Goal: Transaction & Acquisition: Purchase product/service

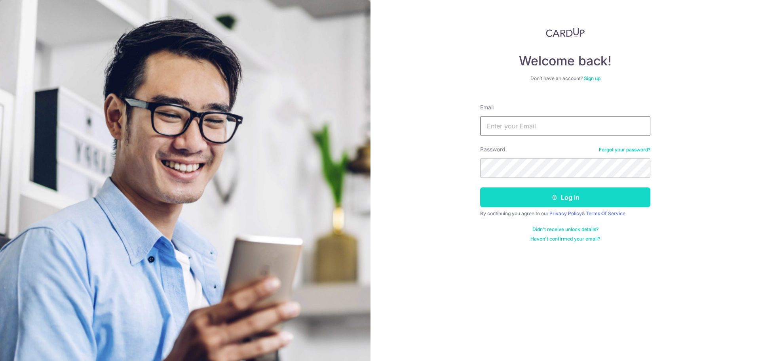
type input "andrew@holasg.com"
click at [555, 200] on button "Log in" at bounding box center [565, 197] width 170 height 20
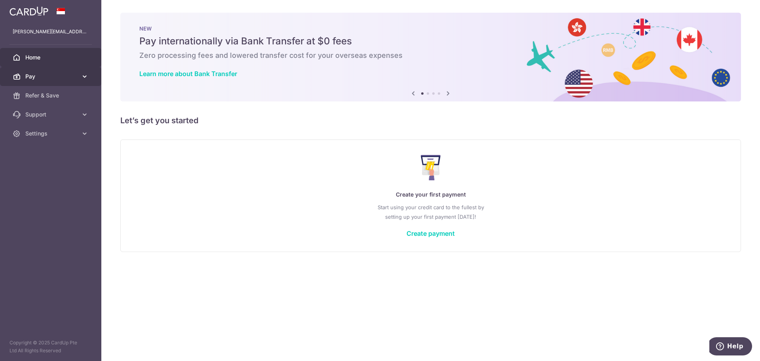
click at [55, 74] on span "Pay" at bounding box center [51, 76] width 52 height 8
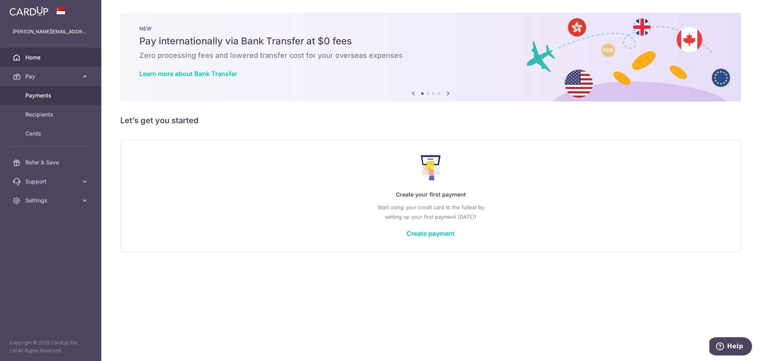
click at [46, 93] on span "Payments" at bounding box center [51, 95] width 52 height 8
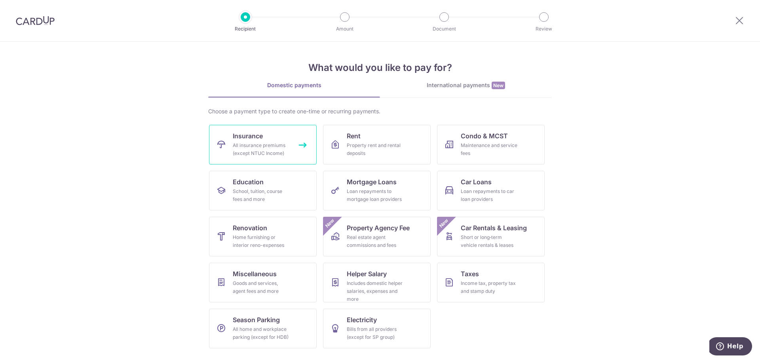
click at [246, 139] on span "Insurance" at bounding box center [248, 136] width 30 height 10
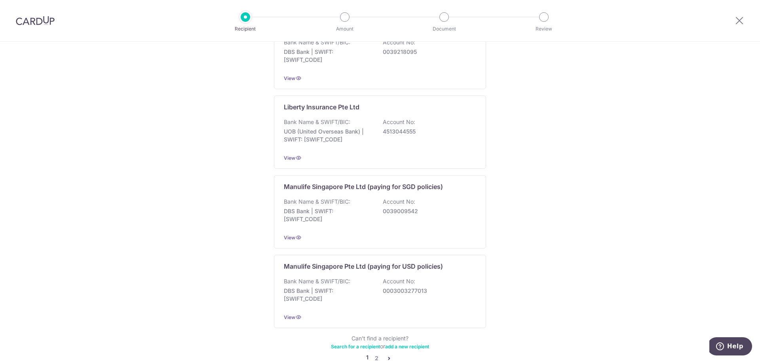
scroll to position [713, 0]
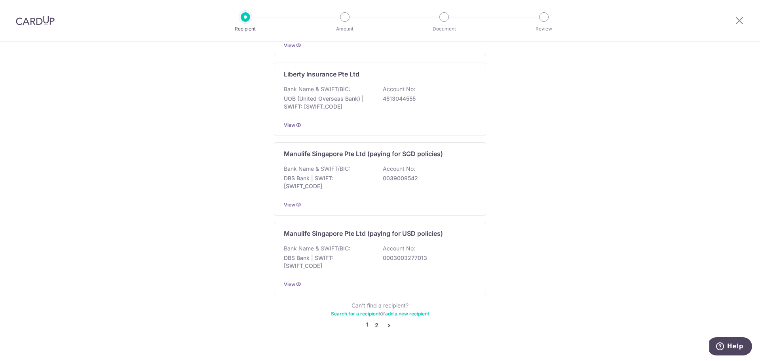
click at [374, 320] on link "2" at bounding box center [377, 325] width 10 height 10
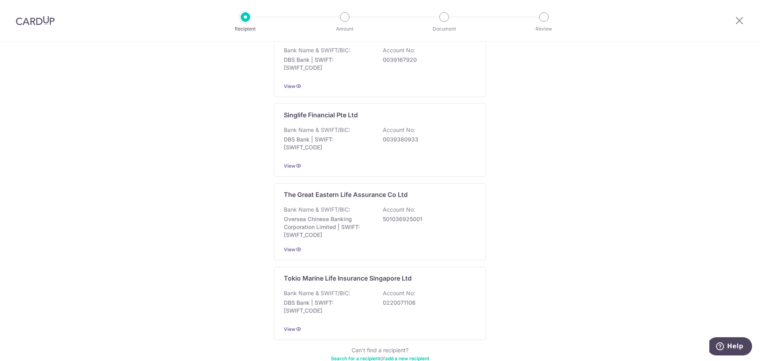
scroll to position [673, 0]
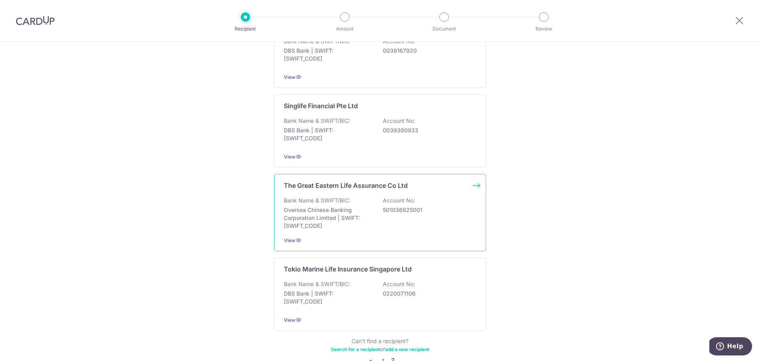
click at [394, 188] on div "The Great Eastern Life Assurance Co Ltd Bank Name & SWIFT/BIC: Oversea Chinese …" at bounding box center [380, 212] width 212 height 77
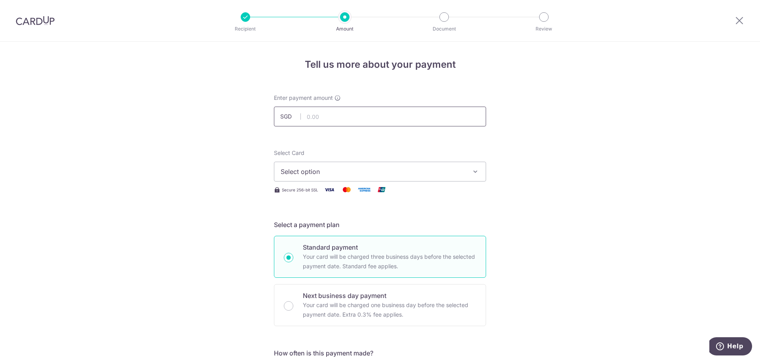
click at [339, 120] on input "text" at bounding box center [380, 116] width 212 height 20
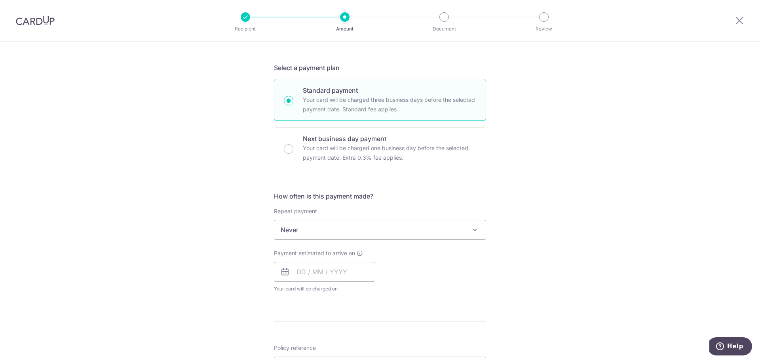
scroll to position [158, 0]
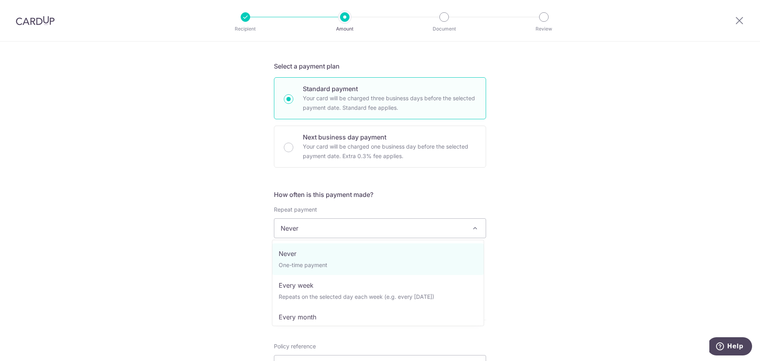
click at [416, 222] on span "Never" at bounding box center [379, 228] width 211 height 19
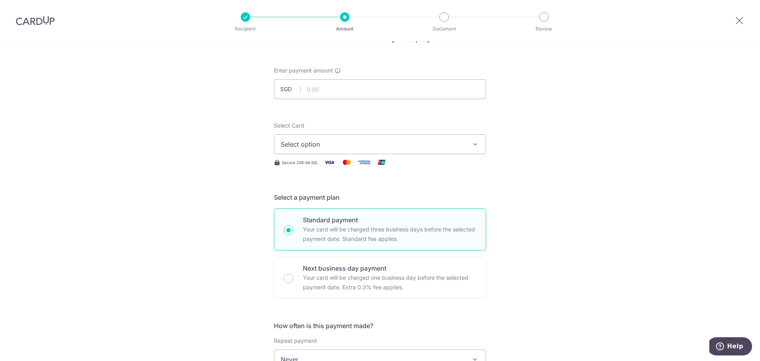
scroll to position [0, 0]
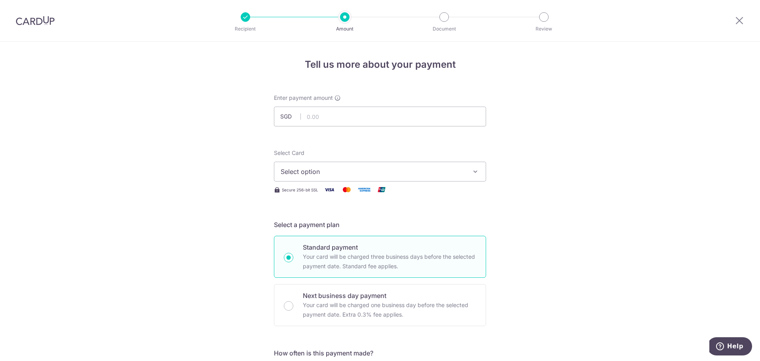
click at [36, 18] on img at bounding box center [35, 21] width 39 height 10
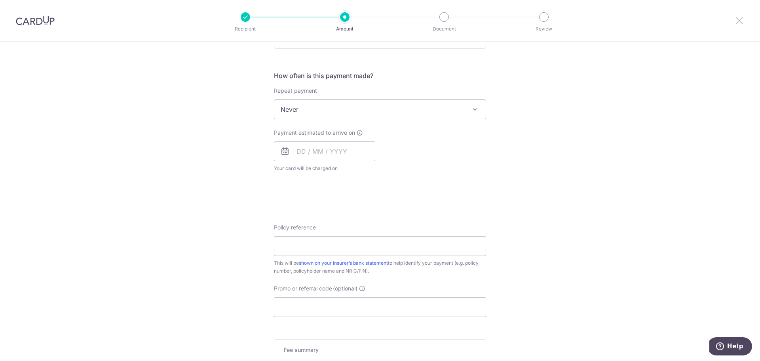
click at [742, 20] on icon at bounding box center [740, 20] width 10 height 10
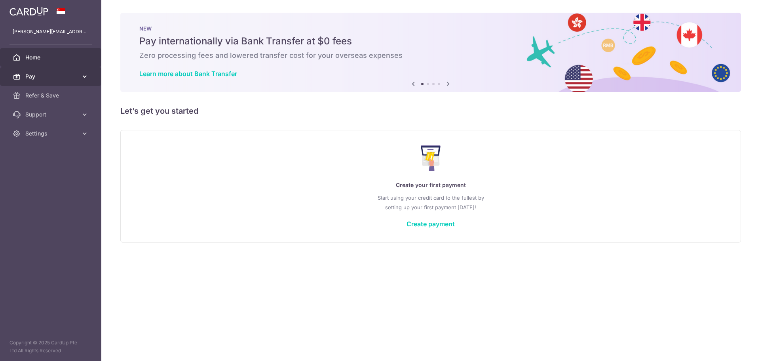
click at [36, 73] on span "Pay" at bounding box center [51, 76] width 52 height 8
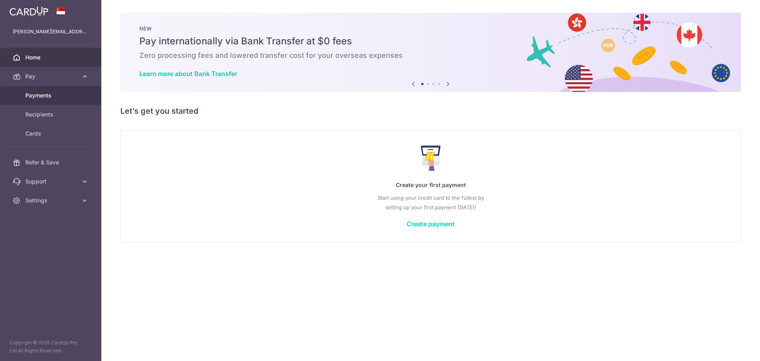
click at [33, 92] on span "Payments" at bounding box center [51, 95] width 52 height 8
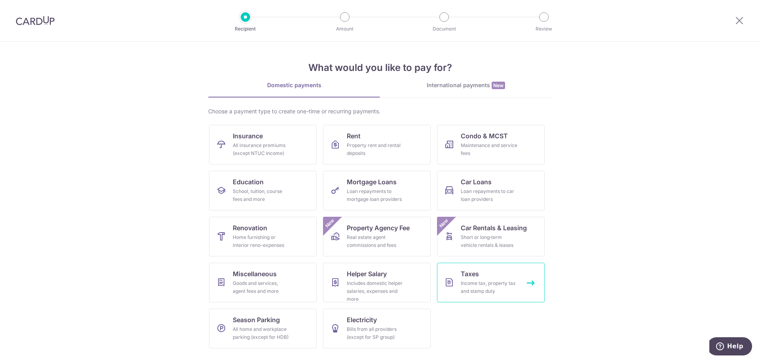
click at [482, 285] on div "Income tax, property tax and stamp duty" at bounding box center [489, 287] width 57 height 16
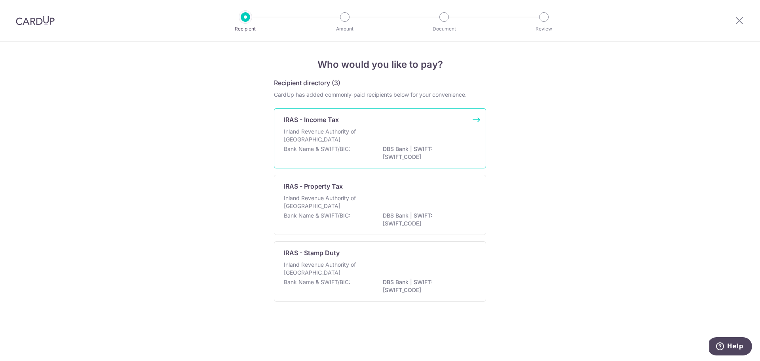
click at [299, 137] on p "Inland Revenue Authority of [GEOGRAPHIC_DATA]" at bounding box center [326, 135] width 84 height 16
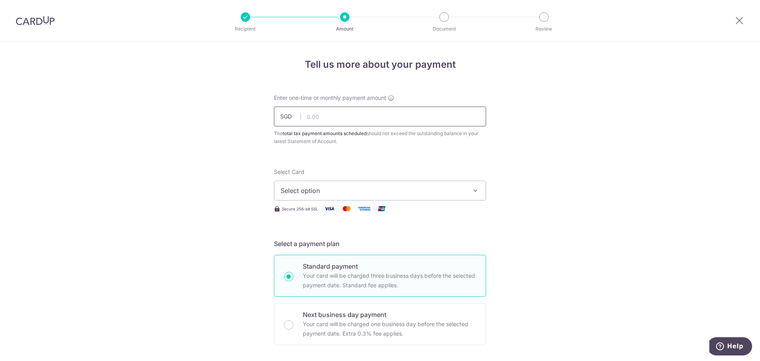
click at [317, 115] on input "text" at bounding box center [380, 116] width 212 height 20
click at [44, 17] on img at bounding box center [35, 21] width 39 height 10
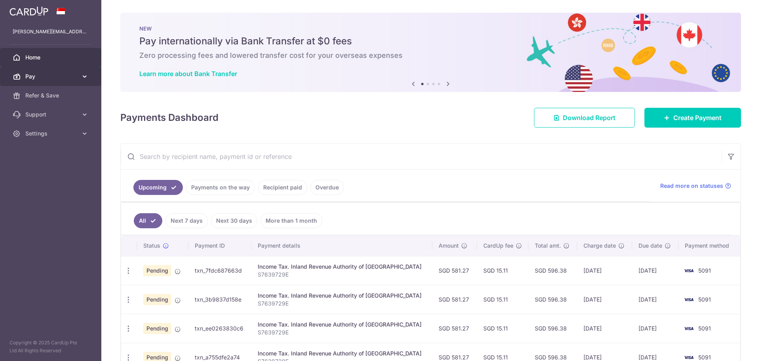
click at [57, 72] on link "Pay" at bounding box center [50, 76] width 101 height 19
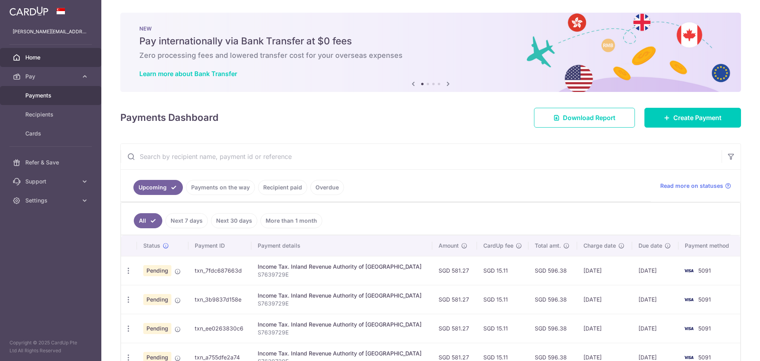
click at [52, 96] on span "Payments" at bounding box center [51, 95] width 52 height 8
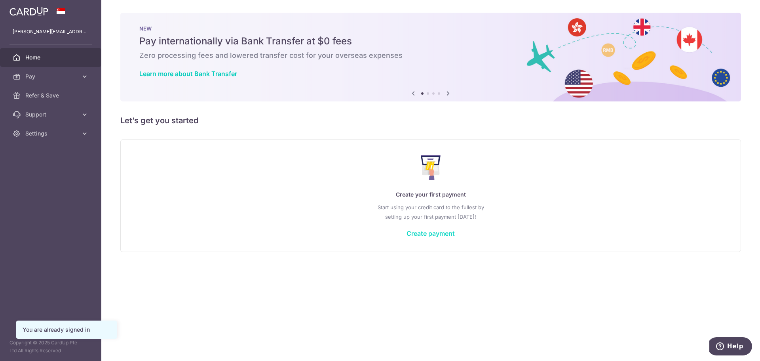
click at [422, 233] on link "Create payment" at bounding box center [431, 233] width 48 height 8
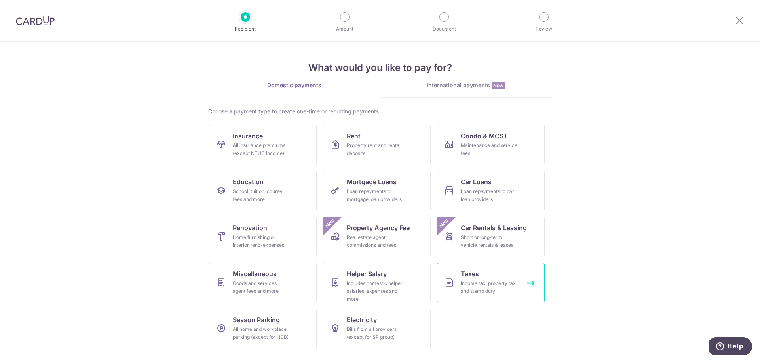
click at [469, 274] on span "Taxes" at bounding box center [470, 274] width 18 height 10
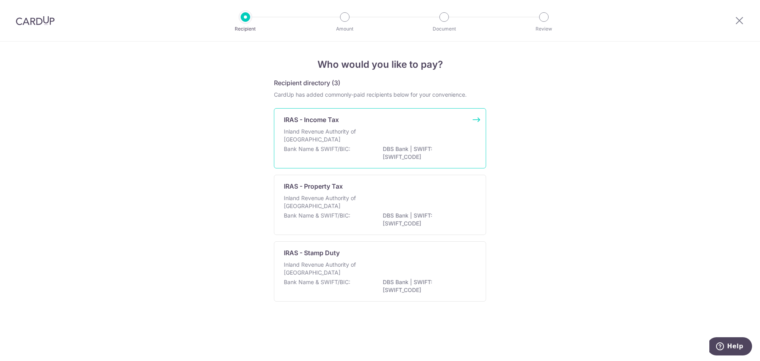
click at [389, 131] on div "Inland Revenue Authority of Singapore" at bounding box center [380, 135] width 192 height 17
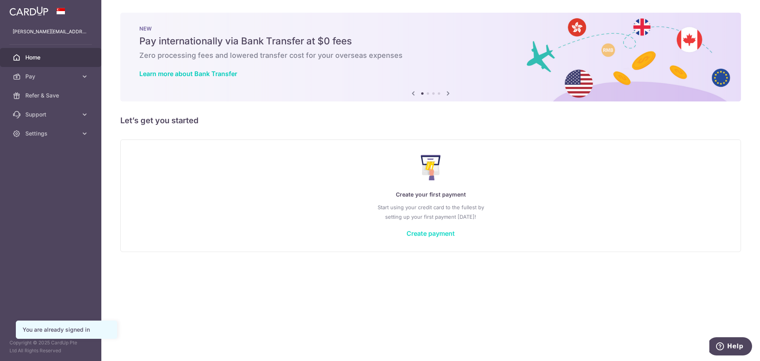
click at [424, 234] on link "Create payment" at bounding box center [431, 233] width 48 height 8
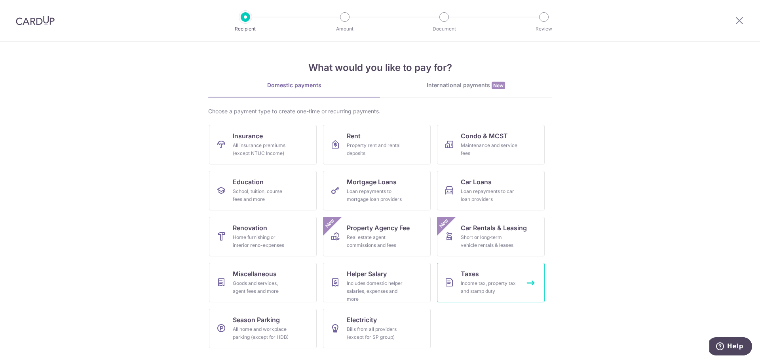
click at [447, 280] on icon at bounding box center [450, 283] width 10 height 10
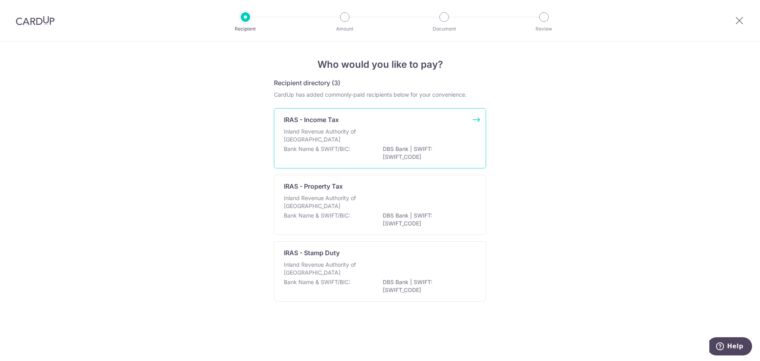
click at [398, 135] on div "Inland Revenue Authority of Singapore" at bounding box center [380, 135] width 192 height 17
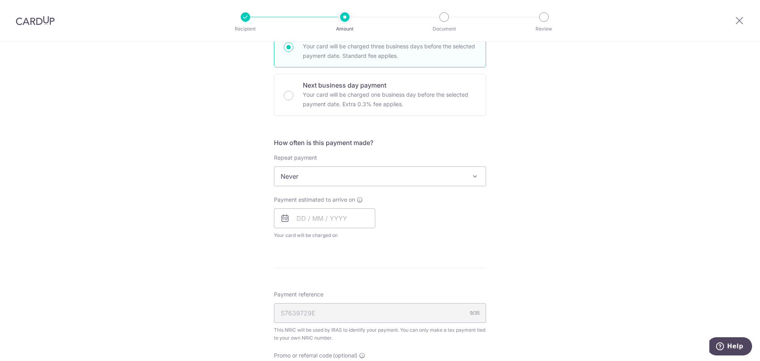
scroll to position [238, 0]
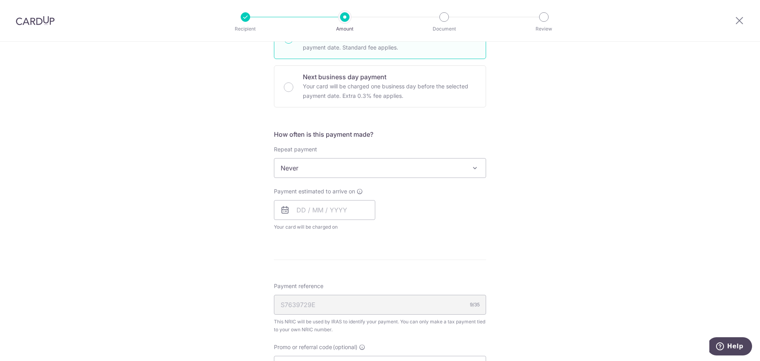
click at [400, 170] on span "Never" at bounding box center [379, 167] width 211 height 19
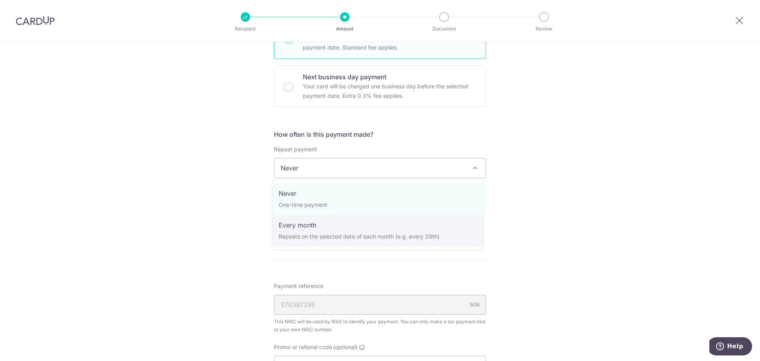
select select "3"
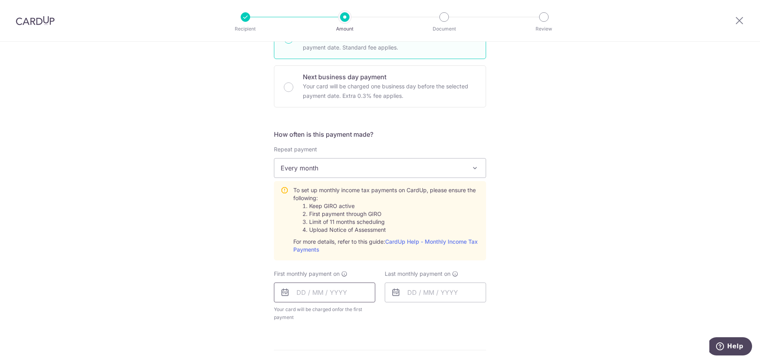
click at [332, 297] on input "text" at bounding box center [324, 292] width 101 height 20
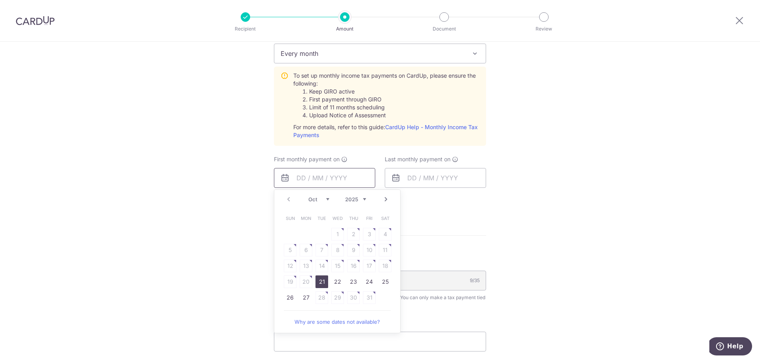
scroll to position [356, 0]
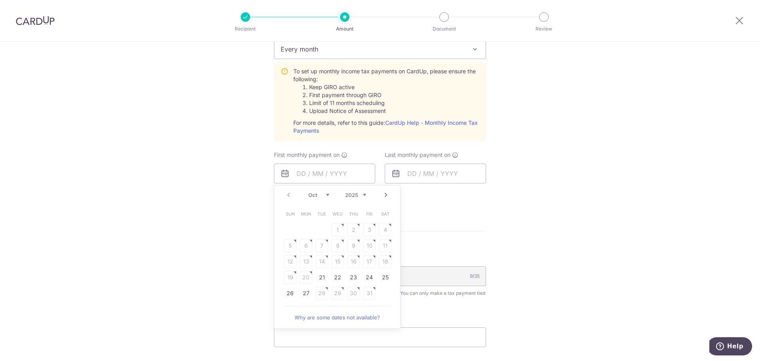
click at [318, 195] on select "Oct Nov Dec" at bounding box center [318, 195] width 21 height 6
click at [365, 247] on link "7" at bounding box center [369, 245] width 13 height 13
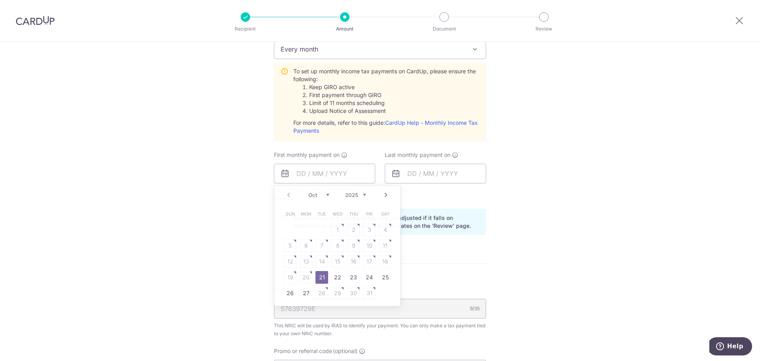
type input "[DATE]"
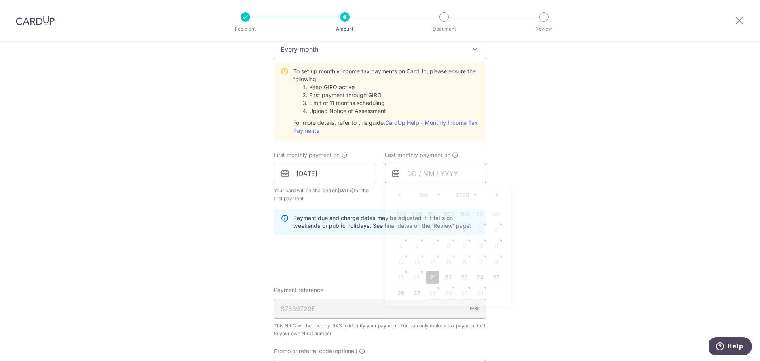
click at [434, 173] on input "text" at bounding box center [435, 174] width 101 height 20
click at [472, 193] on select "2025 2026" at bounding box center [466, 195] width 21 height 6
click at [426, 192] on select "Jan Feb Mar Apr May Jun [DATE] Aug Sep Oct Nov" at bounding box center [429, 195] width 21 height 6
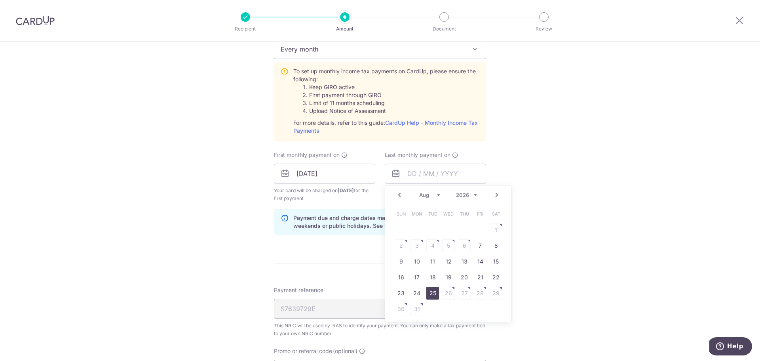
click at [432, 293] on link "25" at bounding box center [432, 293] width 13 height 13
type input "[DATE]"
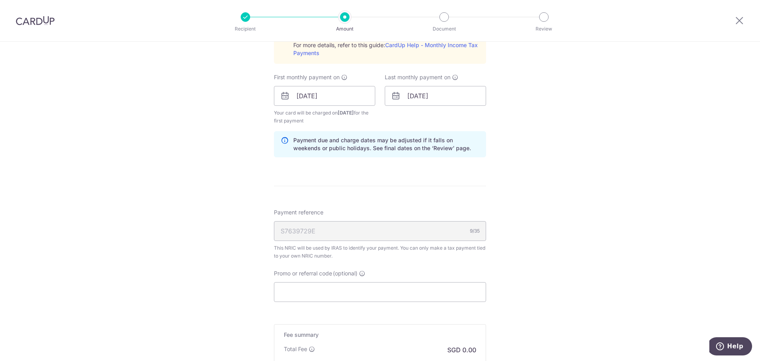
scroll to position [435, 0]
click at [344, 287] on input "Promo or referral code (optional)" at bounding box center [380, 290] width 212 height 20
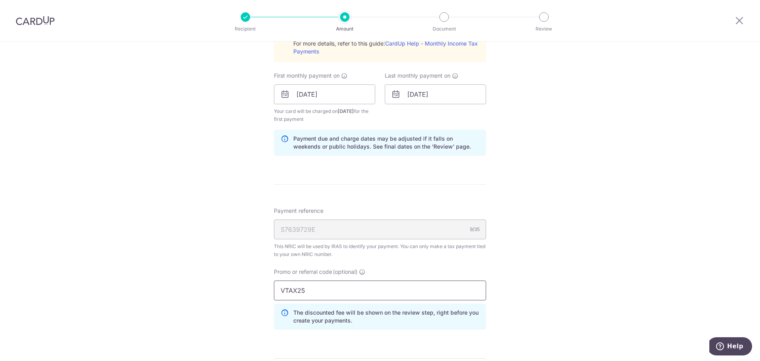
drag, startPoint x: 310, startPoint y: 289, endPoint x: 265, endPoint y: 289, distance: 44.7
click at [265, 289] on div "Tell us more about your payment Enter one-time or monthly payment amount SGD Th…" at bounding box center [380, 53] width 760 height 894
paste input "R¹"
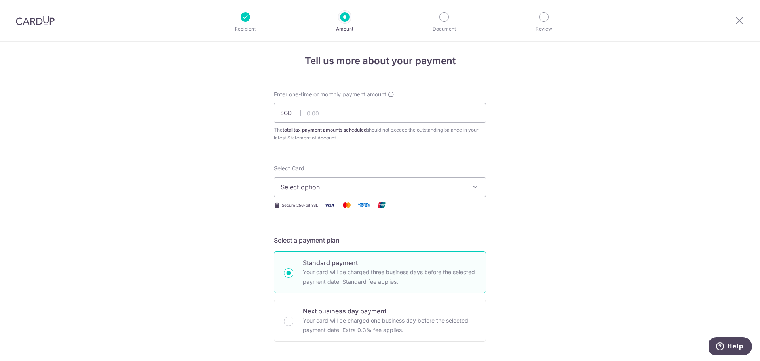
scroll to position [0, 0]
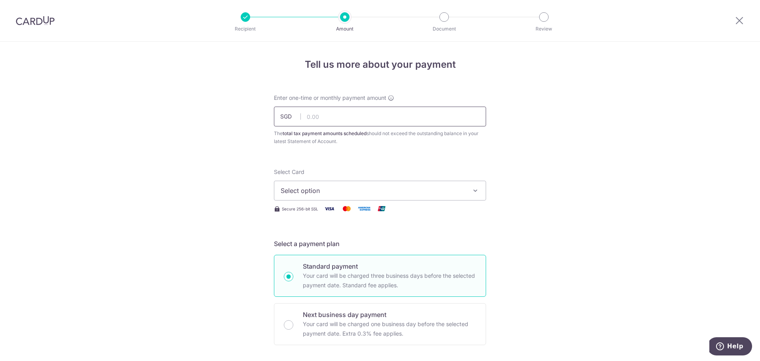
type input "VTAX25R¹"
click at [339, 117] on input "text" at bounding box center [380, 116] width 212 height 20
type input "581.27"
click at [399, 189] on span "Select option" at bounding box center [373, 191] width 184 height 10
click at [381, 212] on span "Add credit card" at bounding box center [387, 213] width 184 height 8
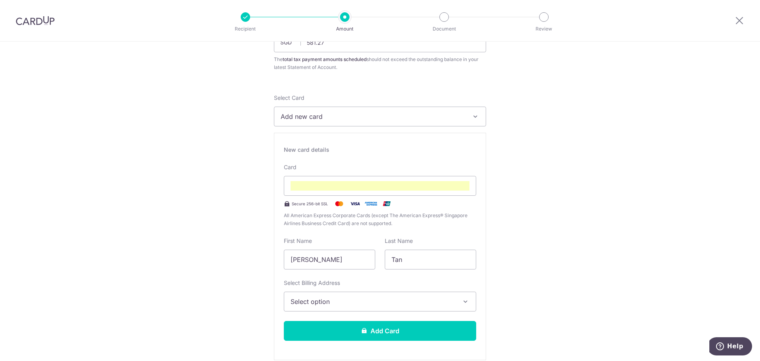
scroll to position [119, 0]
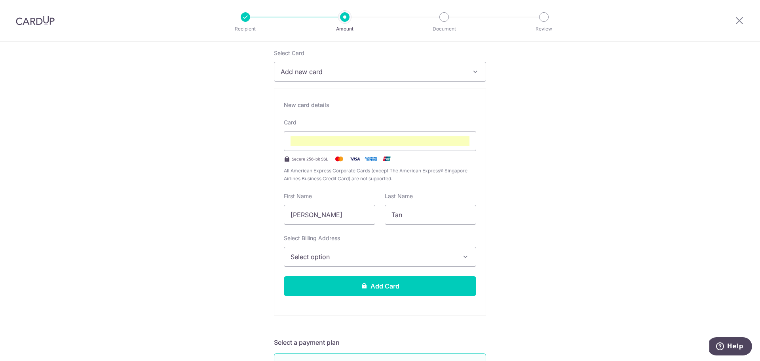
click at [366, 254] on span "Select option" at bounding box center [373, 257] width 165 height 10
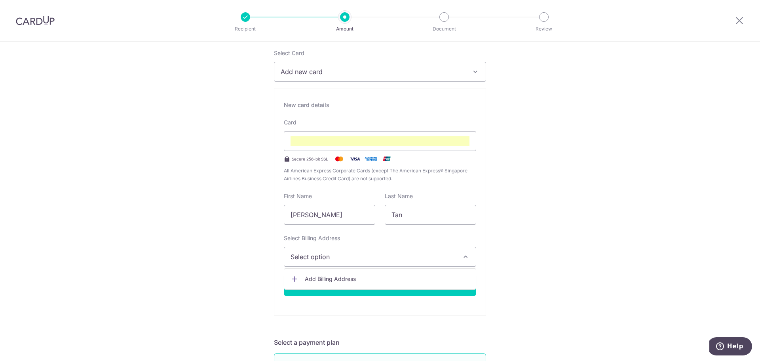
click at [331, 278] on span "Add Billing Address" at bounding box center [387, 279] width 165 height 8
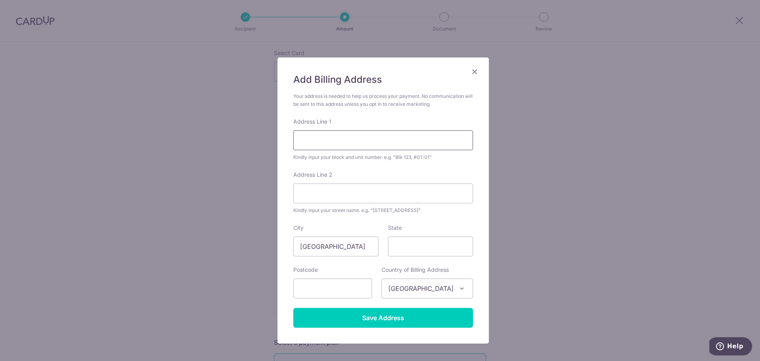
click at [338, 150] on input "Address Line 1" at bounding box center [383, 140] width 180 height 20
type input "86 Old Upper Thomson Rd"
type input "#08-67"
type input "574058"
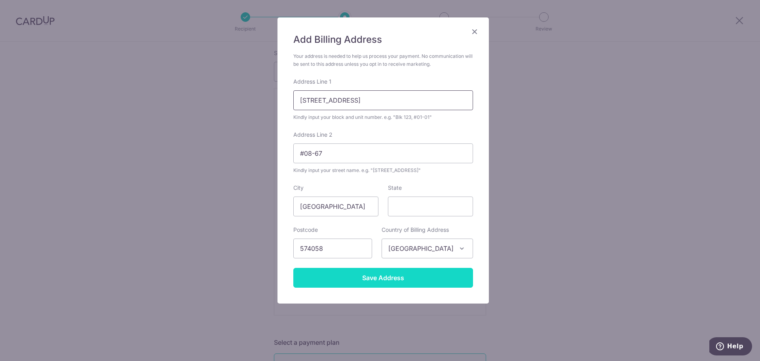
scroll to position [48, 0]
click at [387, 274] on input "Save Address" at bounding box center [383, 278] width 180 height 20
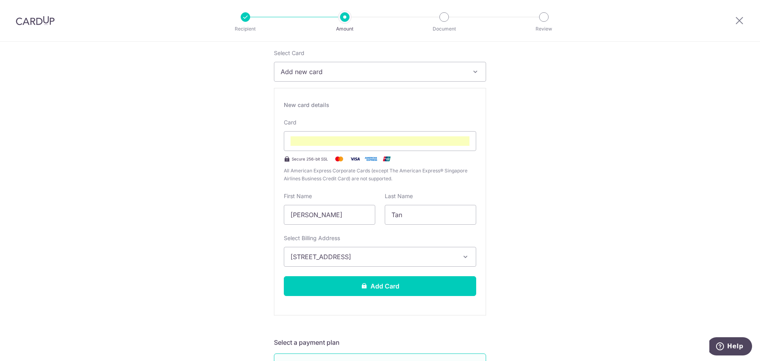
click at [402, 258] on span "[STREET_ADDRESS]" at bounding box center [373, 257] width 165 height 10
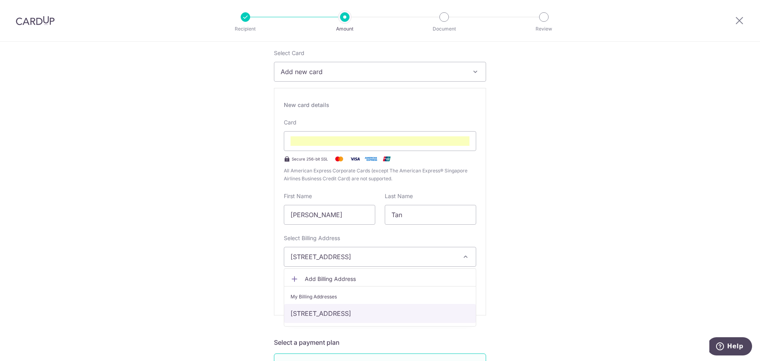
click at [314, 310] on link "[STREET_ADDRESS]" at bounding box center [380, 313] width 192 height 19
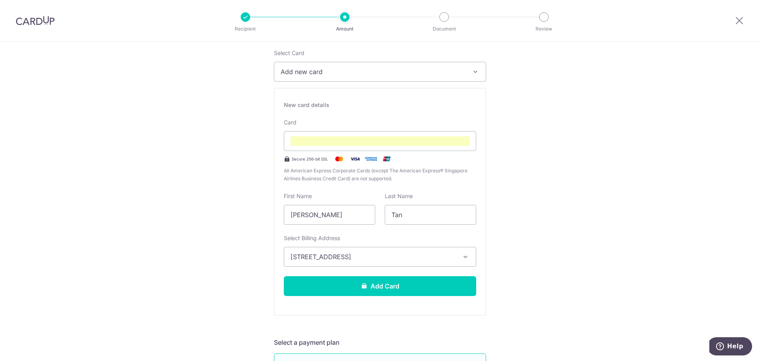
click at [463, 258] on icon "button" at bounding box center [466, 257] width 8 height 8
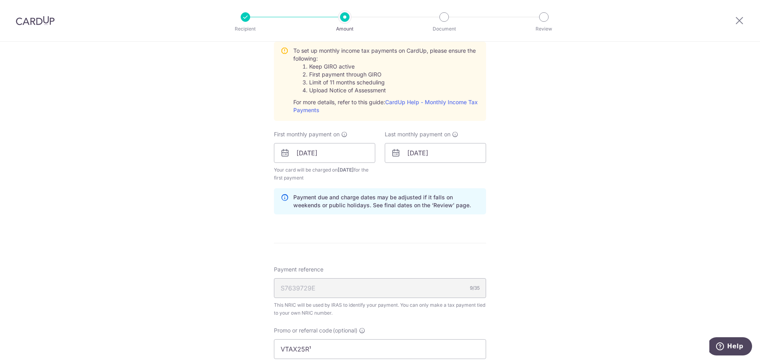
scroll to position [594, 0]
click at [333, 156] on input "07/11/2025" at bounding box center [324, 153] width 101 height 20
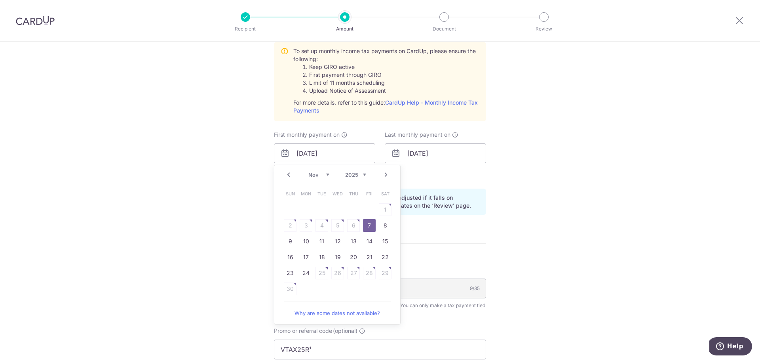
click at [499, 242] on div "Tell us more about your payment Enter one-time or monthly payment amount SGD 58…" at bounding box center [380, 3] width 760 height 1111
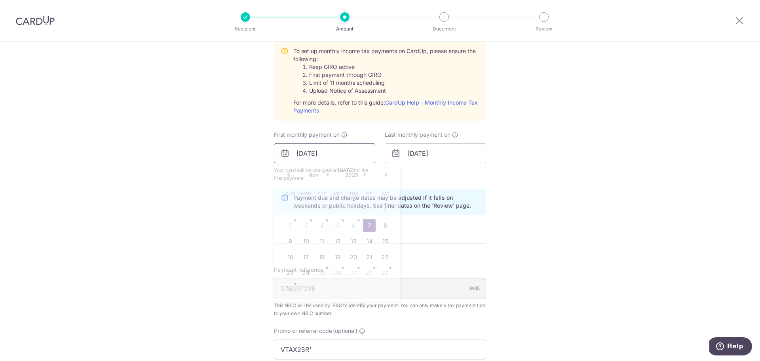
click at [338, 155] on input "07/11/2025" at bounding box center [324, 153] width 101 height 20
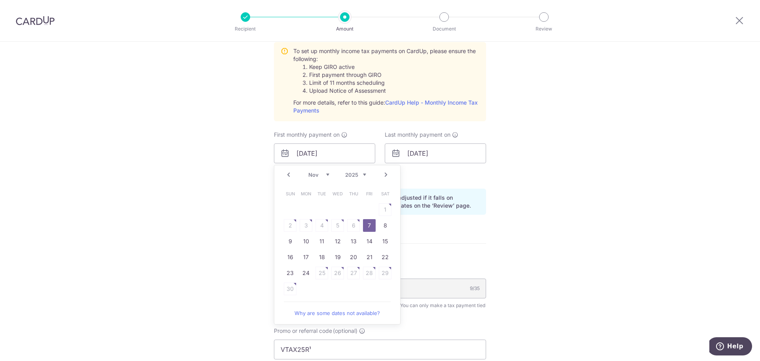
click at [321, 315] on link "Why are some dates not available?" at bounding box center [337, 313] width 107 height 16
click at [452, 240] on form "Enter one-time or monthly payment amount SGD 581.27 581.27 The total tax paymen…" at bounding box center [380, 10] width 212 height 1021
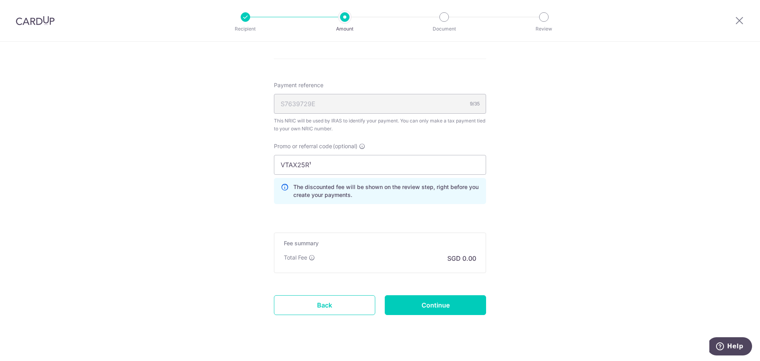
scroll to position [792, 0]
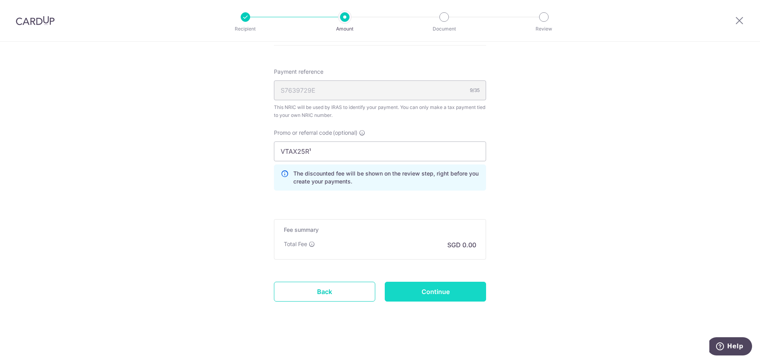
click at [435, 288] on input "Continue" at bounding box center [435, 291] width 101 height 20
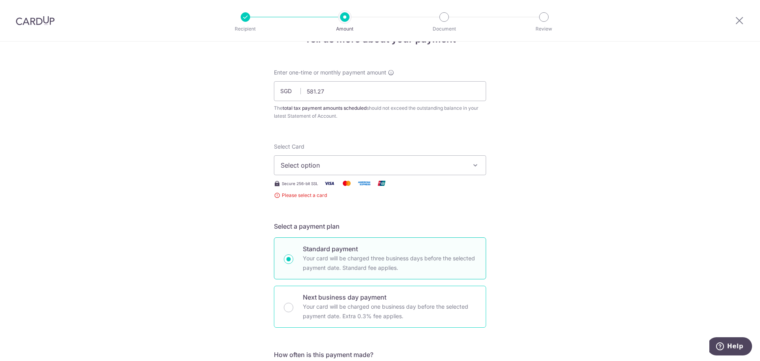
scroll to position [17, 0]
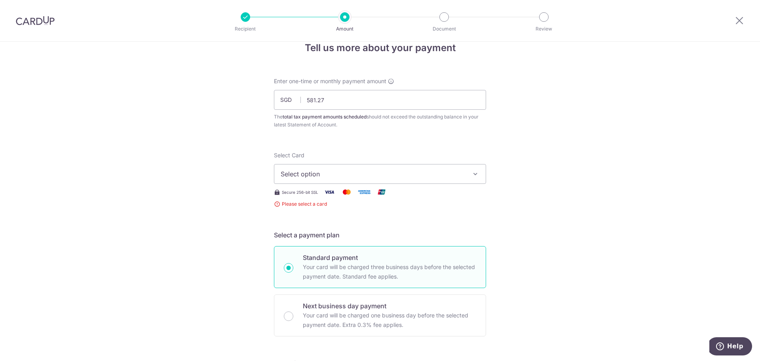
drag, startPoint x: 371, startPoint y: 175, endPoint x: 375, endPoint y: 192, distance: 16.5
click at [371, 176] on span "Select option" at bounding box center [373, 174] width 184 height 10
click at [323, 196] on span "Add credit card" at bounding box center [387, 196] width 184 height 8
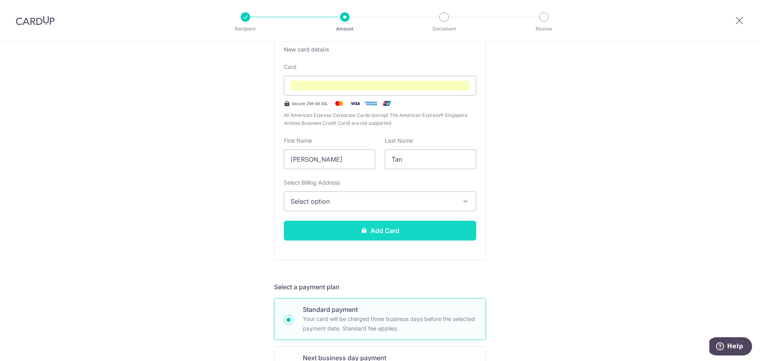
scroll to position [175, 0]
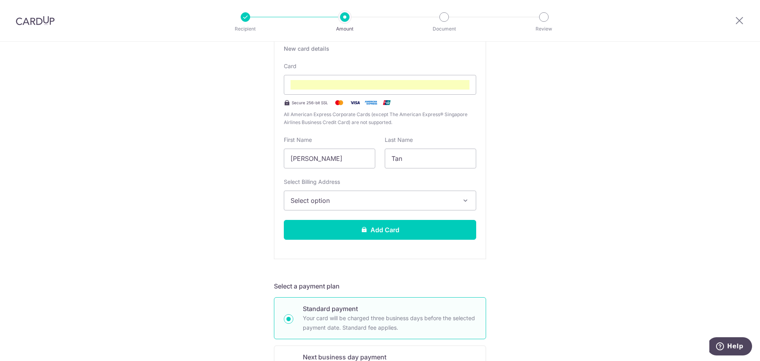
click at [406, 201] on span "Select option" at bounding box center [373, 201] width 165 height 10
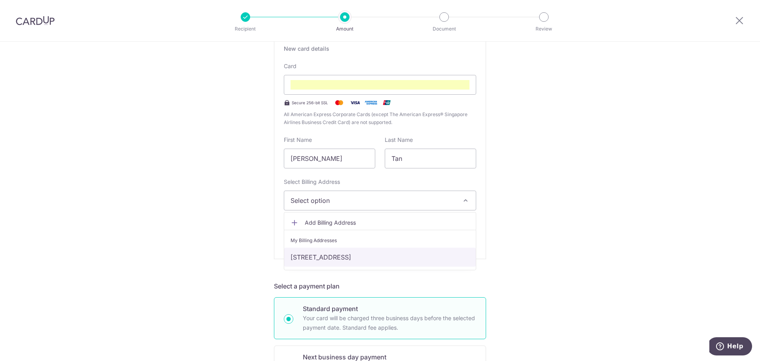
click at [399, 260] on link "[STREET_ADDRESS]" at bounding box center [380, 256] width 192 height 19
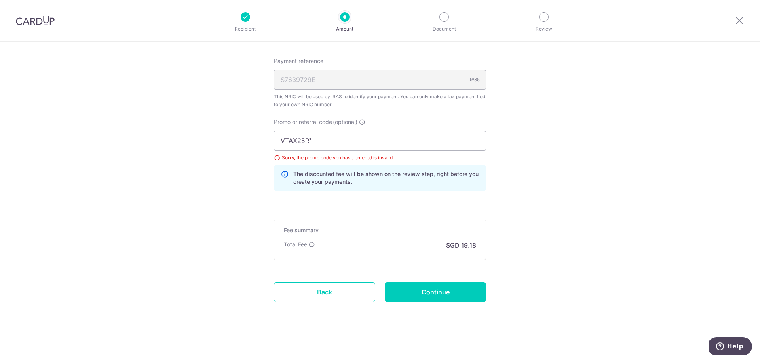
scroll to position [680, 0]
click at [332, 146] on input "VTAX25R¹" at bounding box center [380, 140] width 212 height 20
click at [446, 294] on input "Continue" at bounding box center [435, 291] width 101 height 20
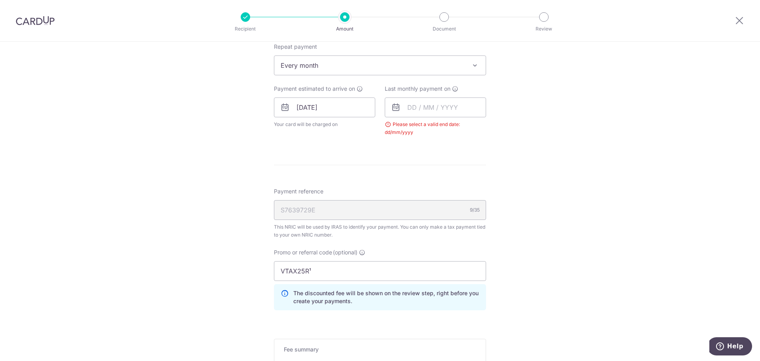
scroll to position [340, 0]
click at [437, 109] on input "text" at bounding box center [435, 108] width 101 height 20
click at [429, 125] on div "Prev Next Oct Nov [DATE] 2026" at bounding box center [448, 129] width 126 height 19
click at [427, 129] on select "Oct Nov Dec" at bounding box center [429, 129] width 21 height 6
click at [470, 131] on select "2025 2026" at bounding box center [466, 129] width 21 height 6
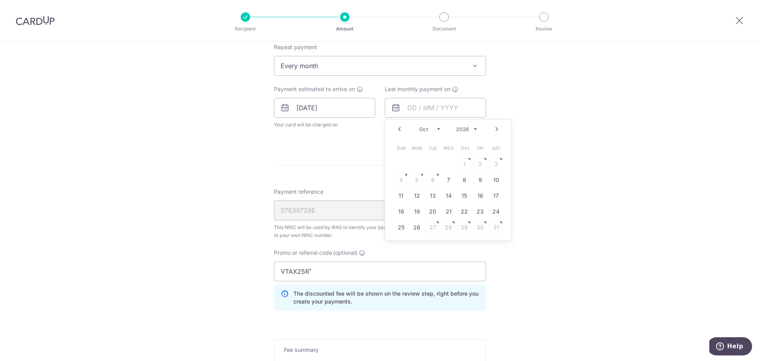
click at [433, 131] on select "Jan Feb Mar Apr May Jun [DATE] Aug Sep Oct Nov" at bounding box center [429, 129] width 21 height 6
click at [430, 228] on link "25" at bounding box center [432, 227] width 13 height 13
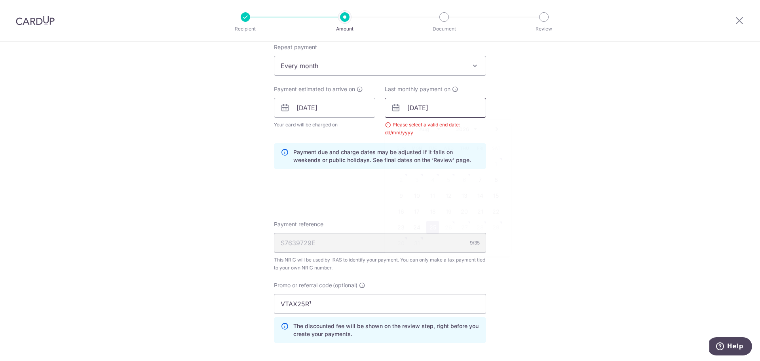
click at [453, 109] on input "[DATE]" at bounding box center [435, 108] width 101 height 20
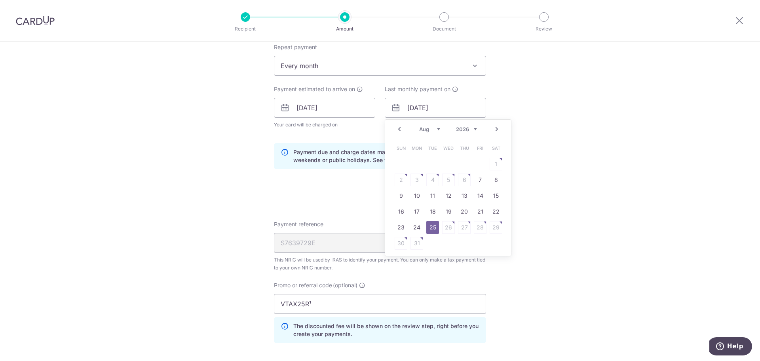
click at [536, 109] on div "Tell us more about your payment Enter one-time or monthly payment amount SGD 58…" at bounding box center [380, 107] width 760 height 811
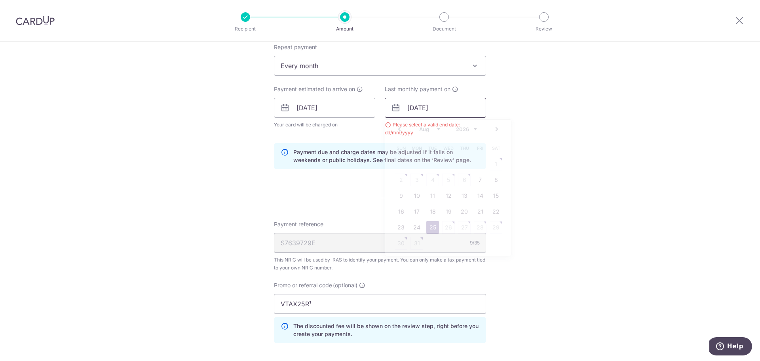
click at [439, 106] on input "[DATE]" at bounding box center [435, 108] width 101 height 20
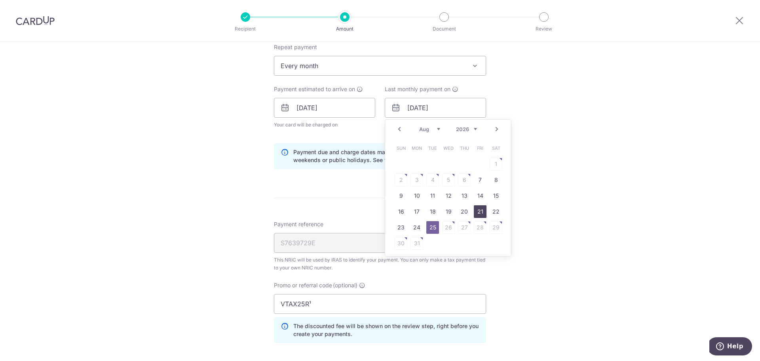
click at [474, 209] on link "21" at bounding box center [480, 211] width 13 height 13
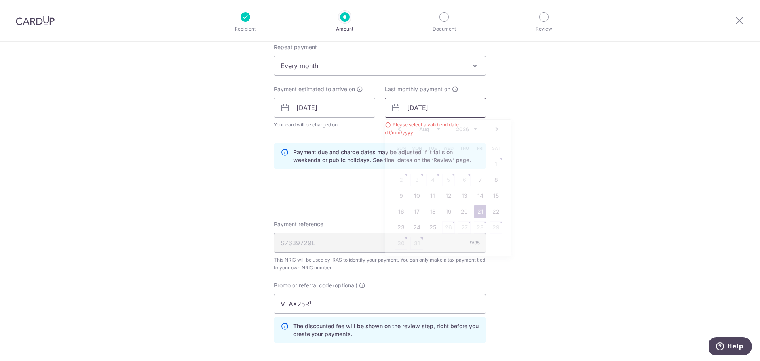
click at [434, 110] on input "21/08/2026" at bounding box center [435, 108] width 101 height 20
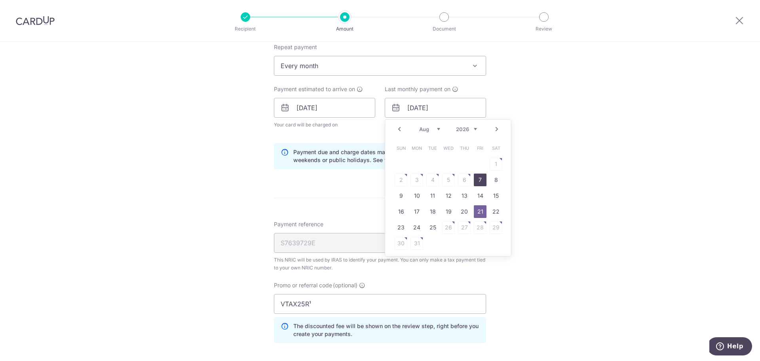
click at [481, 181] on link "7" at bounding box center [480, 179] width 13 height 13
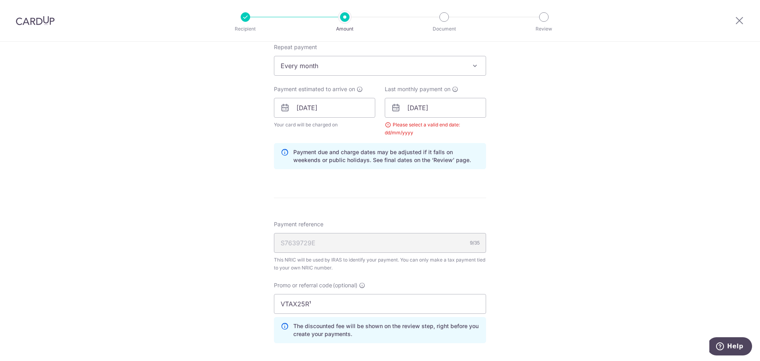
click at [464, 123] on div "Please select a valid end date: dd/mm/yyyy" at bounding box center [435, 129] width 101 height 16
click at [454, 87] on icon at bounding box center [455, 89] width 6 height 6
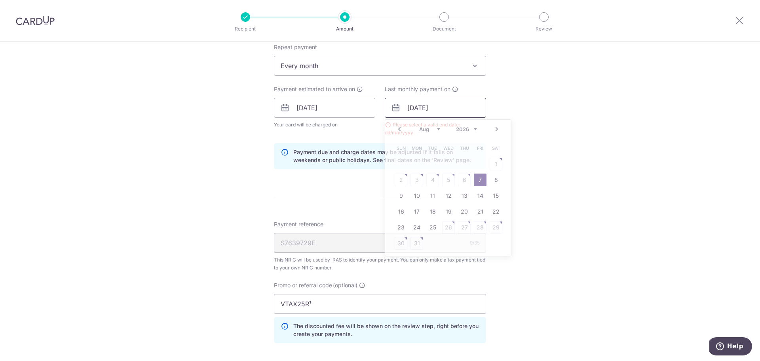
click at [456, 112] on input "[DATE]" at bounding box center [435, 108] width 101 height 20
click at [461, 208] on link "20" at bounding box center [464, 211] width 13 height 13
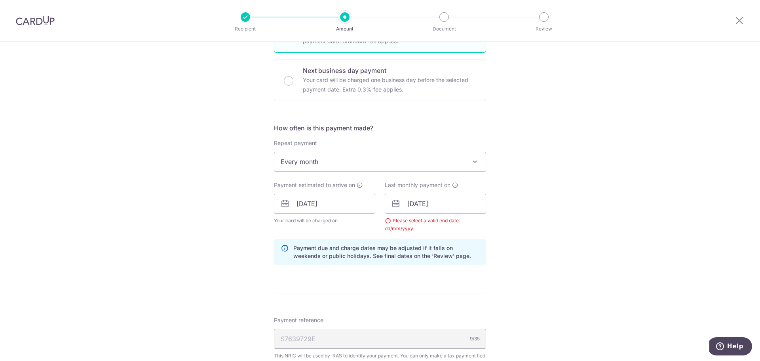
scroll to position [379, 0]
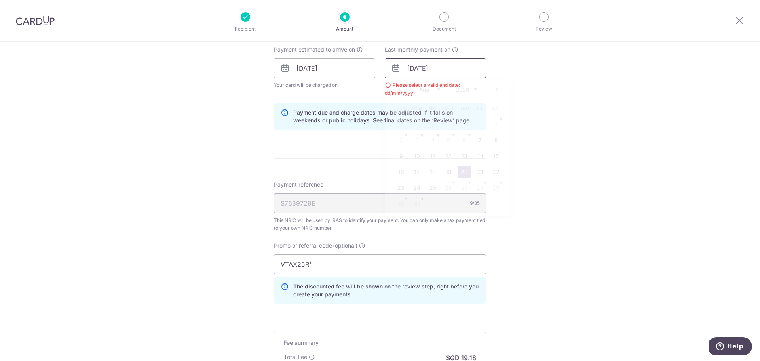
click at [417, 72] on input "20/08/2026" at bounding box center [435, 68] width 101 height 20
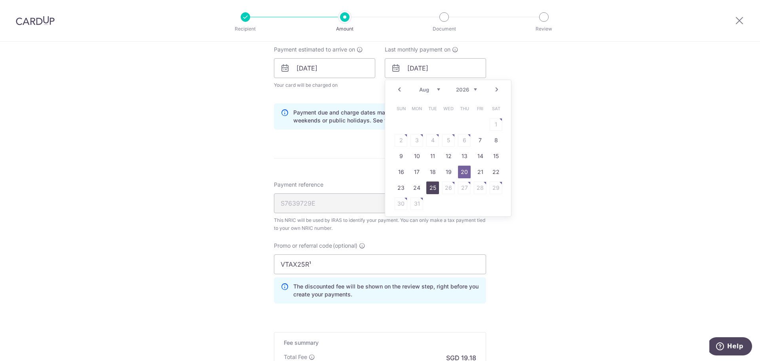
click at [428, 191] on link "25" at bounding box center [432, 187] width 13 height 13
type input "25/08/2026"
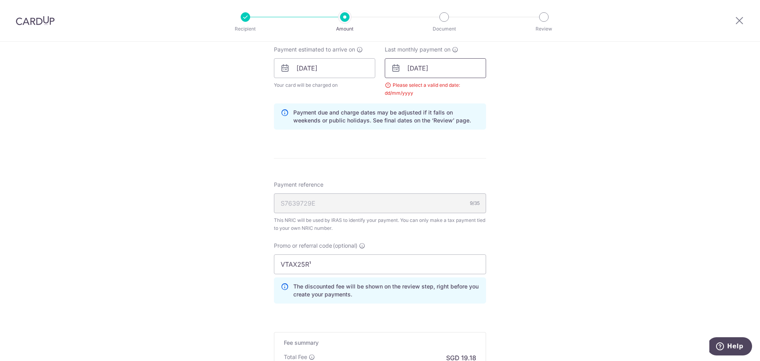
click at [403, 63] on input "25/08/2026" at bounding box center [435, 68] width 101 height 20
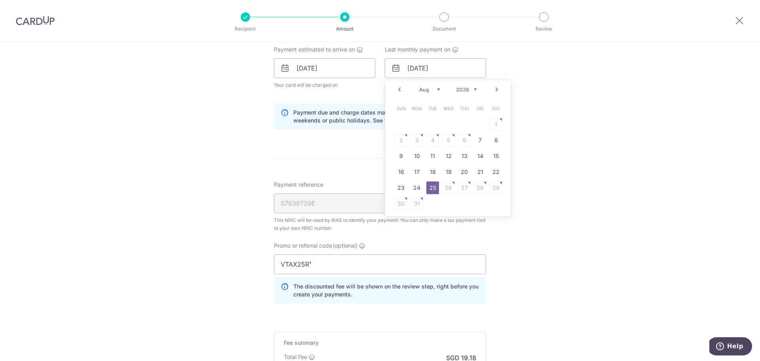
click at [430, 188] on link "25" at bounding box center [432, 187] width 13 height 13
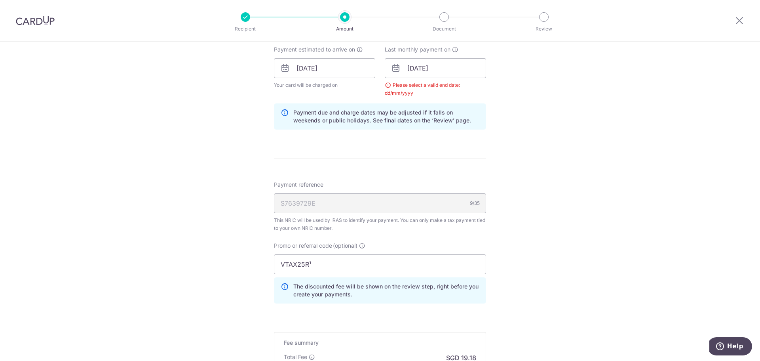
click at [524, 177] on div "Tell us more about your payment Enter one-time or monthly payment amount SGD 58…" at bounding box center [380, 67] width 760 height 811
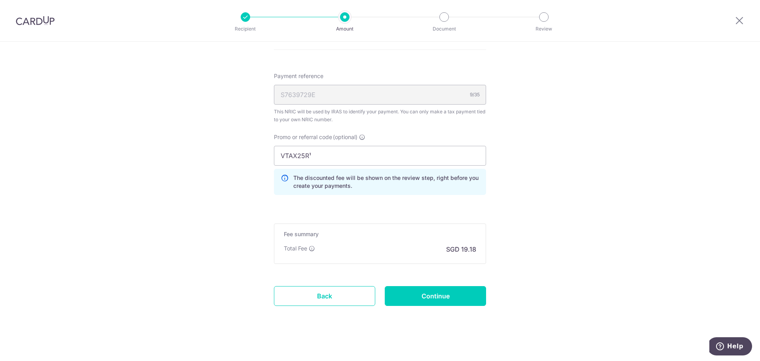
scroll to position [492, 0]
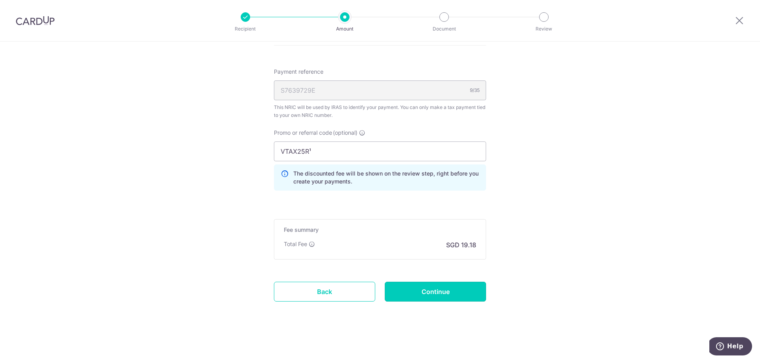
click at [435, 299] on input "Continue" at bounding box center [435, 291] width 101 height 20
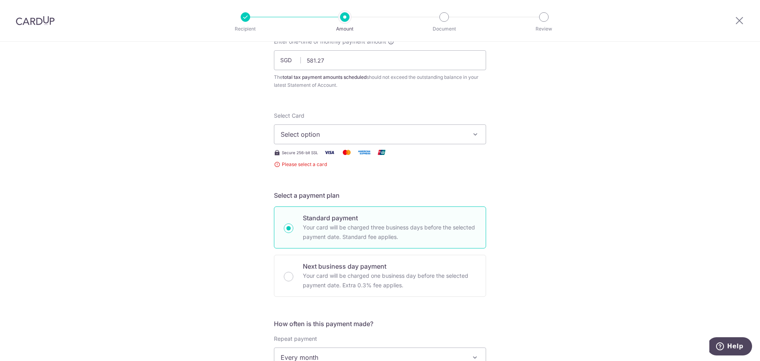
scroll to position [17, 0]
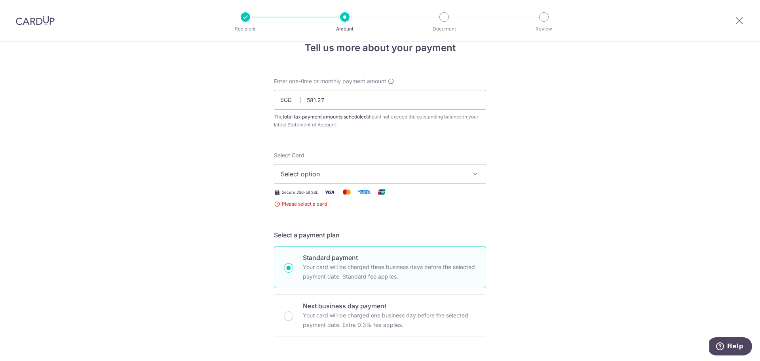
click at [345, 170] on span "Select option" at bounding box center [373, 174] width 184 height 10
click at [338, 197] on span "Add credit card" at bounding box center [387, 196] width 184 height 8
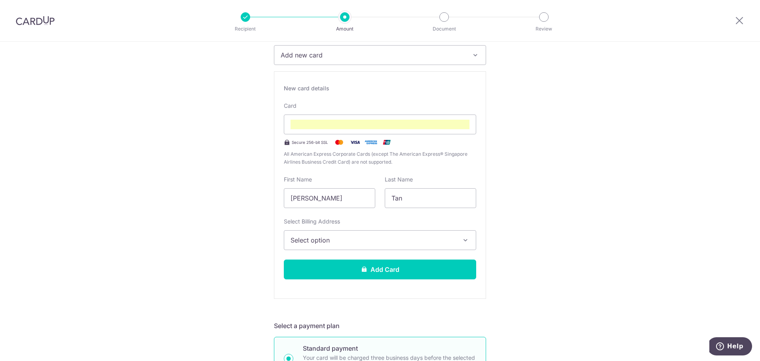
scroll to position [254, 0]
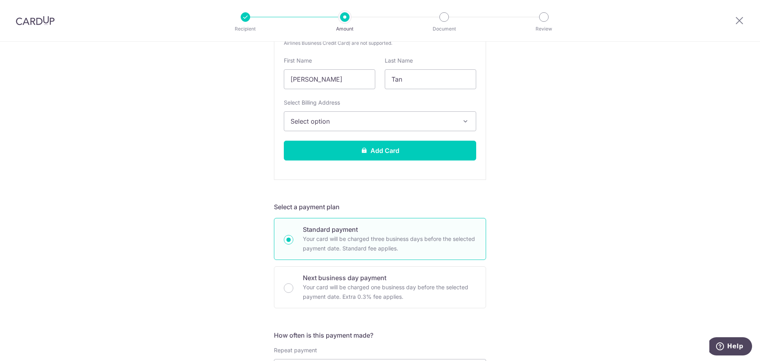
click at [360, 122] on span "Select option" at bounding box center [373, 121] width 165 height 10
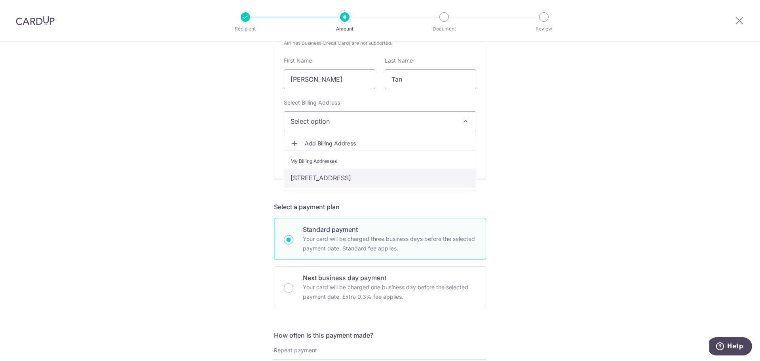
click at [359, 173] on link "[STREET_ADDRESS]" at bounding box center [380, 177] width 192 height 19
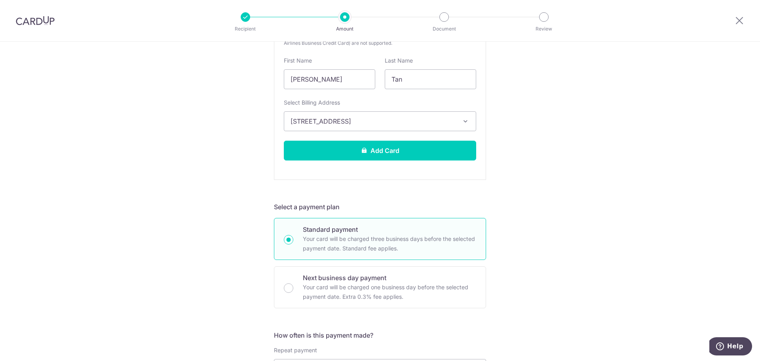
click at [379, 200] on form "Enter one-time or monthly payment amount SGD 581.27 581.27 The total tax paymen…" at bounding box center [380, 295] width 212 height 910
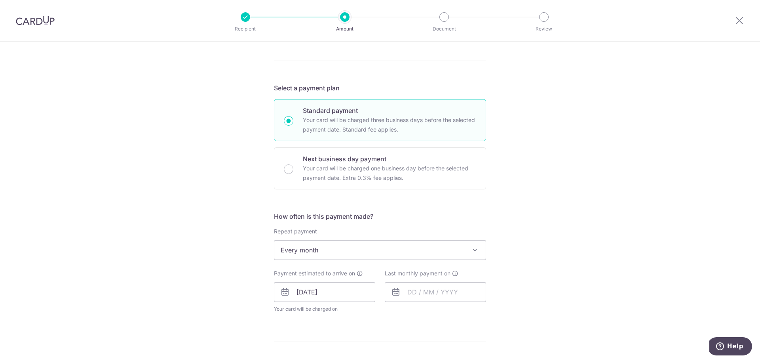
click at [370, 121] on p "Your card will be charged three business days before the selected payment date.…" at bounding box center [389, 124] width 173 height 19
click at [293, 121] on input "Standard payment Your card will be charged three business days before the selec…" at bounding box center [289, 121] width 10 height 10
radio input "true"
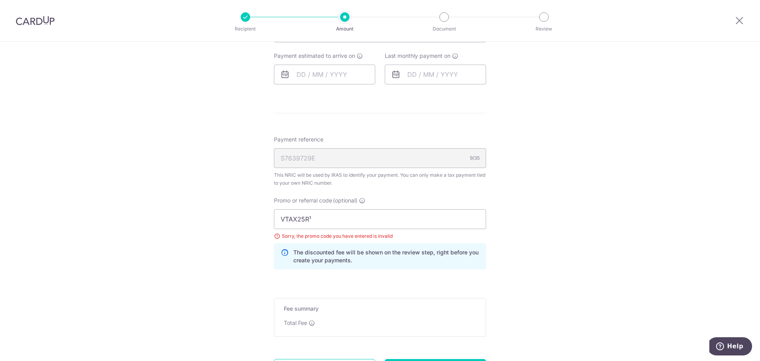
scroll to position [75, 0]
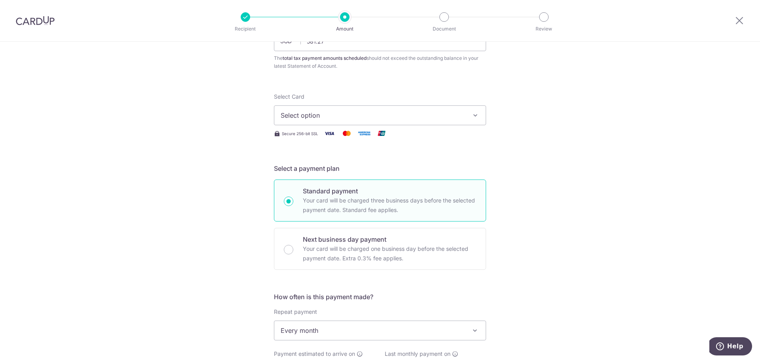
click at [427, 118] on span "Select option" at bounding box center [373, 115] width 184 height 10
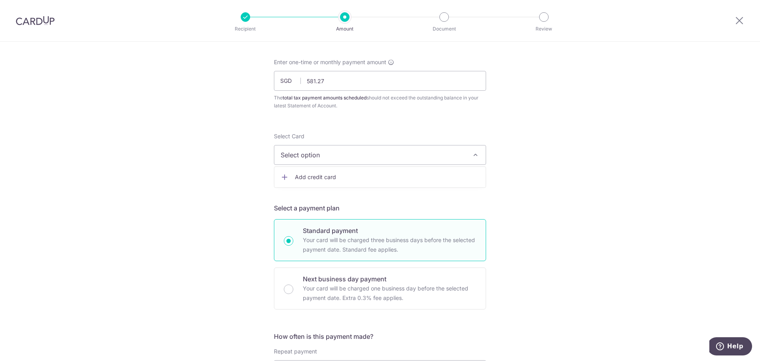
scroll to position [0, 0]
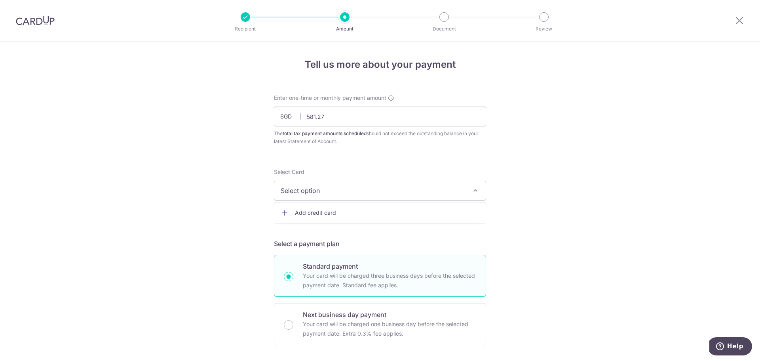
click at [434, 219] on link "Add credit card" at bounding box center [379, 212] width 211 height 14
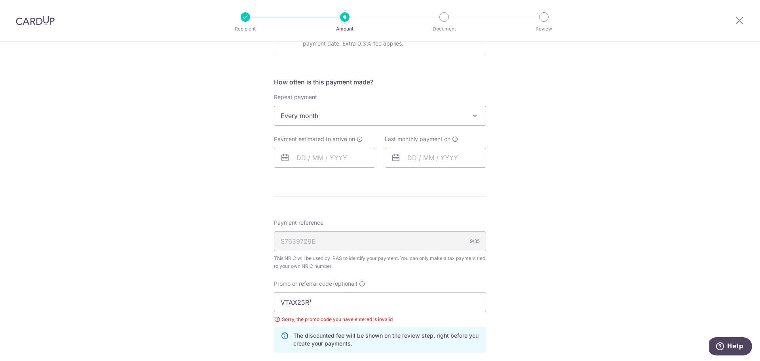
scroll to position [515, 0]
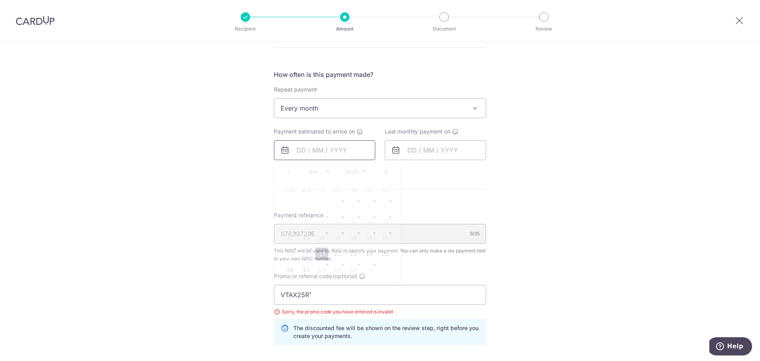
click at [337, 148] on input "text" at bounding box center [324, 150] width 101 height 20
click at [247, 165] on div "Tell us more about your payment Enter one-time or monthly payment amount SGD 58…" at bounding box center [380, 20] width 760 height 987
click at [303, 151] on input "text" at bounding box center [324, 150] width 101 height 20
click at [324, 171] on select "Oct Nov Dec" at bounding box center [318, 171] width 21 height 6
click at [305, 170] on div "Prev Next Oct Nov [DATE] 2026" at bounding box center [337, 171] width 126 height 19
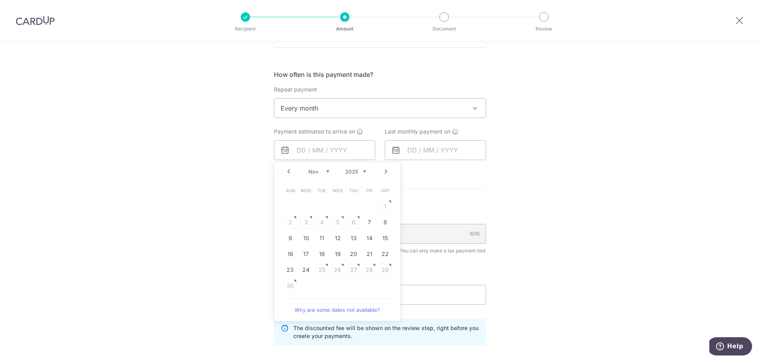
click at [327, 169] on select "Oct Nov Dec" at bounding box center [318, 171] width 21 height 6
click at [304, 272] on link "27" at bounding box center [306, 269] width 13 height 13
type input "[DATE]"
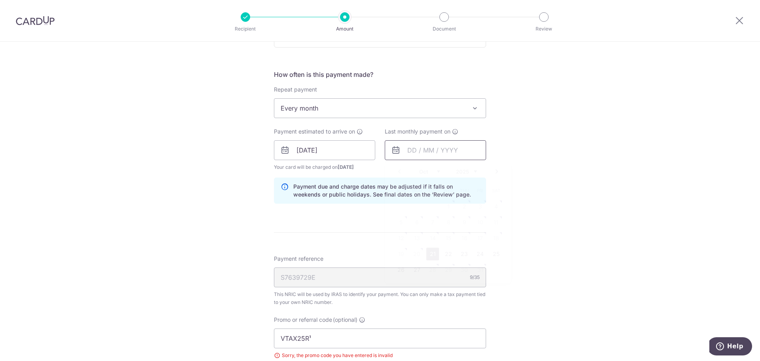
click at [452, 145] on input "text" at bounding box center [435, 150] width 101 height 20
click at [456, 170] on select "2025 2026" at bounding box center [466, 171] width 21 height 6
click at [436, 168] on div "Prev Next Jan Feb Mar Apr May Jun [DATE] Aug Sep Oct [DATE] 2026" at bounding box center [448, 171] width 126 height 19
click at [436, 174] on select "Jan Feb Mar Apr May Jun [DATE] Aug Sep Oct Nov" at bounding box center [429, 171] width 21 height 6
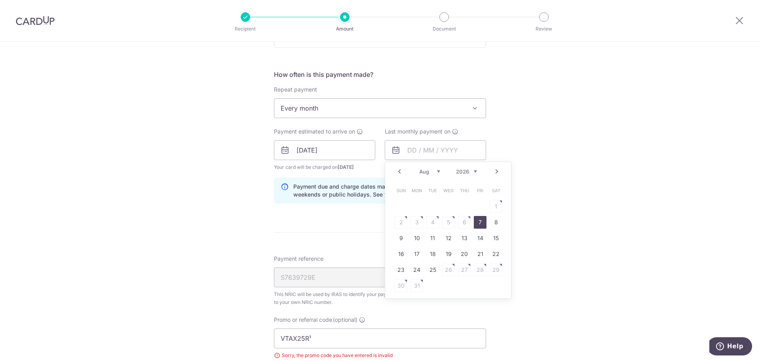
click at [481, 222] on link "7" at bounding box center [480, 222] width 13 height 13
type input "[DATE]"
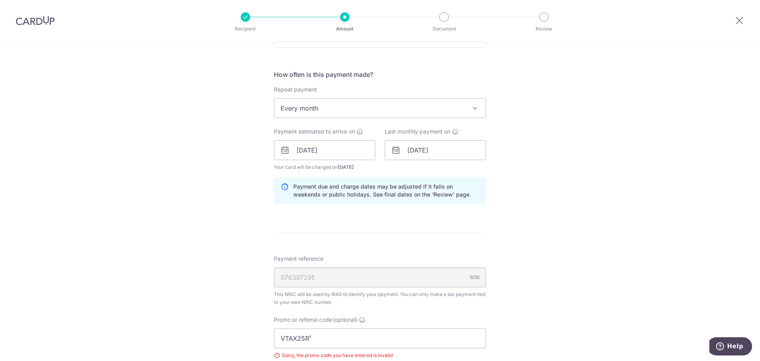
click at [543, 220] on div "Tell us more about your payment Enter one-time or monthly payment amount SGD 58…" at bounding box center [380, 43] width 760 height 1032
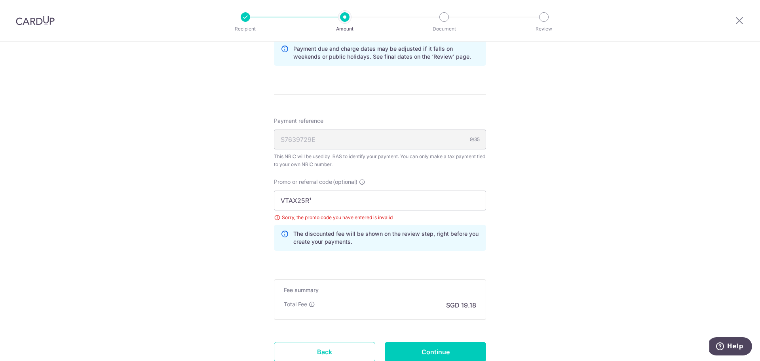
scroll to position [673, 0]
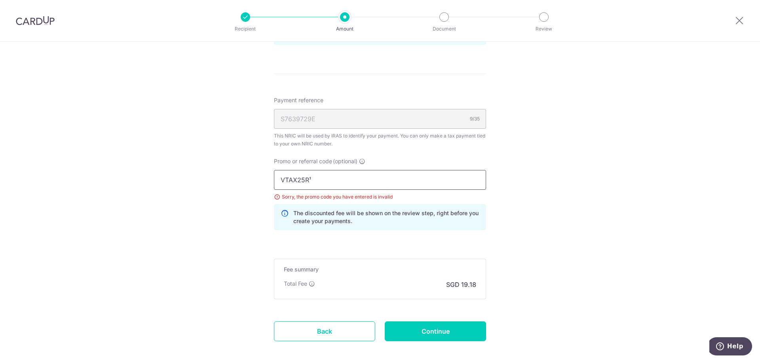
drag, startPoint x: 350, startPoint y: 180, endPoint x: 277, endPoint y: 205, distance: 77.4
click at [337, 175] on input "VTAX25R¹" at bounding box center [380, 180] width 212 height 20
drag, startPoint x: 335, startPoint y: 176, endPoint x: 244, endPoint y: 190, distance: 92.0
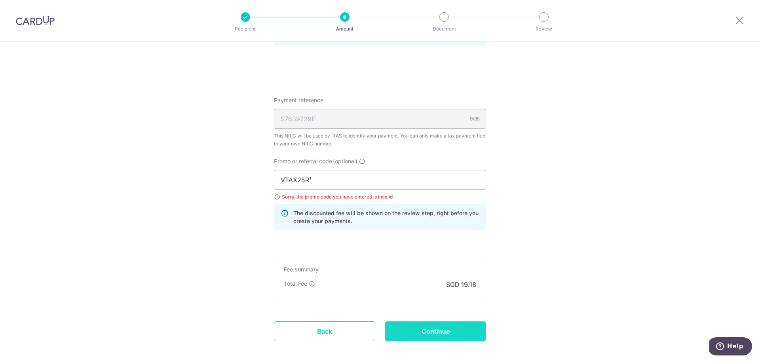
click at [420, 336] on input "Continue" at bounding box center [435, 331] width 101 height 20
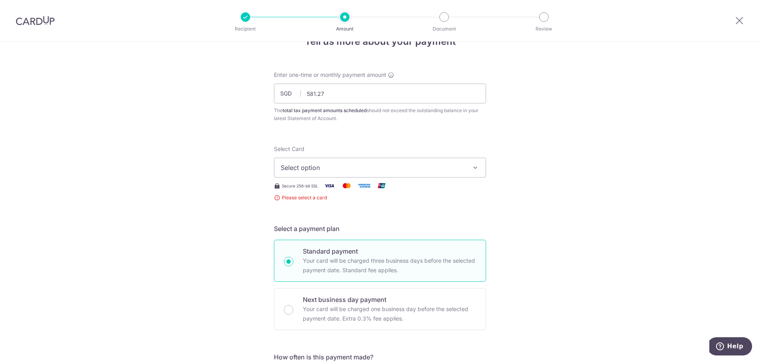
scroll to position [17, 0]
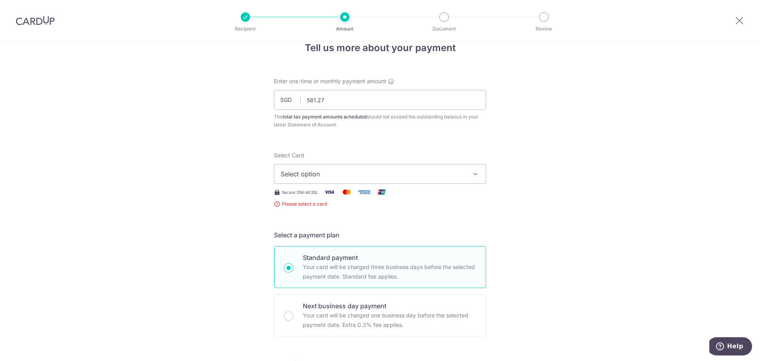
click at [323, 177] on span "Select option" at bounding box center [373, 174] width 184 height 10
click at [323, 199] on span "Add credit card" at bounding box center [387, 196] width 184 height 8
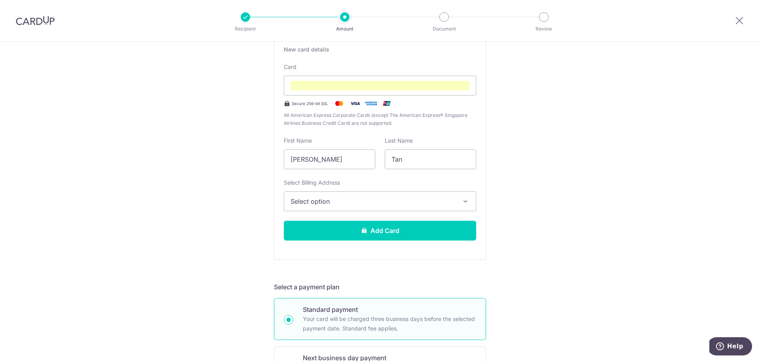
scroll to position [175, 0]
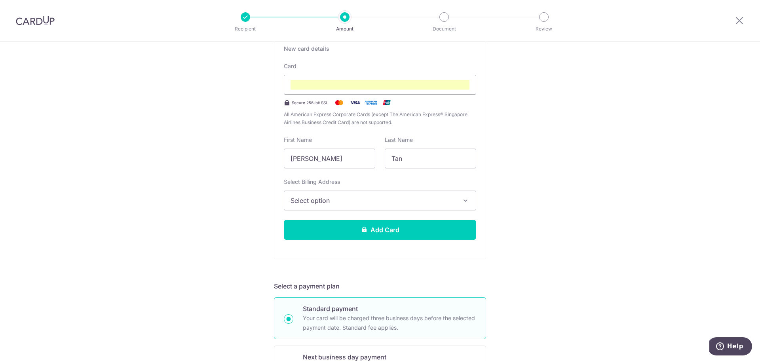
click at [369, 199] on span "Select option" at bounding box center [373, 201] width 165 height 10
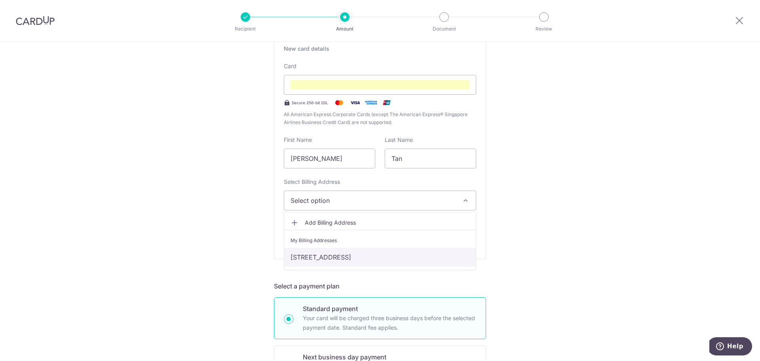
click at [358, 257] on link "[STREET_ADDRESS]" at bounding box center [380, 256] width 192 height 19
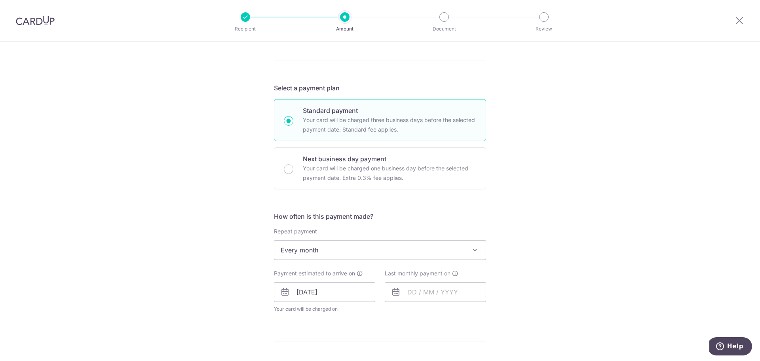
scroll to position [531, 0]
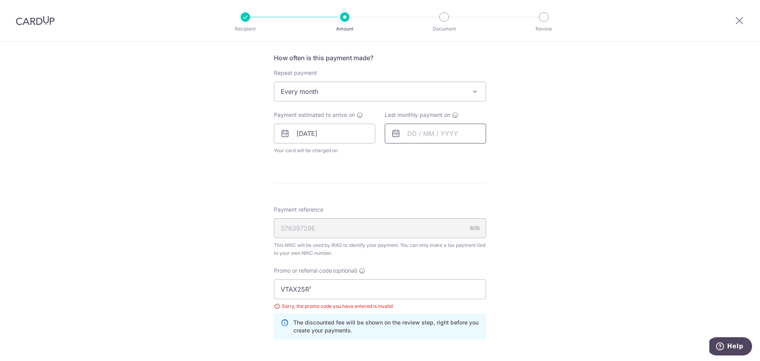
click at [415, 130] on input "text" at bounding box center [435, 134] width 101 height 20
click at [470, 157] on select "2025 2026" at bounding box center [466, 155] width 21 height 6
click at [427, 155] on select "Jan Feb Mar Apr May Jun [DATE] Aug Sep Oct Nov" at bounding box center [429, 155] width 21 height 6
click at [477, 200] on link "7" at bounding box center [480, 205] width 13 height 13
type input "[DATE]"
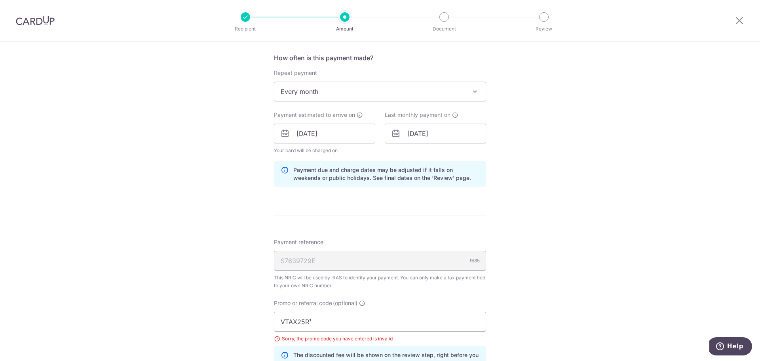
click at [559, 238] on div "Tell us more about your payment Enter one-time or monthly payment amount SGD 58…" at bounding box center [380, 26] width 760 height 1032
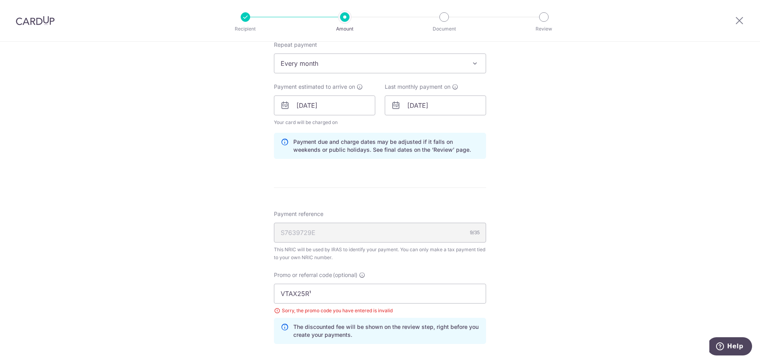
scroll to position [610, 0]
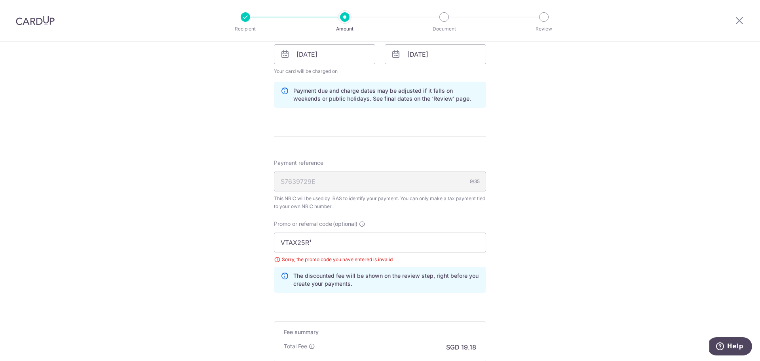
click at [416, 184] on div "S7639729E 9/35" at bounding box center [380, 181] width 212 height 20
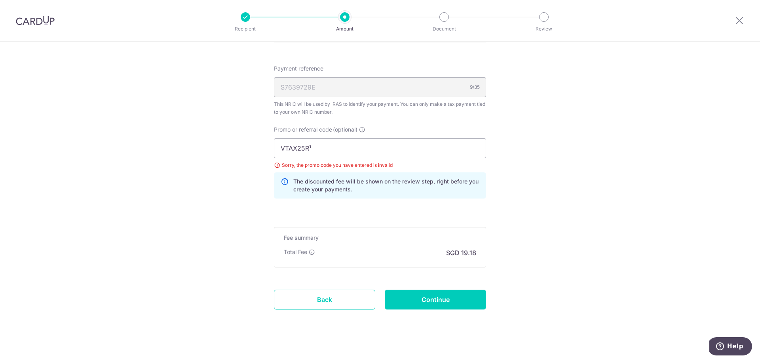
scroll to position [713, 0]
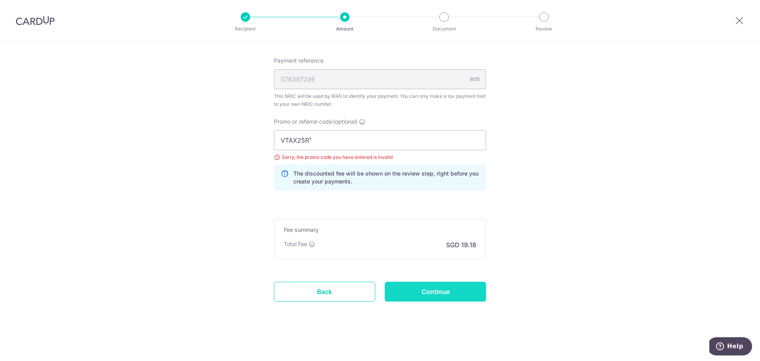
click at [423, 286] on input "Continue" at bounding box center [435, 291] width 101 height 20
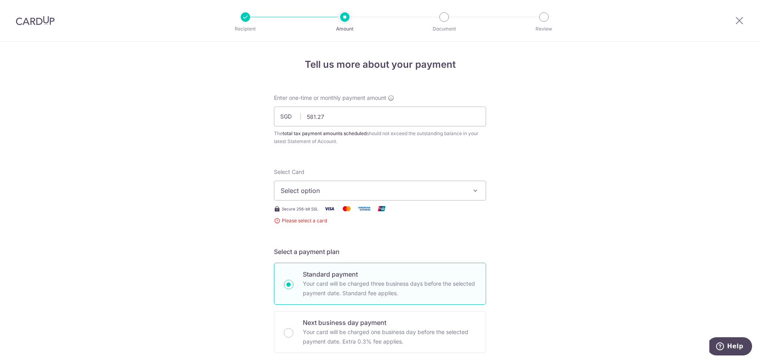
click at [39, 29] on div at bounding box center [35, 20] width 70 height 41
click at [42, 21] on img at bounding box center [35, 21] width 39 height 10
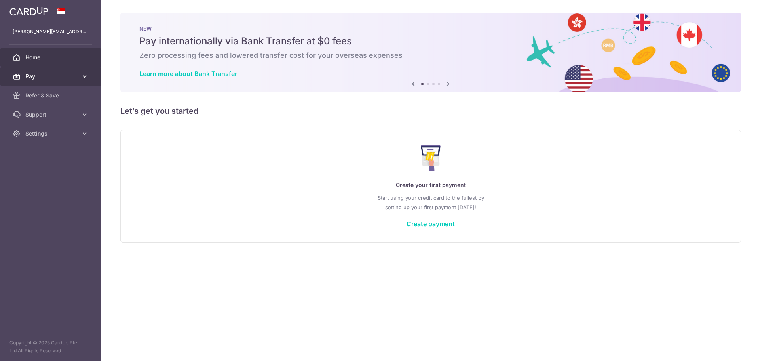
click at [42, 69] on link "Pay" at bounding box center [50, 76] width 101 height 19
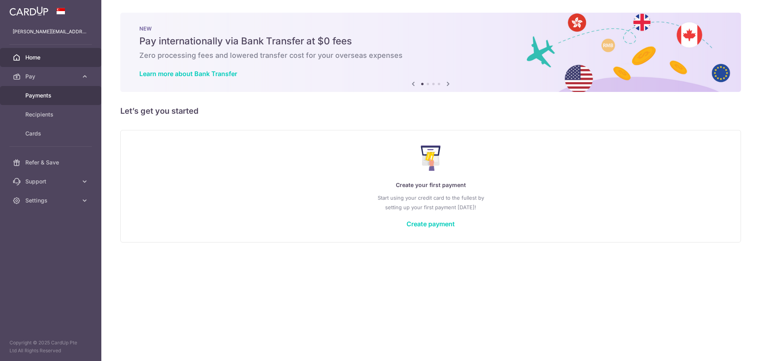
click at [59, 95] on span "Payments" at bounding box center [51, 95] width 52 height 8
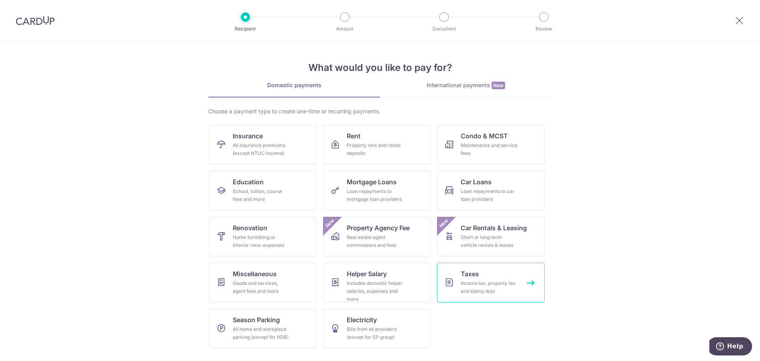
click at [476, 280] on div "Income tax, property tax and stamp duty" at bounding box center [489, 287] width 57 height 16
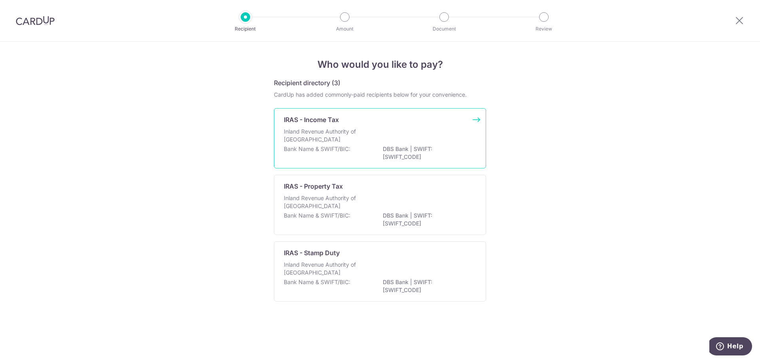
click at [356, 124] on div "IRAS - Income Tax" at bounding box center [375, 120] width 183 height 10
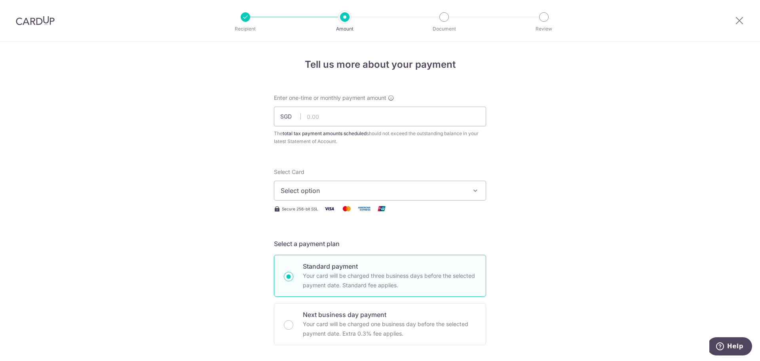
click at [360, 195] on span "Select option" at bounding box center [373, 191] width 184 height 10
click at [361, 213] on span "Add credit card" at bounding box center [387, 213] width 184 height 8
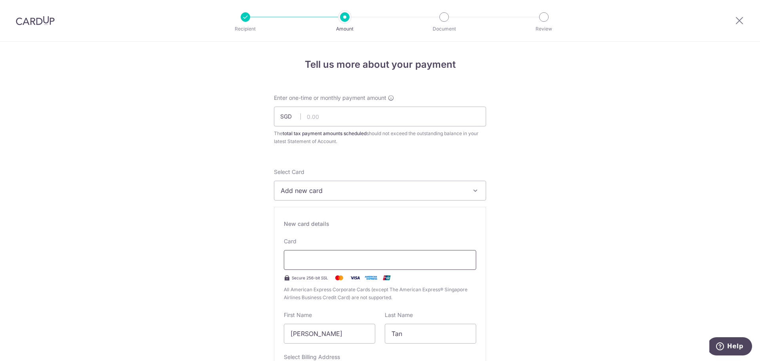
type input "07 / 2027"
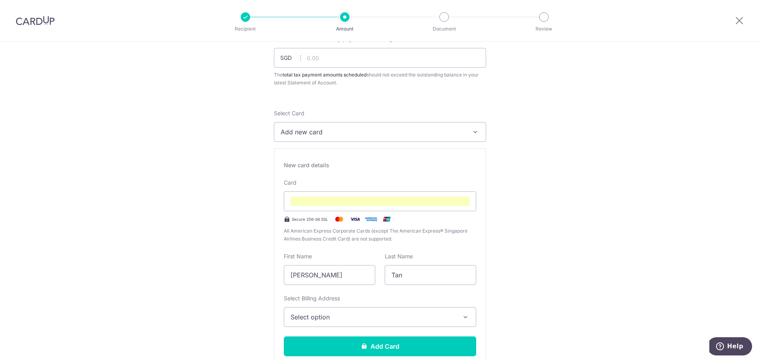
click at [364, 317] on span "Select option" at bounding box center [373, 317] width 165 height 10
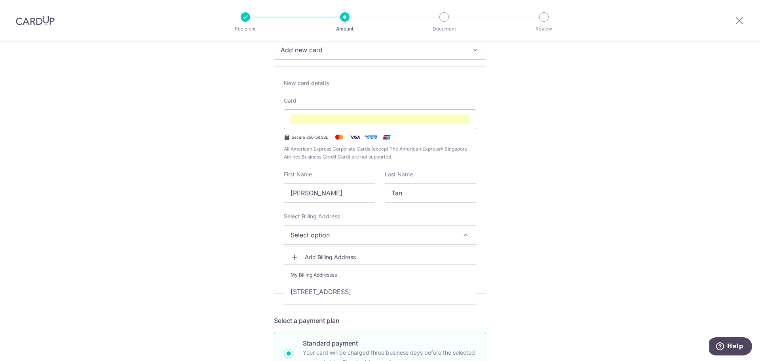
scroll to position [217, 0]
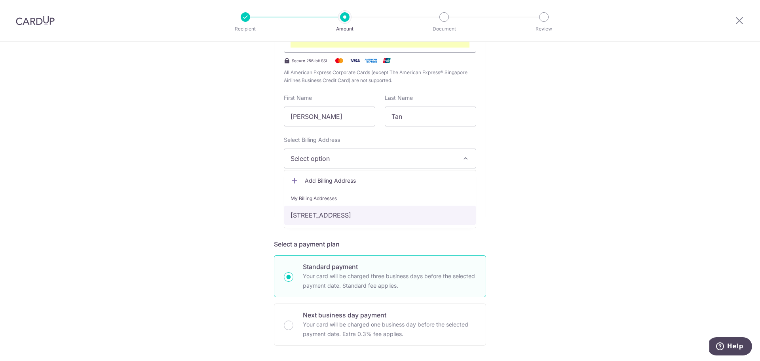
click at [355, 213] on link "[STREET_ADDRESS]" at bounding box center [380, 214] width 192 height 19
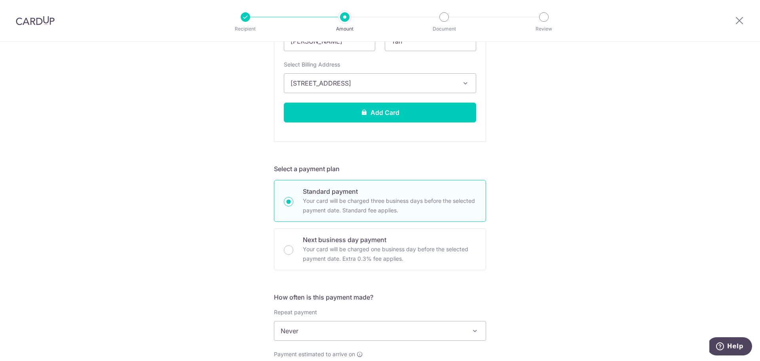
scroll to position [415, 0]
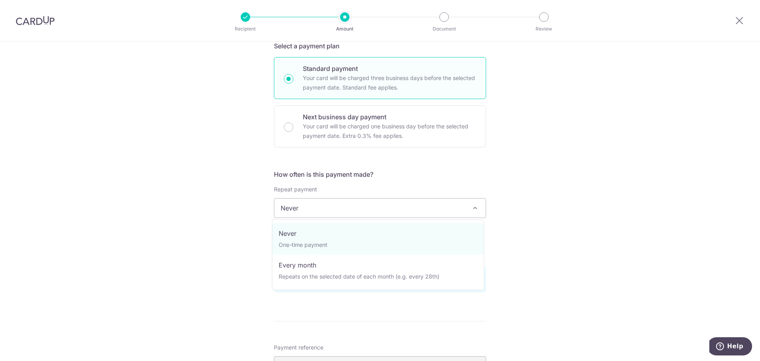
click at [331, 206] on span "Never" at bounding box center [379, 207] width 211 height 19
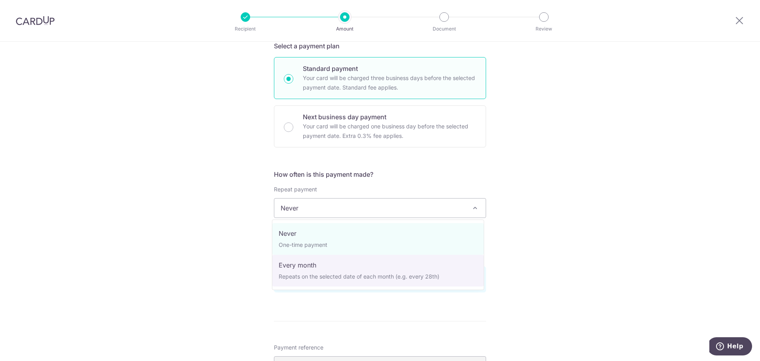
select select "3"
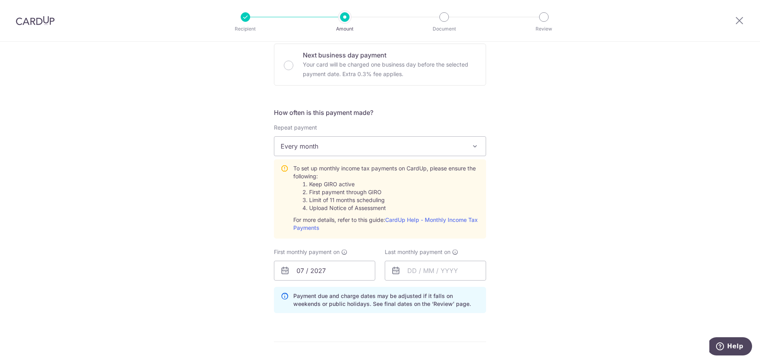
scroll to position [494, 0]
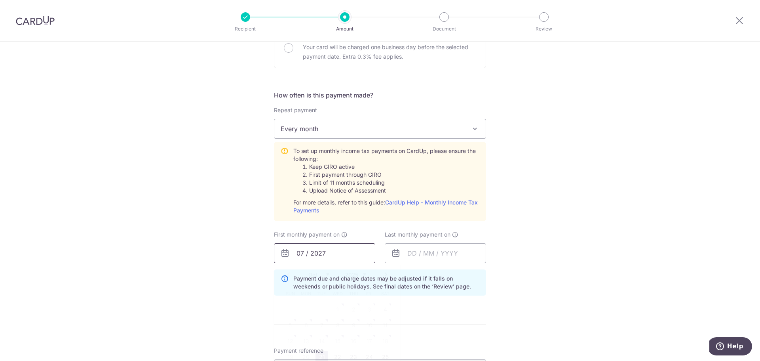
click at [341, 253] on input "07 / 2027" at bounding box center [324, 253] width 101 height 20
click at [324, 274] on select "Oct Nov Dec" at bounding box center [318, 274] width 21 height 6
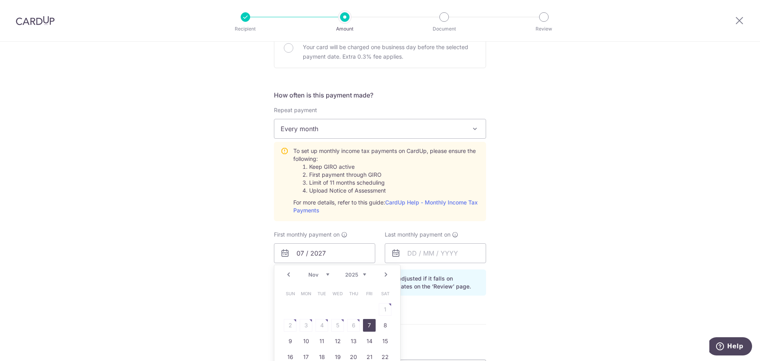
click at [373, 328] on link "7" at bounding box center [369, 325] width 13 height 13
type input "07/11/2025"
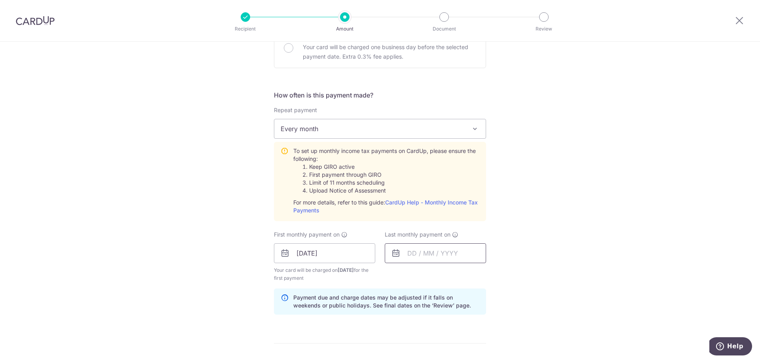
click at [446, 253] on input "text" at bounding box center [435, 253] width 101 height 20
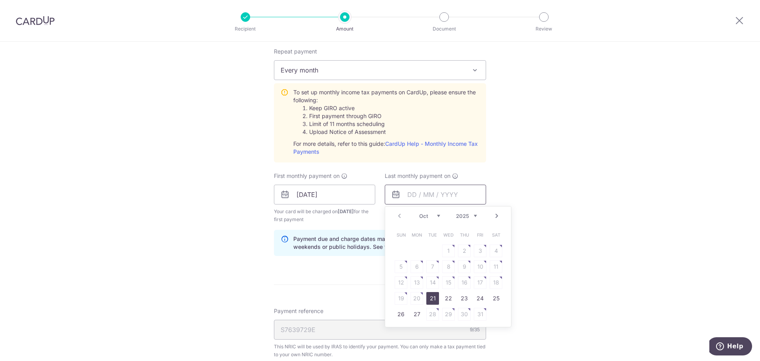
scroll to position [573, 0]
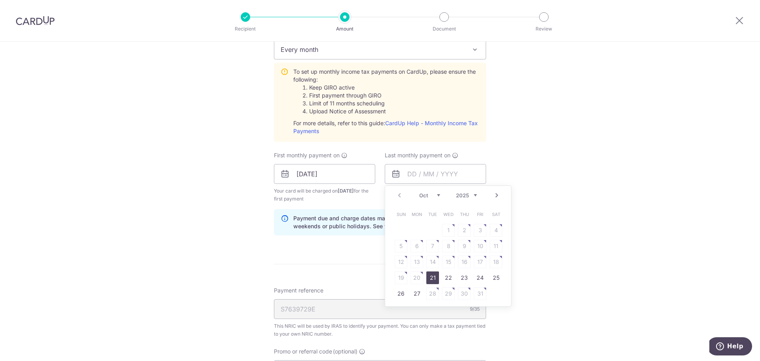
drag, startPoint x: 479, startPoint y: 190, endPoint x: 475, endPoint y: 194, distance: 6.2
click at [477, 190] on div "Prev Next Oct Nov Dec 2025 2026" at bounding box center [448, 195] width 126 height 19
click at [473, 197] on select "2025 2026" at bounding box center [466, 195] width 21 height 6
click at [435, 194] on select "Jan Feb Mar Apr May Jun [DATE] Aug Sep Oct Nov" at bounding box center [429, 195] width 21 height 6
click at [480, 241] on link "7" at bounding box center [480, 246] width 13 height 13
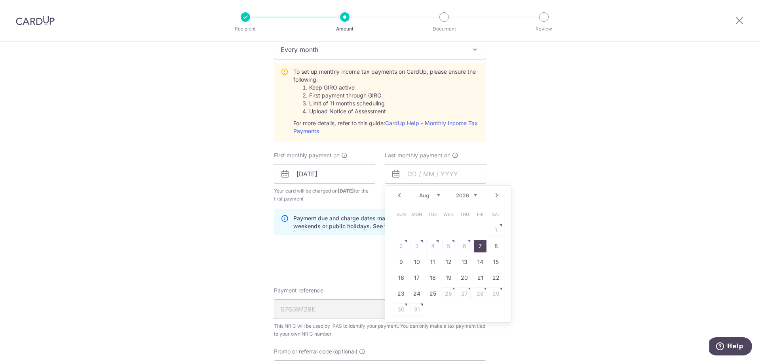
type input "07/08/2026"
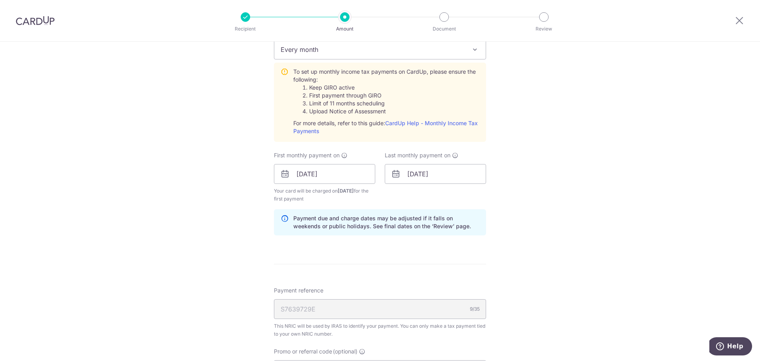
click at [464, 253] on form "Enter one-time or monthly payment amount SGD The total tax payment amounts sche…" at bounding box center [380, 14] width 212 height 986
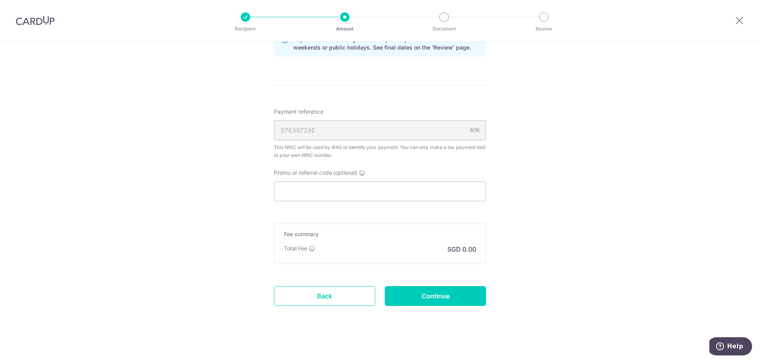
scroll to position [756, 0]
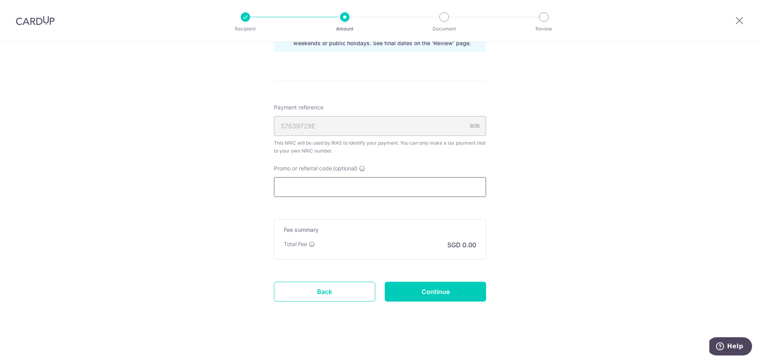
click at [395, 188] on input "Promo or referral code (optional)" at bounding box center [380, 187] width 212 height 20
paste input "VTAX25R¹"
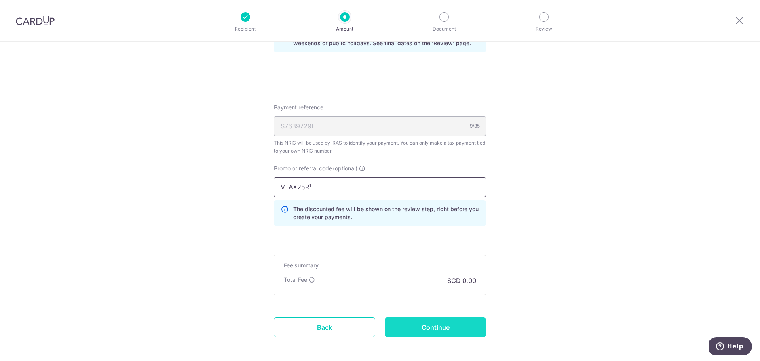
type input "VTAX25R¹"
click at [433, 325] on input "Continue" at bounding box center [435, 327] width 101 height 20
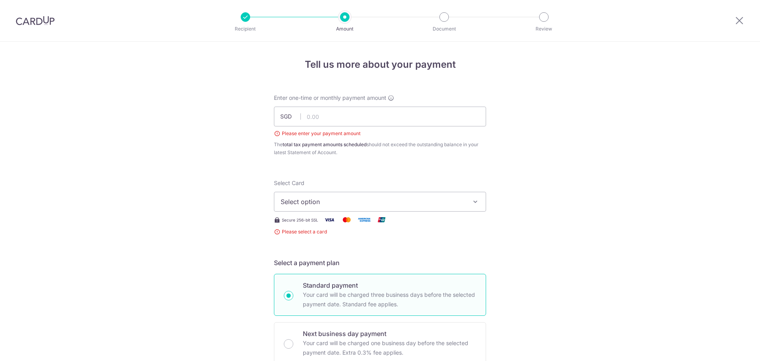
scroll to position [88, 0]
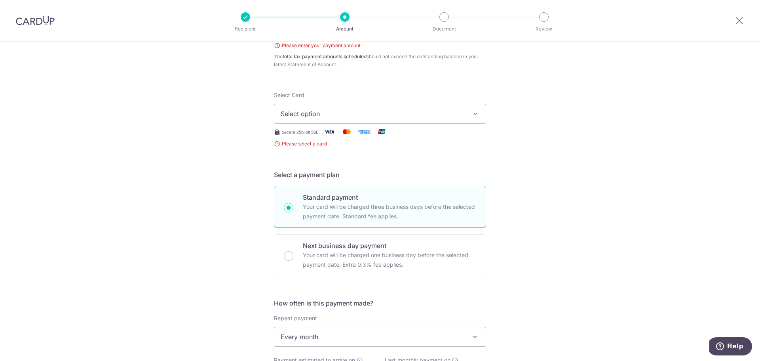
click at [384, 108] on button "Select option" at bounding box center [380, 114] width 212 height 20
click at [376, 136] on span "Add credit card" at bounding box center [387, 136] width 184 height 8
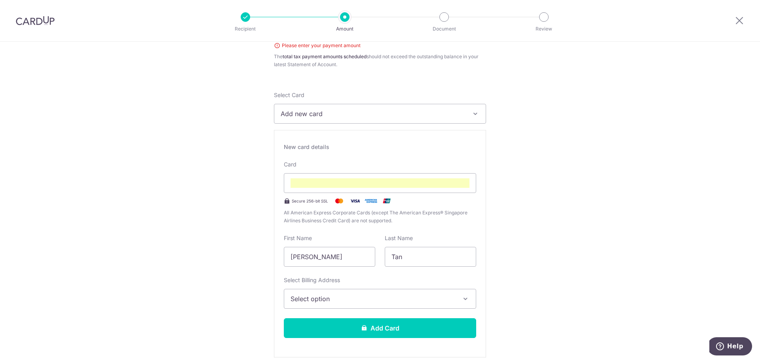
click at [363, 299] on span "Select option" at bounding box center [373, 299] width 165 height 10
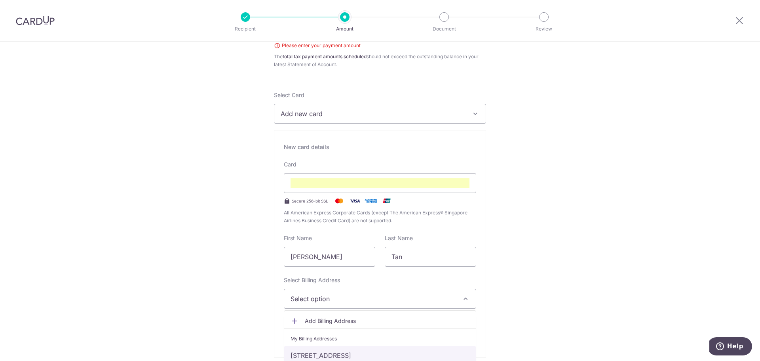
click at [369, 353] on link "[STREET_ADDRESS]" at bounding box center [380, 355] width 192 height 19
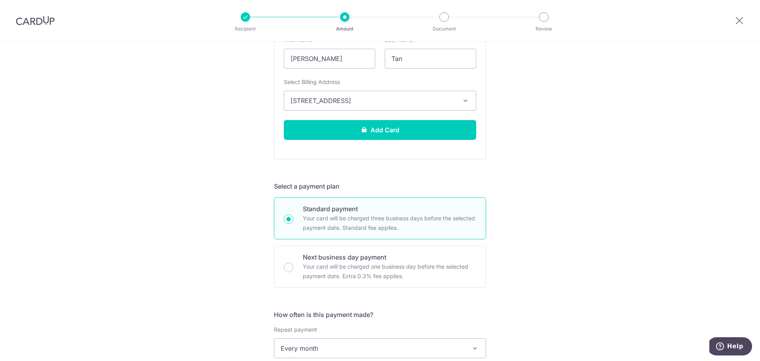
scroll to position [444, 0]
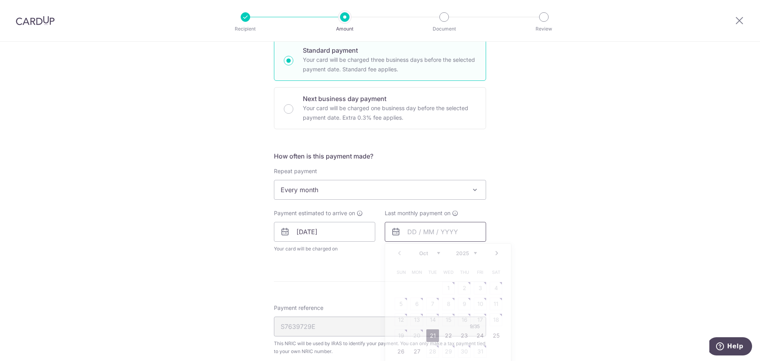
click at [407, 229] on input "text" at bounding box center [435, 232] width 101 height 20
click at [471, 251] on select "2025 2026" at bounding box center [466, 253] width 21 height 6
click at [433, 254] on select "Jan Feb Mar Apr May Jun [DATE] Aug Sep Oct Nov" at bounding box center [429, 253] width 21 height 6
click at [434, 350] on link "25" at bounding box center [432, 351] width 13 height 13
type input "[DATE]"
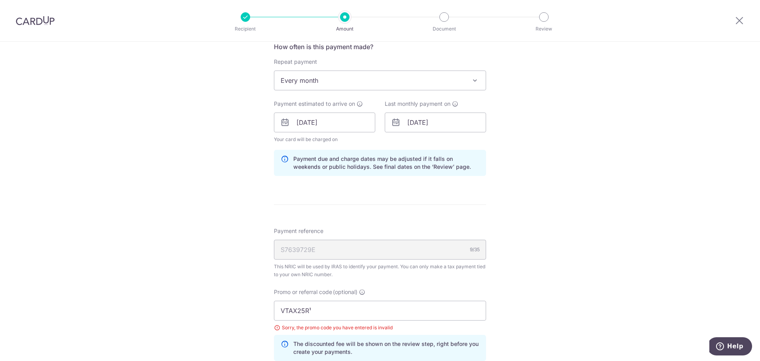
scroll to position [682, 0]
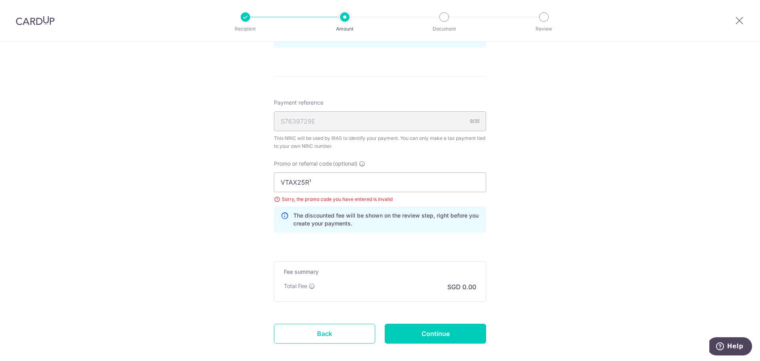
click at [437, 340] on input "Continue" at bounding box center [435, 333] width 101 height 20
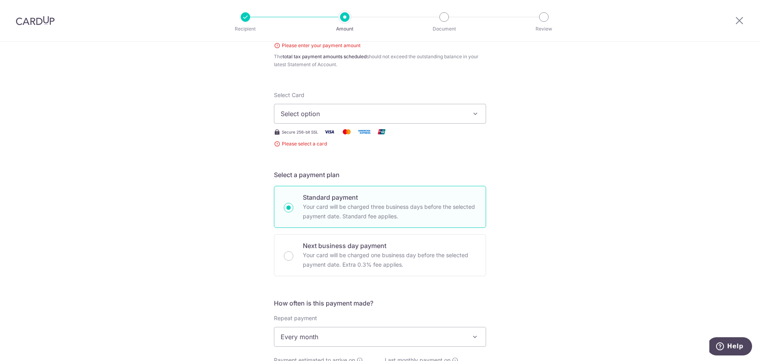
click at [399, 112] on span "Select option" at bounding box center [373, 114] width 184 height 10
click at [401, 133] on span "Add credit card" at bounding box center [387, 136] width 184 height 8
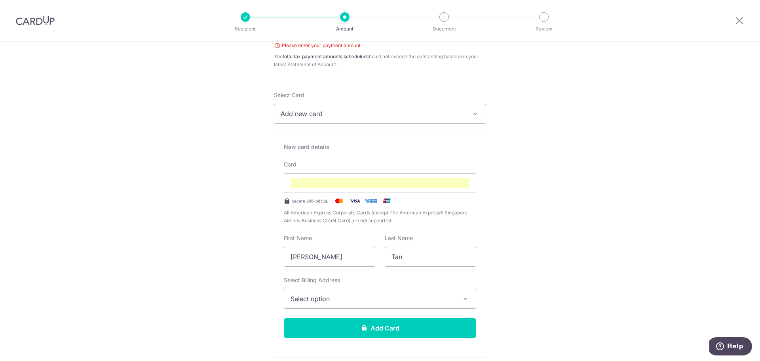
click at [297, 194] on div "Card Secure 256-bit SSL All American Express Corporate Cards (except The Americ…" at bounding box center [380, 192] width 192 height 64
click at [375, 304] on button "Select option" at bounding box center [380, 299] width 192 height 20
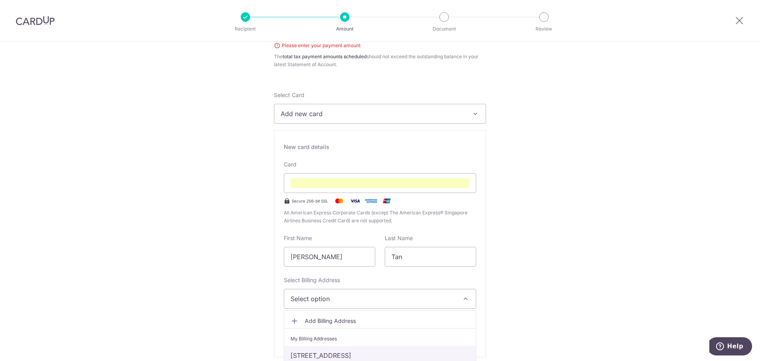
click at [368, 349] on link "[STREET_ADDRESS]" at bounding box center [380, 355] width 192 height 19
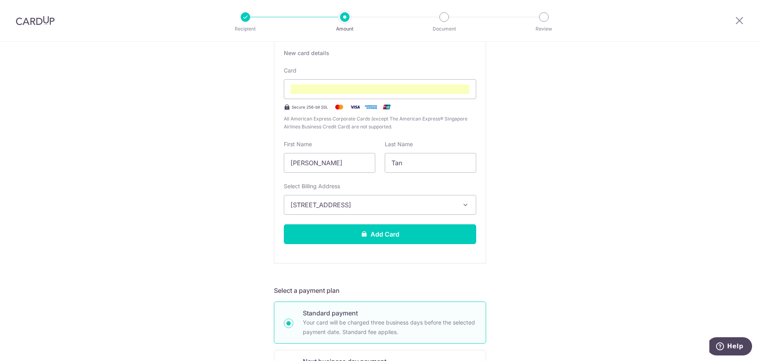
scroll to position [286, 0]
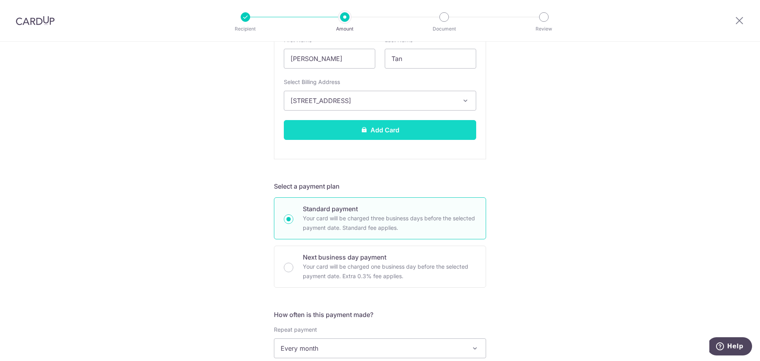
click at [380, 128] on button "Add Card" at bounding box center [380, 130] width 192 height 20
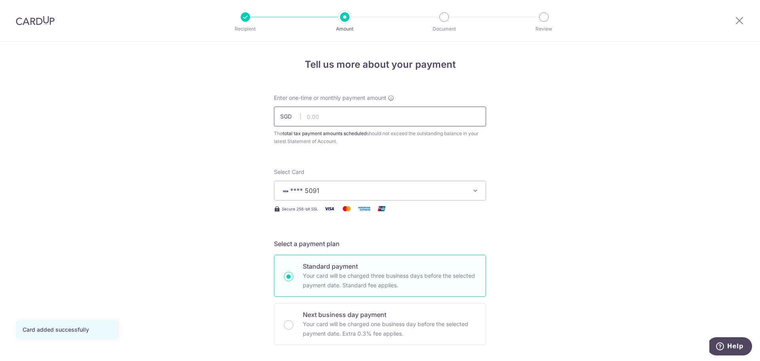
click at [350, 110] on input "text" at bounding box center [380, 116] width 212 height 20
type input "581.27"
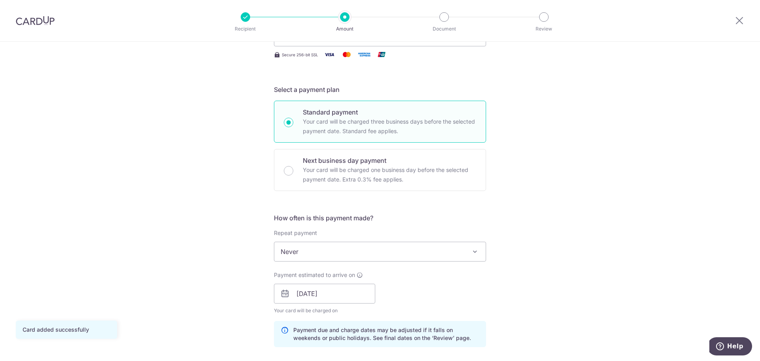
scroll to position [158, 0]
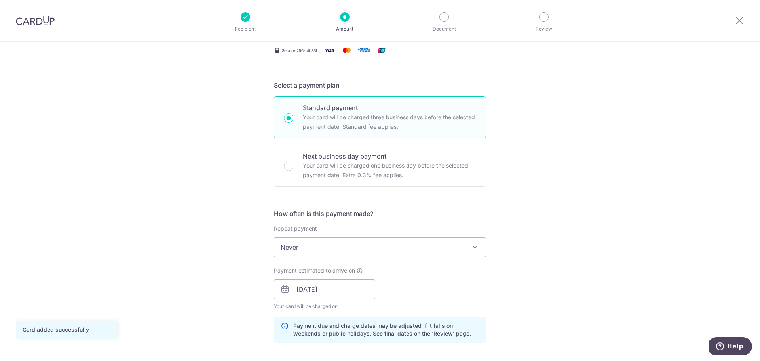
click at [362, 238] on span "Never" at bounding box center [379, 247] width 211 height 19
click at [339, 247] on span "Never" at bounding box center [379, 247] width 211 height 19
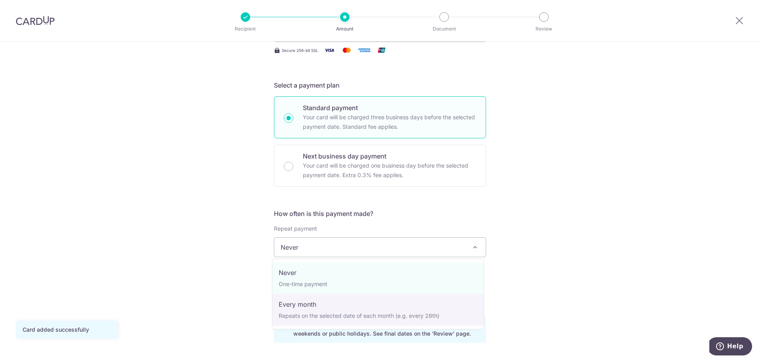
select select "3"
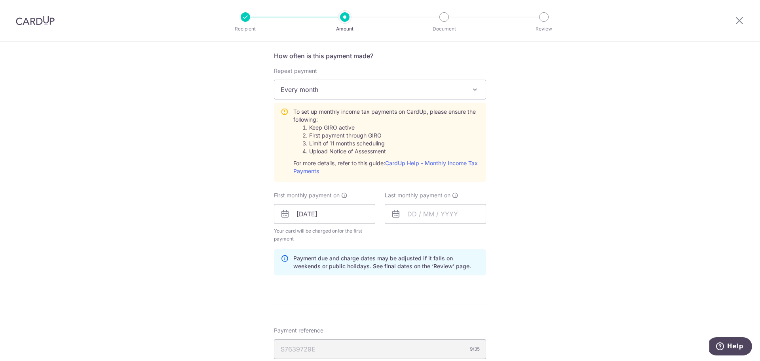
scroll to position [317, 0]
click at [322, 221] on input "07/11/2025" at bounding box center [324, 213] width 101 height 20
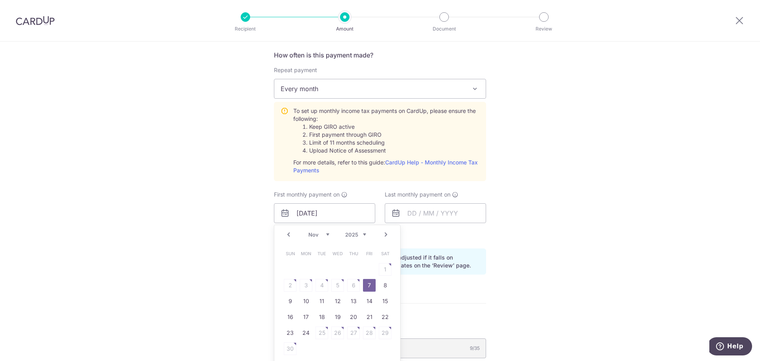
click at [286, 234] on link "Prev" at bounding box center [289, 235] width 10 height 10
click at [304, 332] on link "27" at bounding box center [306, 332] width 13 height 13
type input "[DATE]"
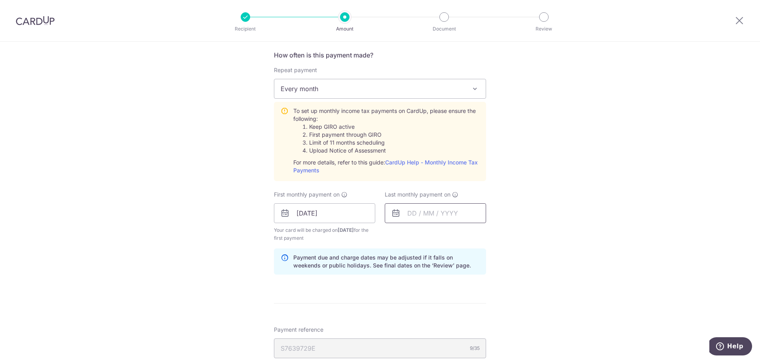
click at [432, 218] on input "text" at bounding box center [435, 213] width 101 height 20
click at [462, 235] on select "2025 2026" at bounding box center [466, 234] width 21 height 6
click at [435, 235] on select "Jan Feb Mar Apr May Jun Jul Aug Sep Oct Nov" at bounding box center [429, 234] width 21 height 6
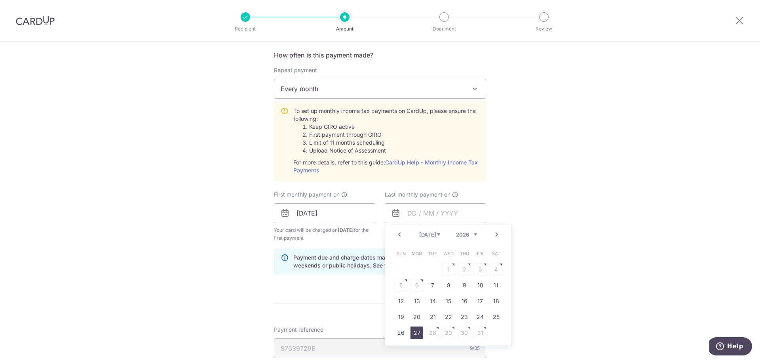
click at [413, 333] on link "27" at bounding box center [417, 332] width 13 height 13
type input "[DATE]"
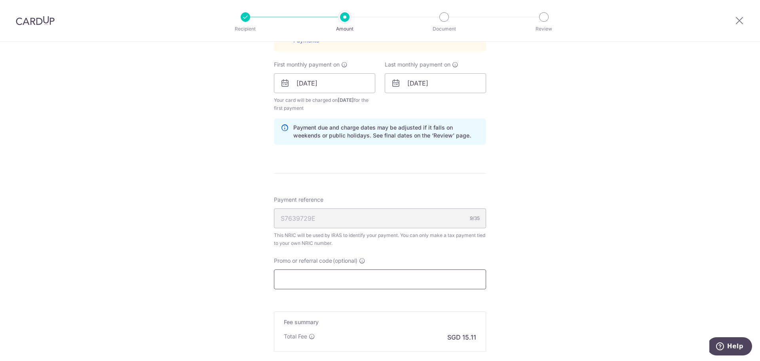
scroll to position [475, 0]
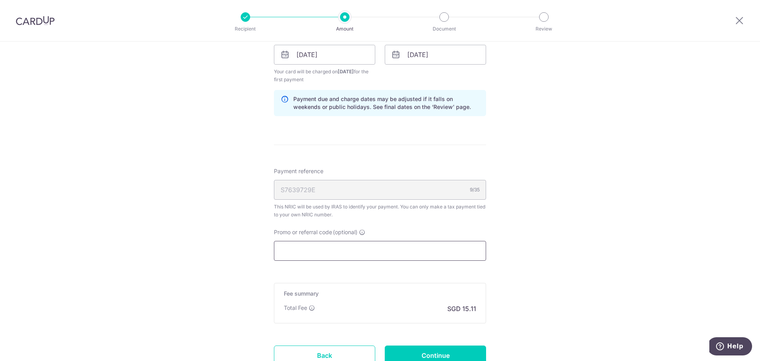
click at [365, 247] on input "Promo or referral code (optional)" at bounding box center [380, 251] width 212 height 20
paste input "VTAX25R¹"
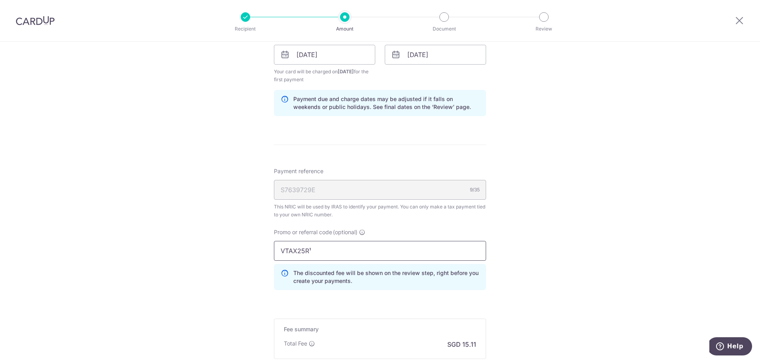
scroll to position [574, 0]
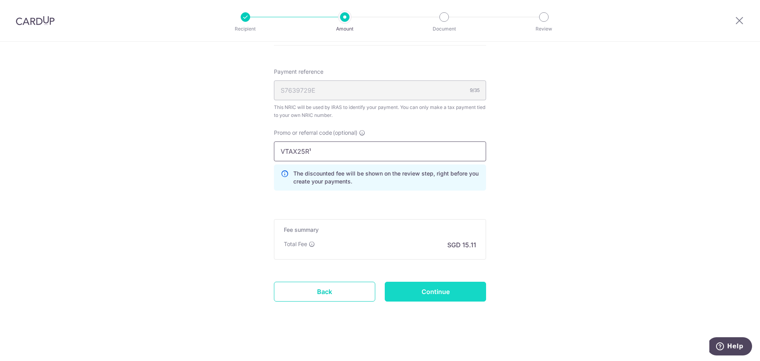
type input "VTAX25R¹"
click at [418, 285] on input "Continue" at bounding box center [435, 291] width 101 height 20
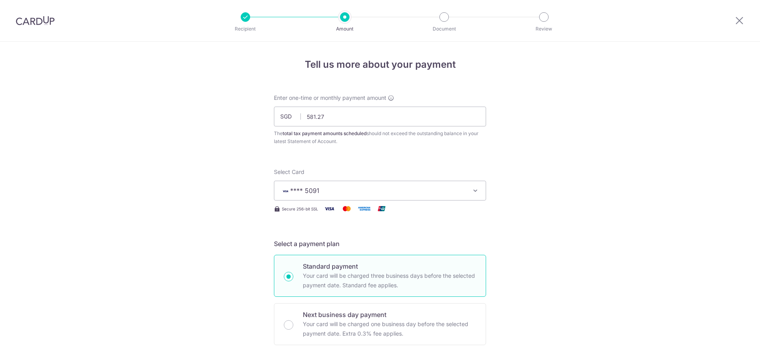
scroll to position [463, 0]
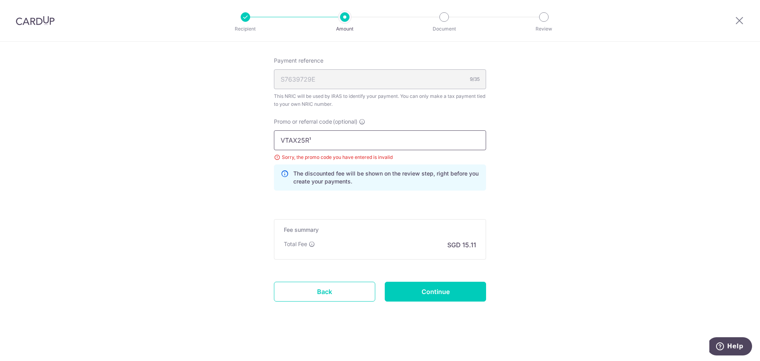
drag, startPoint x: 322, startPoint y: 141, endPoint x: 243, endPoint y: 139, distance: 78.8
click at [425, 292] on input "Continue" at bounding box center [435, 291] width 101 height 20
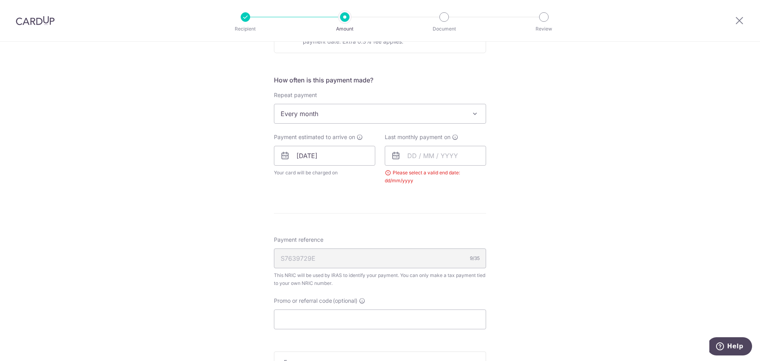
scroll to position [260, 0]
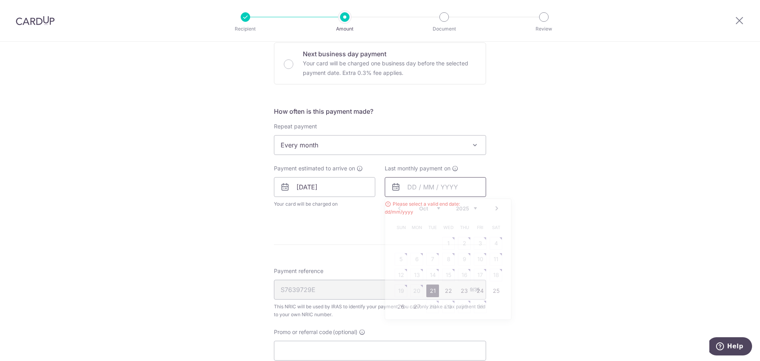
click at [418, 184] on input "text" at bounding box center [435, 187] width 101 height 20
click at [470, 209] on select "2025 2026" at bounding box center [466, 208] width 21 height 6
click at [434, 206] on select "Jan Feb Mar Apr May Jun [DATE] Aug Sep Oct Nov" at bounding box center [429, 208] width 21 height 6
click at [418, 304] on link "27" at bounding box center [417, 306] width 13 height 13
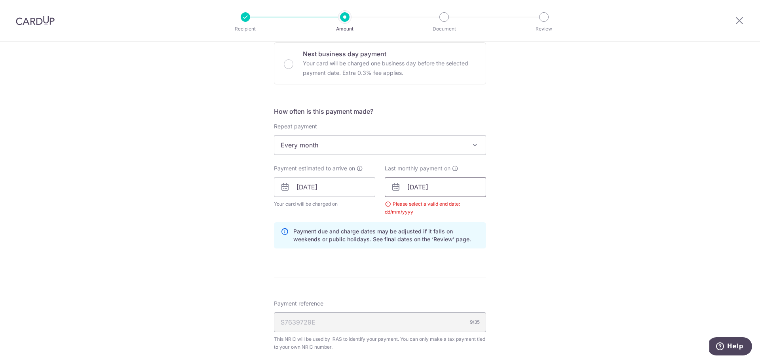
click at [445, 186] on input "27/07/2026" at bounding box center [435, 187] width 101 height 20
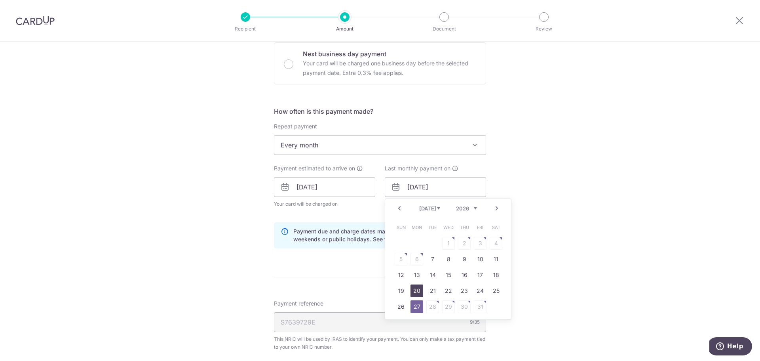
click at [420, 288] on link "20" at bounding box center [417, 290] width 13 height 13
type input "20/07/2026"
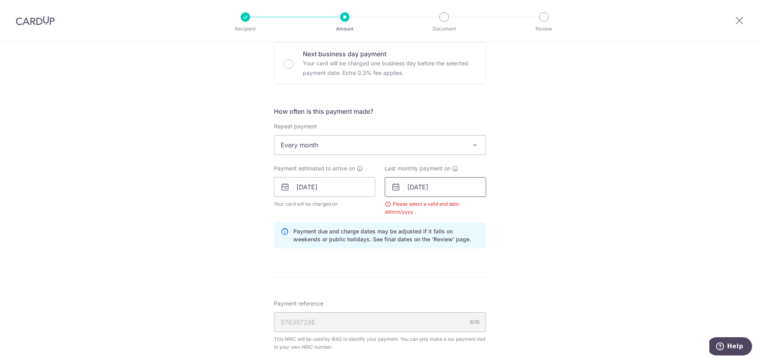
click at [459, 189] on input "20/07/2026" at bounding box center [435, 187] width 101 height 20
click at [449, 196] on input "20/07/2026" at bounding box center [435, 187] width 101 height 20
click at [437, 190] on input "20/07/2026" at bounding box center [435, 187] width 101 height 20
click at [446, 190] on input "20/07/2026" at bounding box center [435, 187] width 101 height 20
click at [432, 190] on input "20/07/2026" at bounding box center [435, 187] width 101 height 20
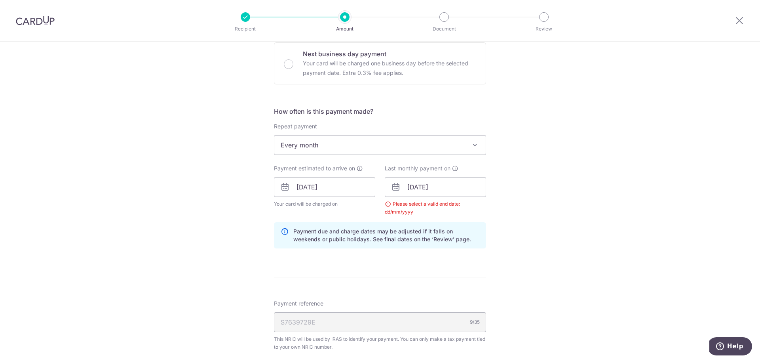
click at [394, 191] on icon at bounding box center [396, 187] width 10 height 10
click at [393, 184] on icon at bounding box center [396, 187] width 10 height 10
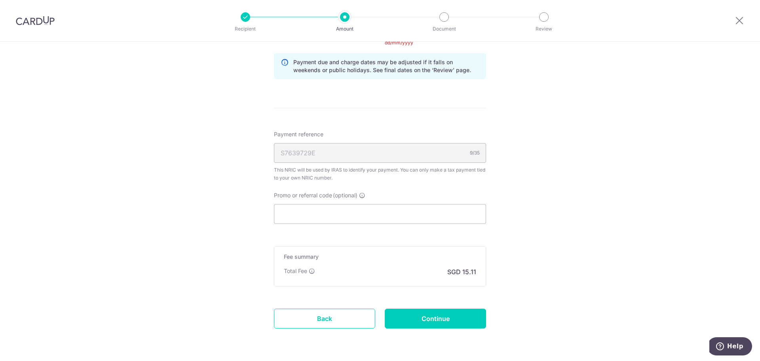
scroll to position [456, 0]
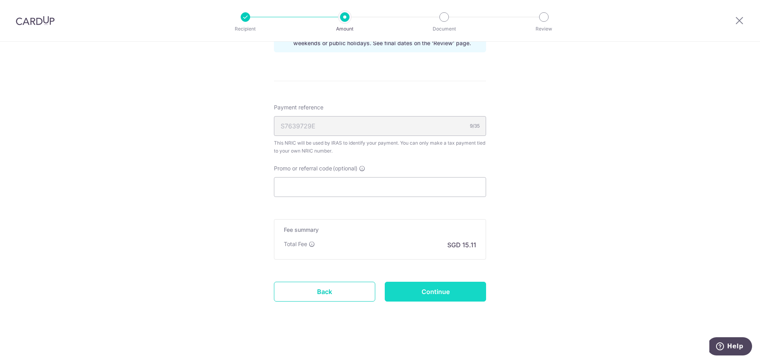
click at [435, 286] on input "Continue" at bounding box center [435, 291] width 101 height 20
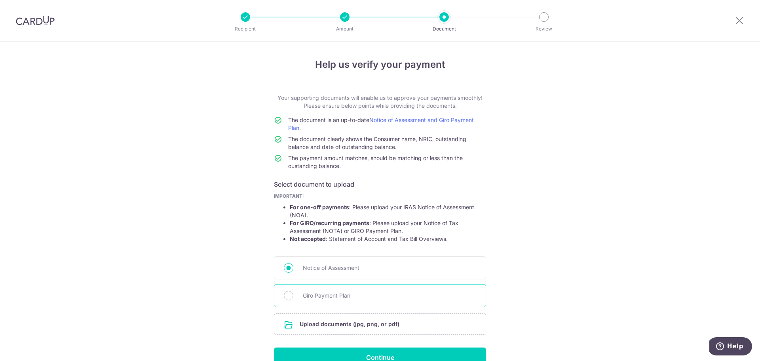
click at [384, 295] on span "Giro Payment Plan" at bounding box center [389, 296] width 173 height 10
click at [293, 295] on input "Giro Payment Plan" at bounding box center [289, 296] width 10 height 10
radio input "true"
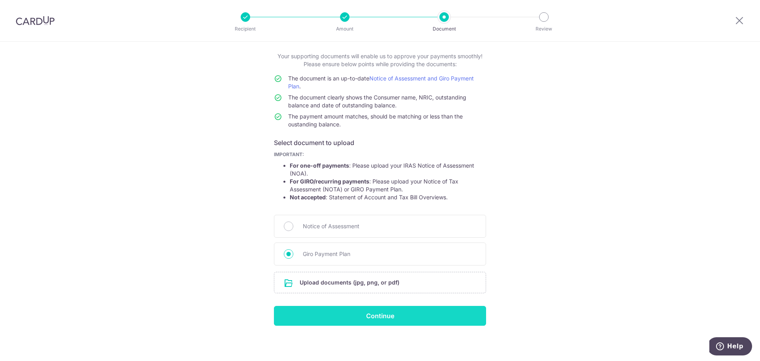
scroll to position [44, 0]
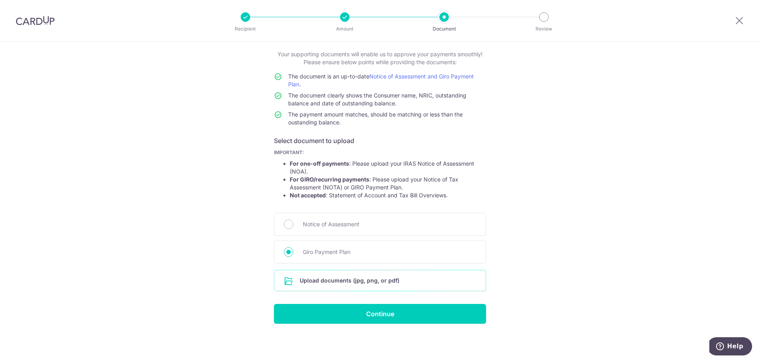
click at [332, 280] on input "file" at bounding box center [379, 280] width 211 height 21
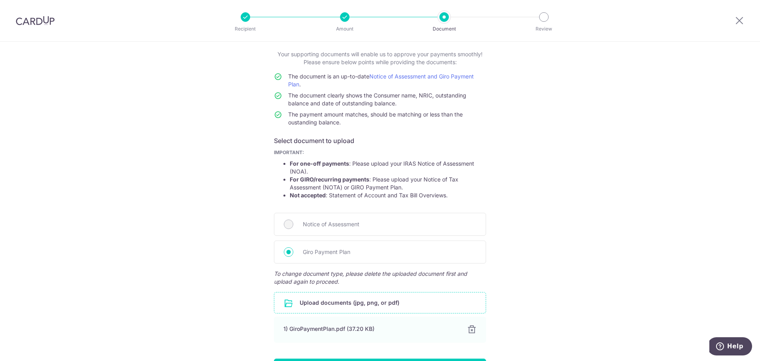
scroll to position [98, 0]
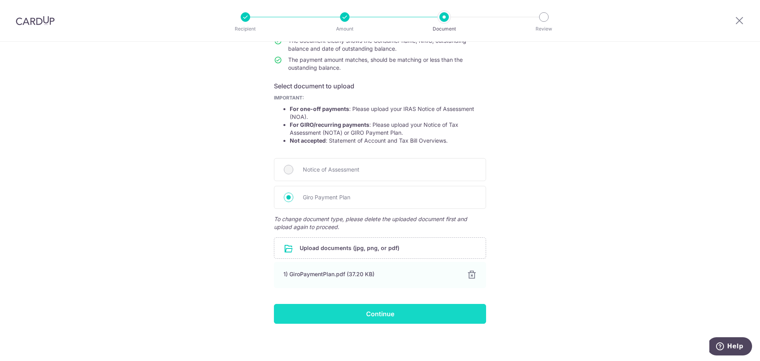
click at [398, 318] on input "Continue" at bounding box center [380, 314] width 212 height 20
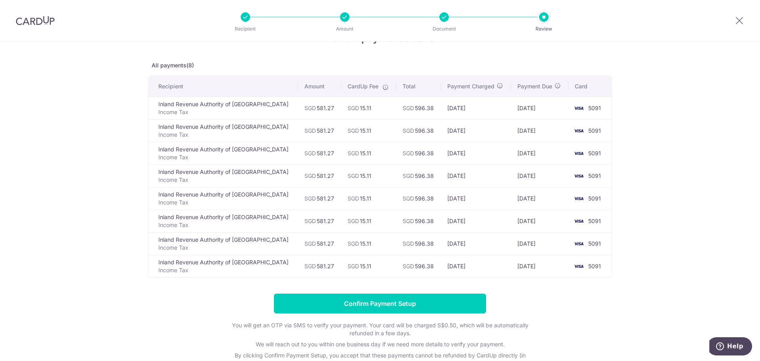
scroll to position [40, 0]
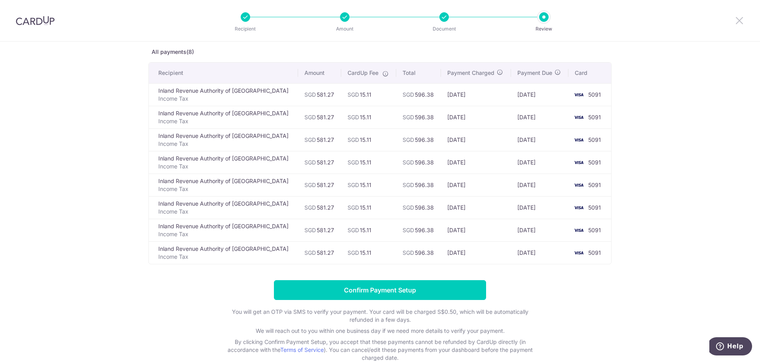
click at [736, 18] on icon at bounding box center [740, 20] width 10 height 10
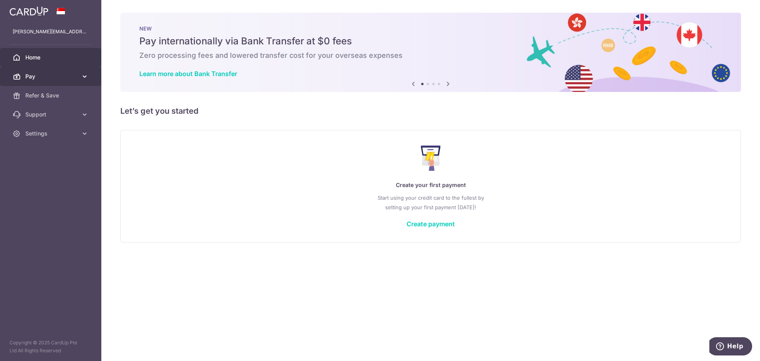
click at [43, 74] on span "Pay" at bounding box center [51, 76] width 52 height 8
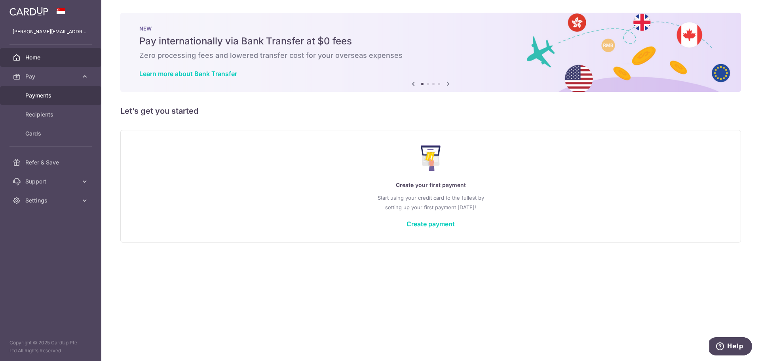
click at [55, 92] on span "Payments" at bounding box center [51, 95] width 52 height 8
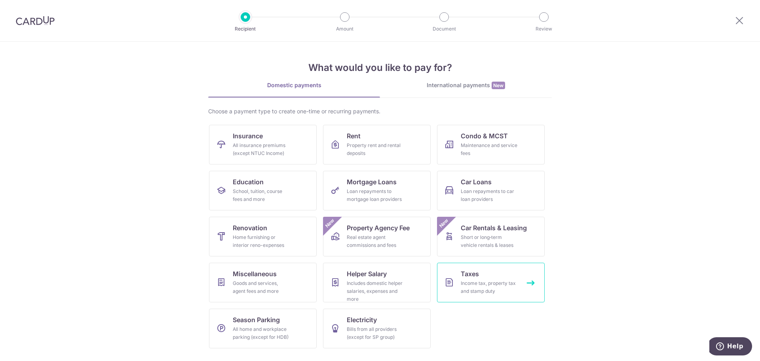
click at [487, 269] on link "Taxes Income tax, property tax and stamp duty" at bounding box center [491, 282] width 108 height 40
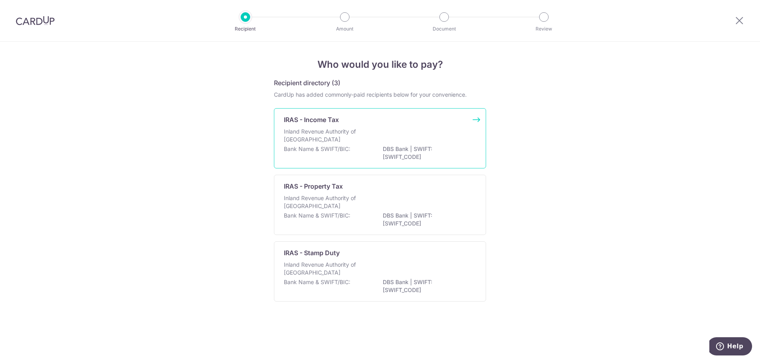
click at [350, 136] on p "Inland Revenue Authority of [GEOGRAPHIC_DATA]" at bounding box center [326, 135] width 84 height 16
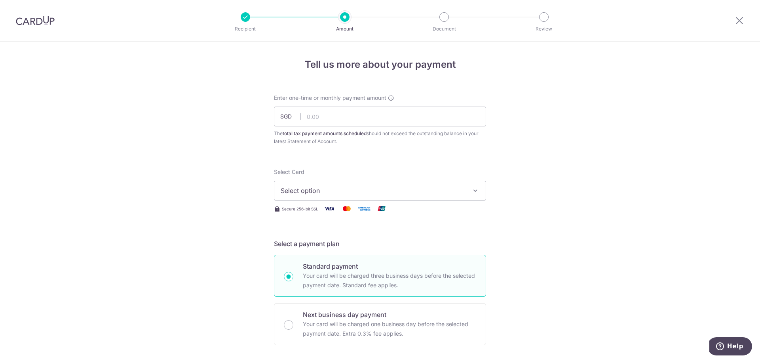
click at [351, 190] on span "Select option" at bounding box center [373, 191] width 184 height 10
click at [336, 247] on span "**** 5091" at bounding box center [380, 247] width 199 height 10
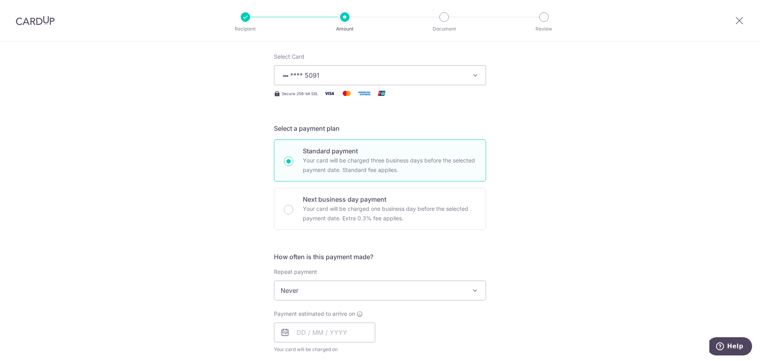
scroll to position [119, 0]
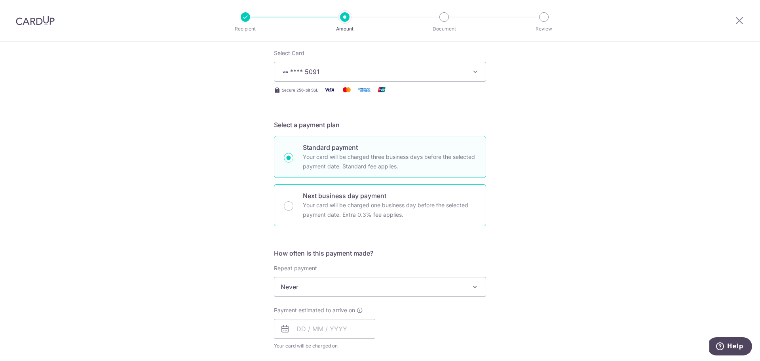
click at [336, 202] on p "Your card will be charged one business day before the selected payment date. Ex…" at bounding box center [389, 209] width 173 height 19
click at [293, 202] on input "Next business day payment Your card will be charged one business day before the…" at bounding box center [289, 206] width 10 height 10
radio input "false"
radio input "true"
click at [340, 154] on p "Your card will be charged three business days before the selected payment date.…" at bounding box center [389, 161] width 173 height 19
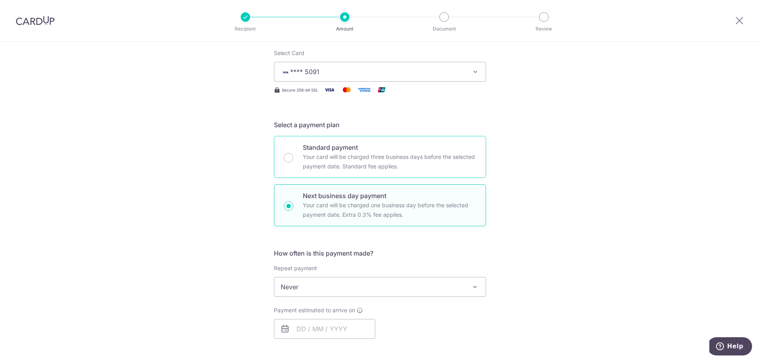
click at [293, 154] on input "Standard payment Your card will be charged three business days before the selec…" at bounding box center [289, 158] width 10 height 10
radio input "true"
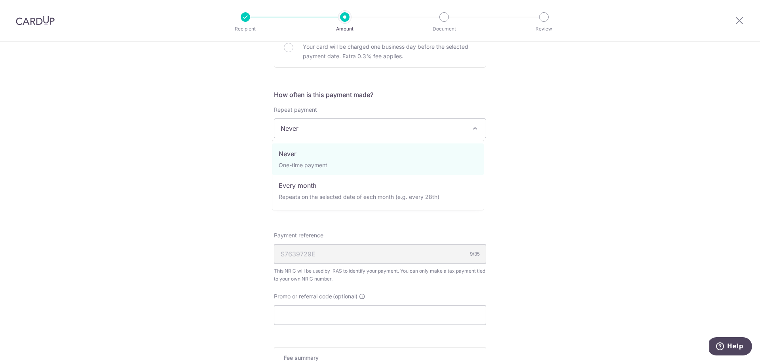
click at [325, 125] on span "Never" at bounding box center [379, 128] width 211 height 19
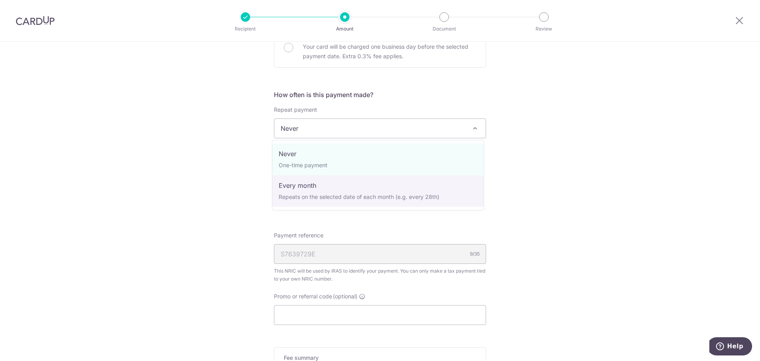
select select "3"
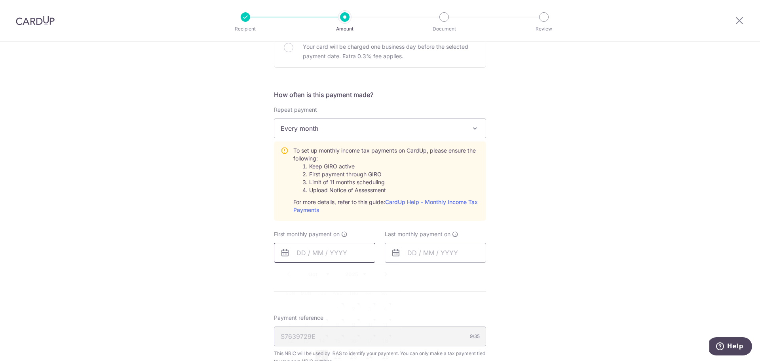
click at [323, 260] on input "text" at bounding box center [324, 253] width 101 height 20
click at [329, 274] on div "Oct Nov [DATE] 2026" at bounding box center [337, 274] width 58 height 7
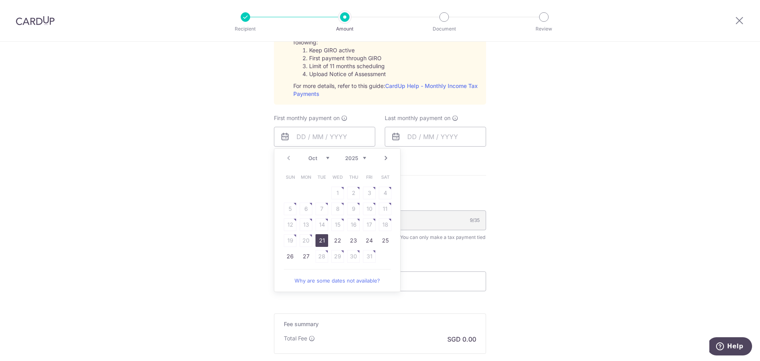
scroll to position [396, 0]
click at [306, 253] on link "27" at bounding box center [306, 253] width 13 height 13
type input "[DATE]"
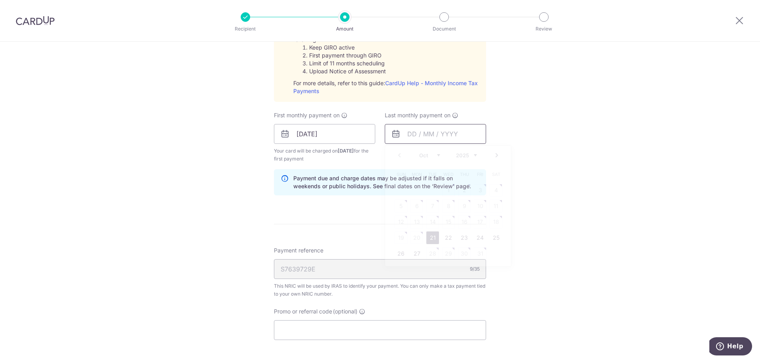
click at [451, 133] on input "text" at bounding box center [435, 134] width 101 height 20
click at [457, 152] on select "2025 2026" at bounding box center [466, 155] width 21 height 6
click at [439, 156] on div "Jan Feb Mar Apr May Jun [DATE] Aug Sep Oct [DATE] 2026" at bounding box center [448, 155] width 58 height 7
click at [435, 155] on select "Jan Feb Mar Apr May Jun [DATE] Aug Sep Oct Nov" at bounding box center [429, 155] width 21 height 6
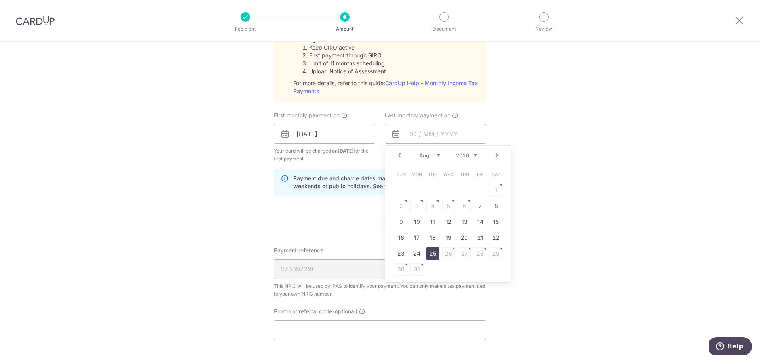
click at [431, 255] on link "25" at bounding box center [432, 253] width 13 height 13
type input "[DATE]"
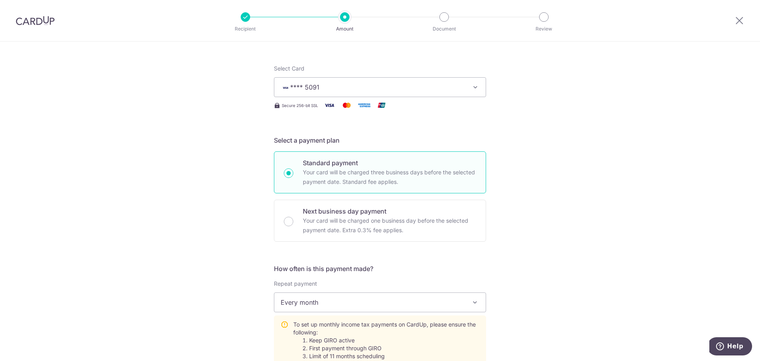
scroll to position [0, 0]
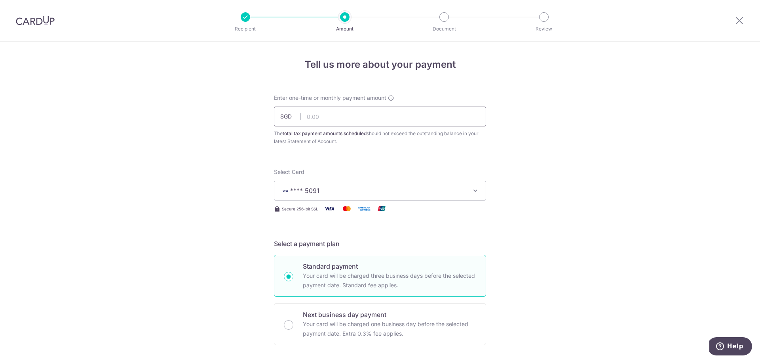
click at [340, 116] on input "text" at bounding box center [380, 116] width 212 height 20
type input "581.27"
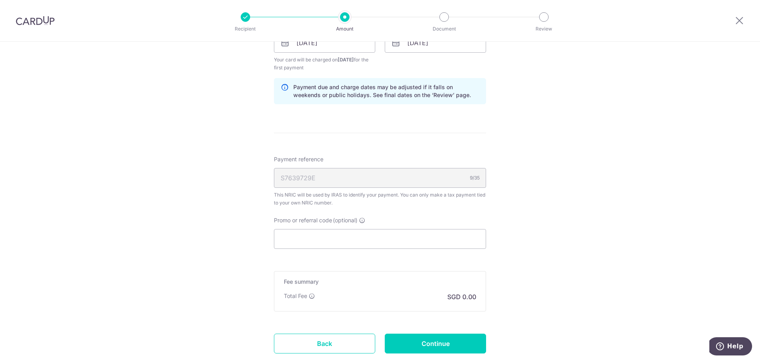
scroll to position [539, 0]
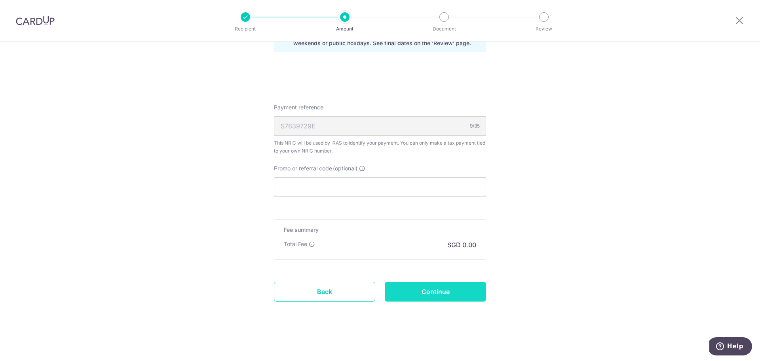
click at [429, 295] on input "Continue" at bounding box center [435, 291] width 101 height 20
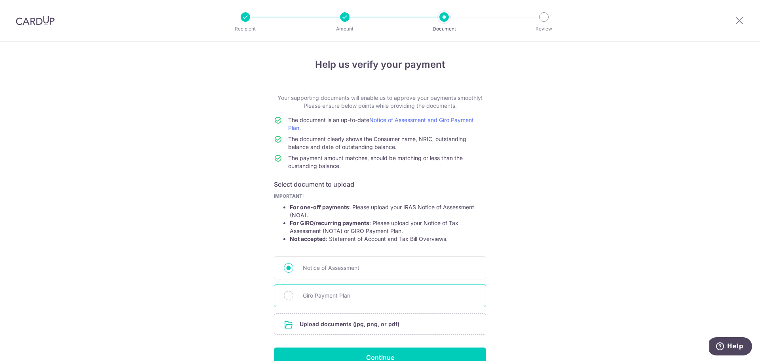
click at [323, 293] on span "Giro Payment Plan" at bounding box center [389, 296] width 173 height 10
click at [293, 293] on input "Giro Payment Plan" at bounding box center [289, 296] width 10 height 10
radio input "true"
click at [331, 325] on input "file" at bounding box center [379, 324] width 211 height 21
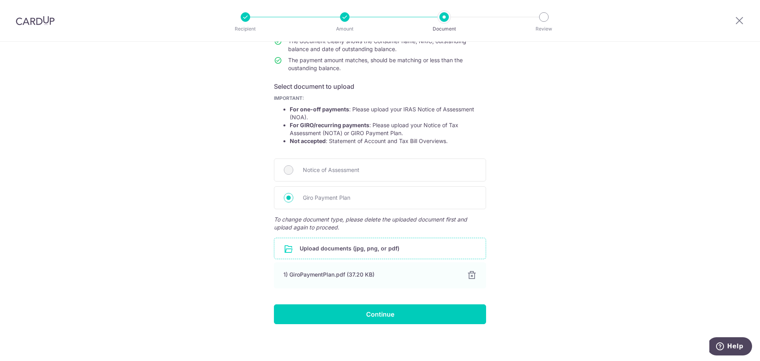
scroll to position [98, 0]
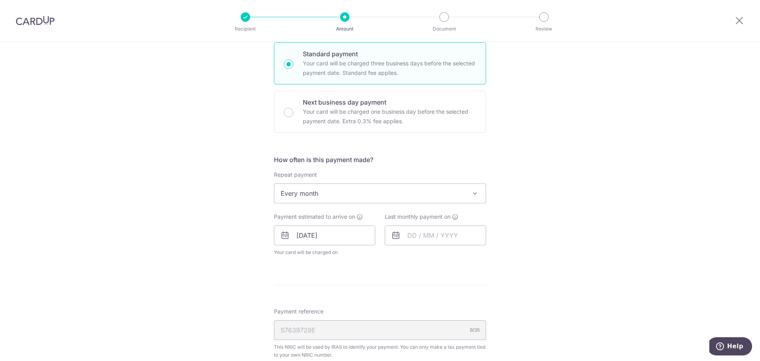
scroll to position [277, 0]
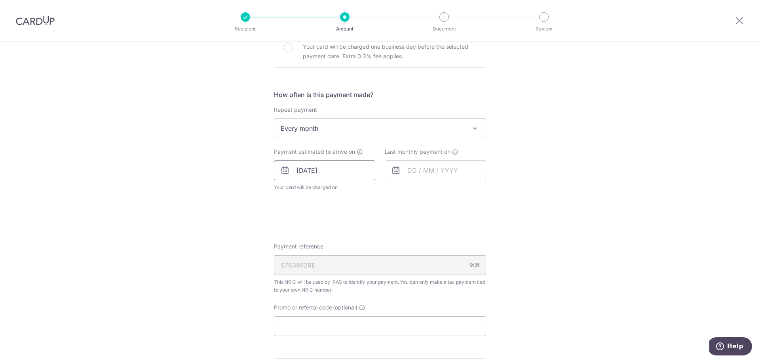
click at [346, 169] on input "27/10/2025" at bounding box center [324, 170] width 101 height 20
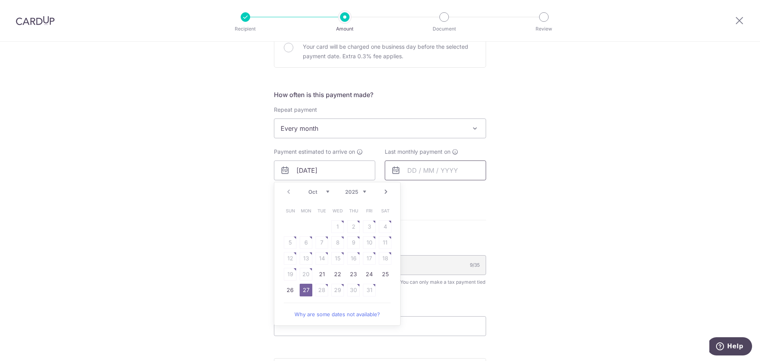
click at [420, 167] on input "text" at bounding box center [435, 170] width 101 height 20
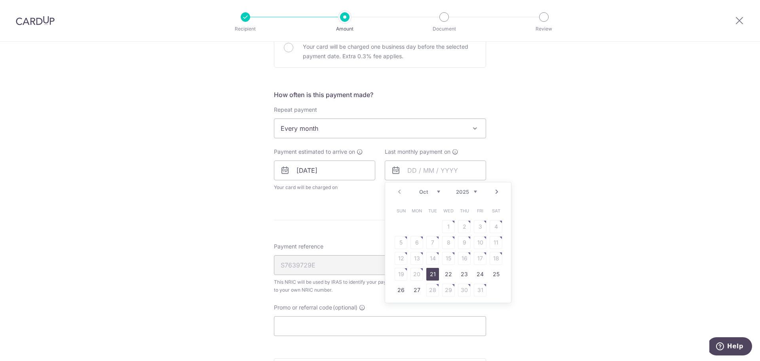
click at [456, 193] on select "2025 2026" at bounding box center [466, 191] width 21 height 6
click at [436, 192] on select "Jan Feb Mar Apr May Jun Jul Aug Sep Oct Nov" at bounding box center [429, 191] width 21 height 6
click at [481, 239] on link "7" at bounding box center [480, 242] width 13 height 13
type input "07/08/2026"
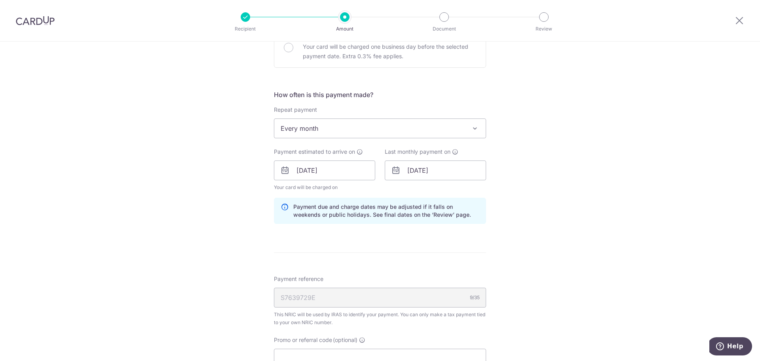
click at [515, 249] on div "Tell us more about your payment Enter one-time or monthly payment amount SGD 58…" at bounding box center [380, 148] width 760 height 768
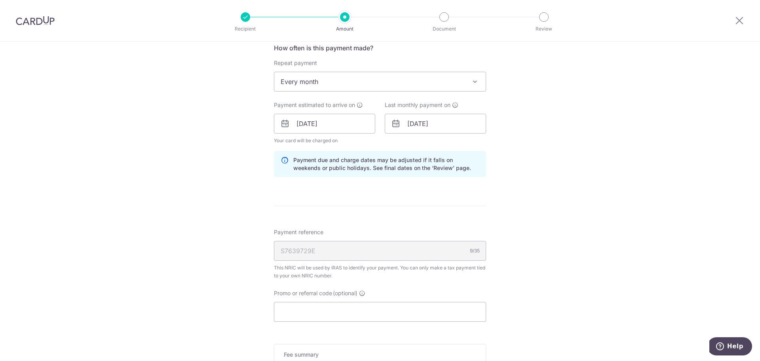
scroll to position [435, 0]
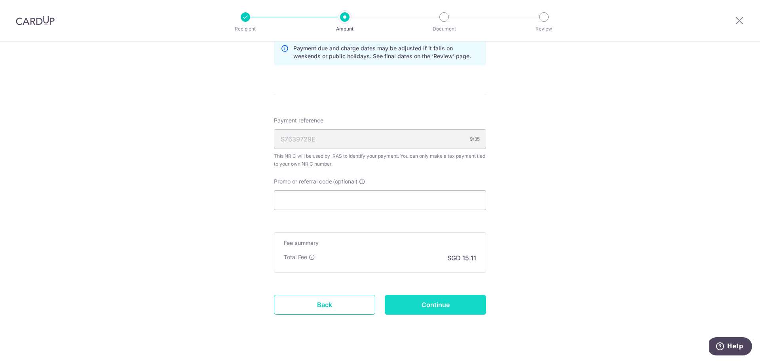
click at [422, 301] on input "Continue" at bounding box center [435, 305] width 101 height 20
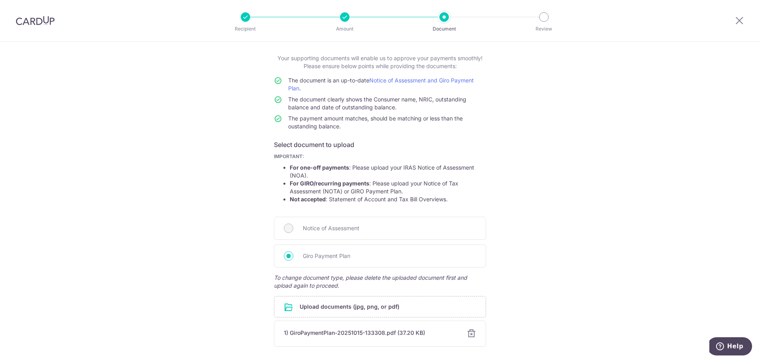
scroll to position [98, 0]
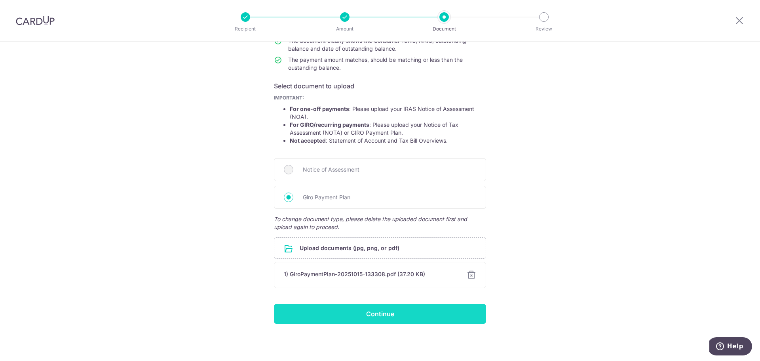
click at [353, 314] on input "Continue" at bounding box center [380, 314] width 212 height 20
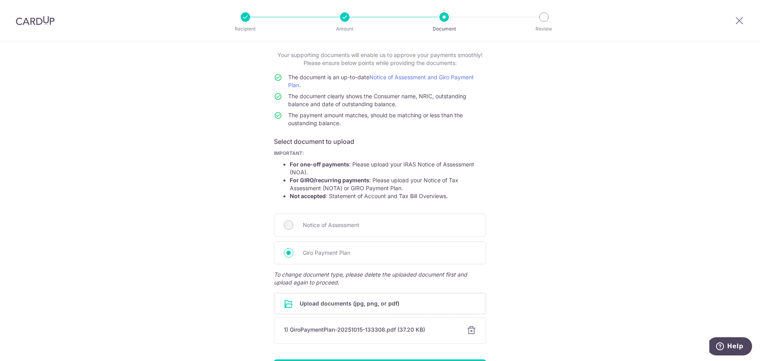
scroll to position [98, 0]
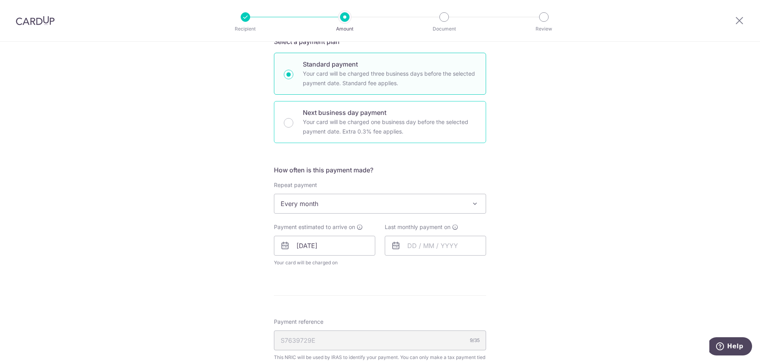
scroll to position [277, 0]
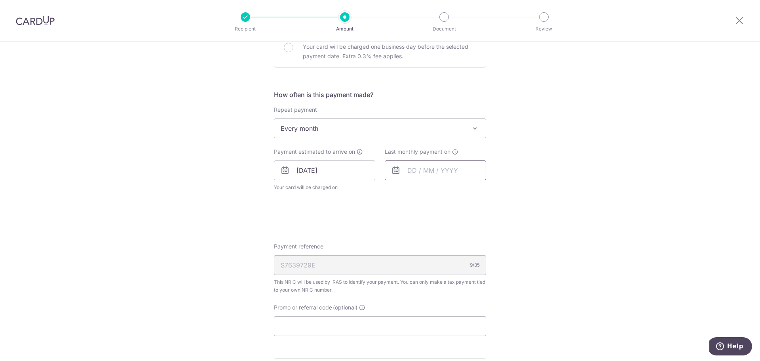
click at [409, 175] on input "text" at bounding box center [435, 170] width 101 height 20
click at [456, 190] on select "2025 2026" at bounding box center [466, 191] width 21 height 6
click at [435, 190] on select "Jan Feb Mar Apr May Jun Jul Aug Sep Oct Nov" at bounding box center [429, 191] width 21 height 6
click at [414, 240] on link "7" at bounding box center [417, 242] width 13 height 13
type input "07/09/2026"
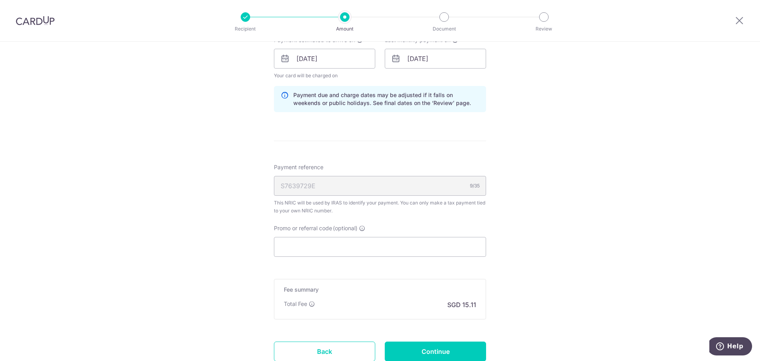
scroll to position [449, 0]
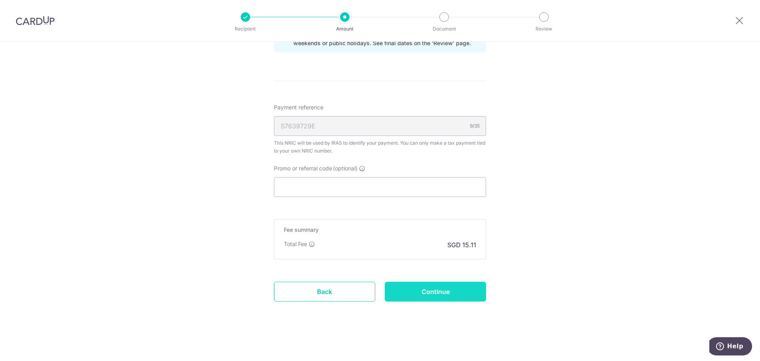
click at [417, 287] on input "Continue" at bounding box center [435, 291] width 101 height 20
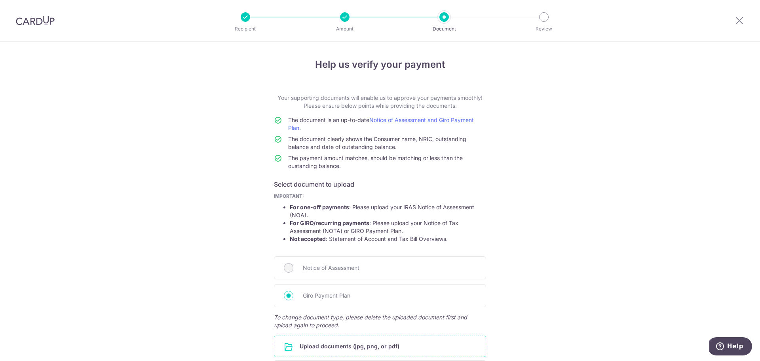
scroll to position [98, 0]
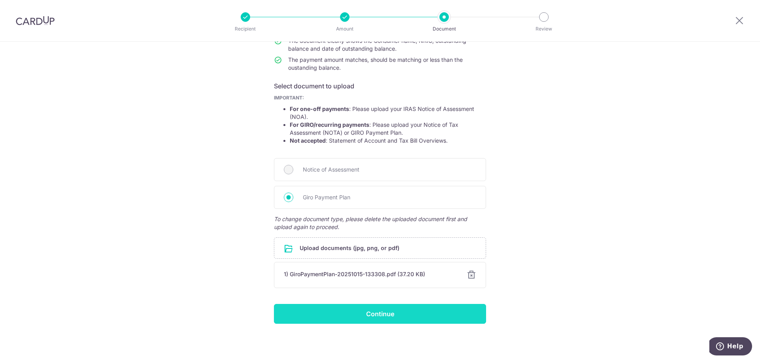
click at [418, 306] on input "Continue" at bounding box center [380, 314] width 212 height 20
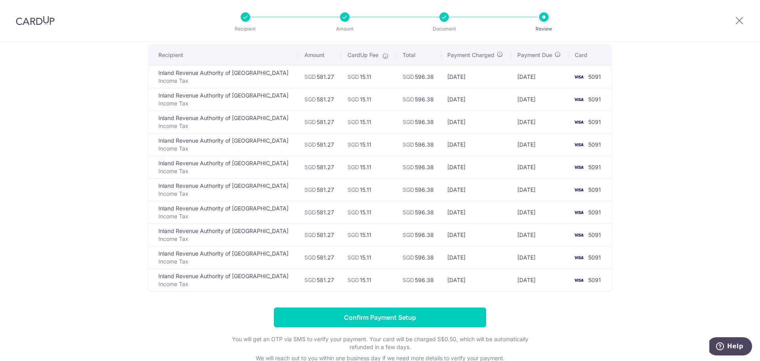
scroll to position [40, 0]
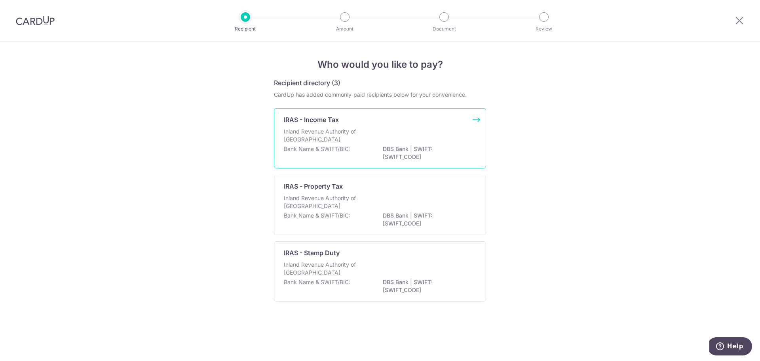
click at [325, 119] on p "IRAS - Income Tax" at bounding box center [311, 120] width 55 height 10
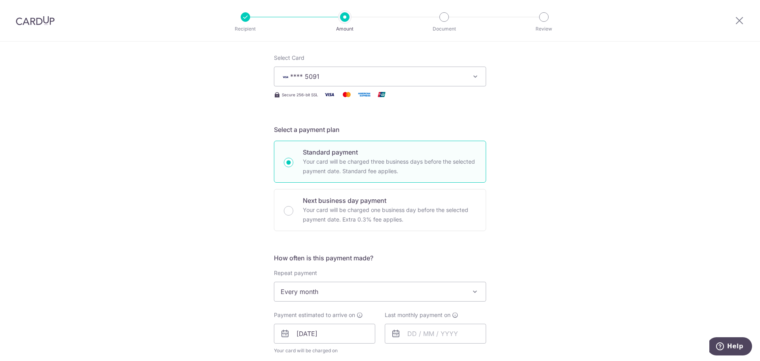
scroll to position [238, 0]
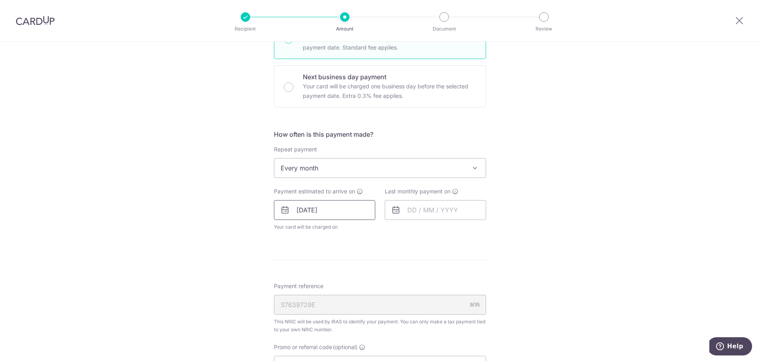
click at [340, 215] on input "27/10/2025" at bounding box center [324, 210] width 101 height 20
click at [306, 329] on link "27" at bounding box center [306, 329] width 13 height 13
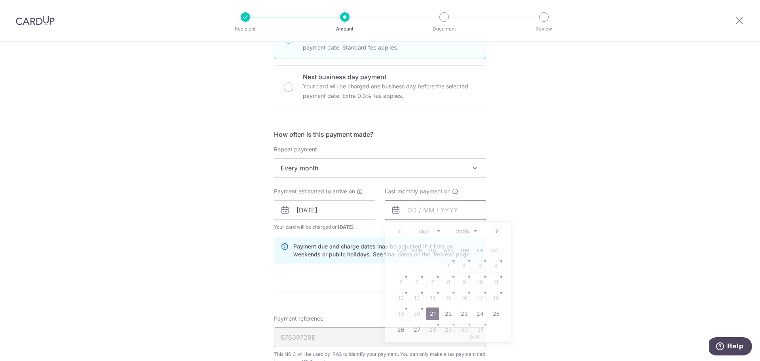
click at [427, 211] on input "text" at bounding box center [435, 210] width 101 height 20
click at [456, 231] on select "2025 2026" at bounding box center [466, 231] width 21 height 6
drag, startPoint x: 431, startPoint y: 232, endPoint x: 435, endPoint y: 231, distance: 4.0
click at [431, 232] on select "Jan Feb Mar Apr May Jun Jul Aug Sep Oct Nov" at bounding box center [429, 231] width 21 height 6
click at [411, 279] on link "7" at bounding box center [417, 282] width 13 height 13
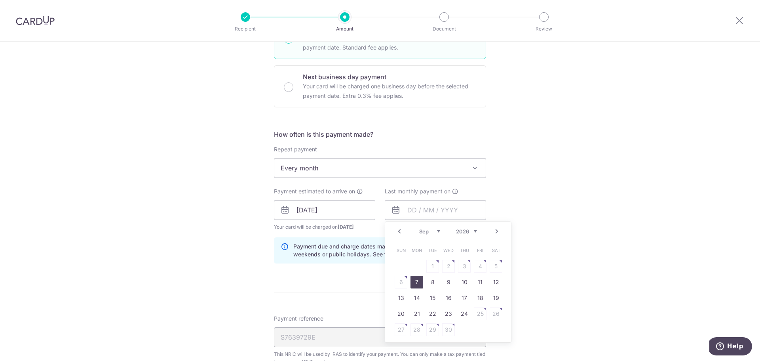
type input "07/09/2026"
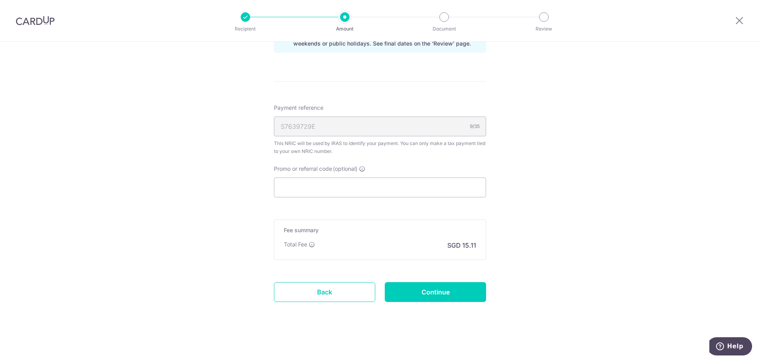
scroll to position [449, 0]
click at [419, 291] on input "Continue" at bounding box center [435, 291] width 101 height 20
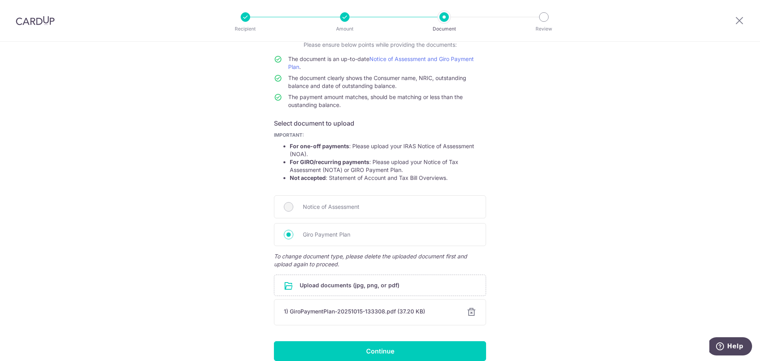
scroll to position [98, 0]
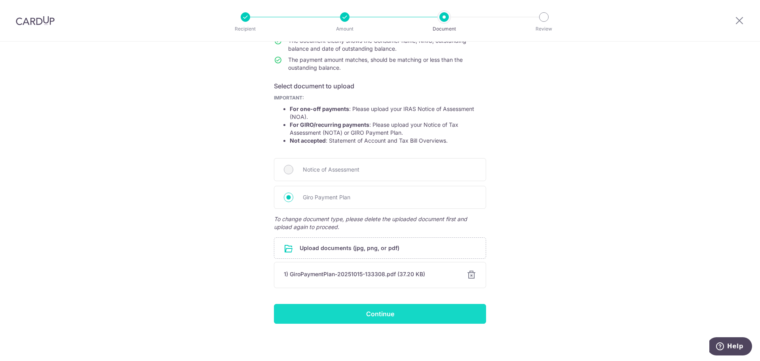
click at [405, 317] on input "Continue" at bounding box center [380, 314] width 212 height 20
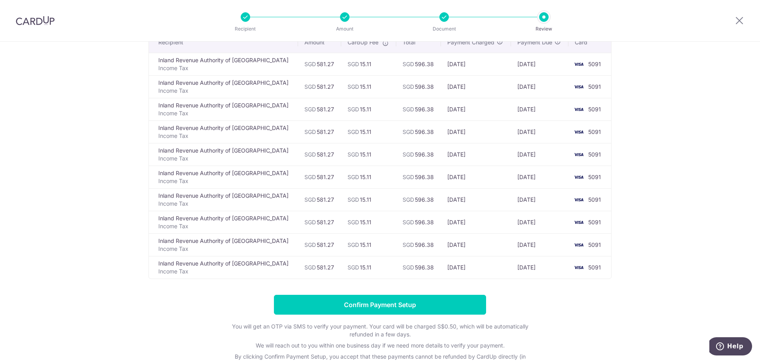
scroll to position [132, 0]
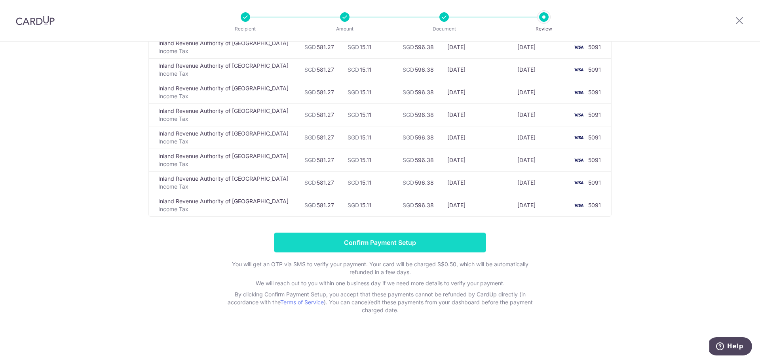
click at [402, 242] on input "Confirm Payment Setup" at bounding box center [380, 242] width 212 height 20
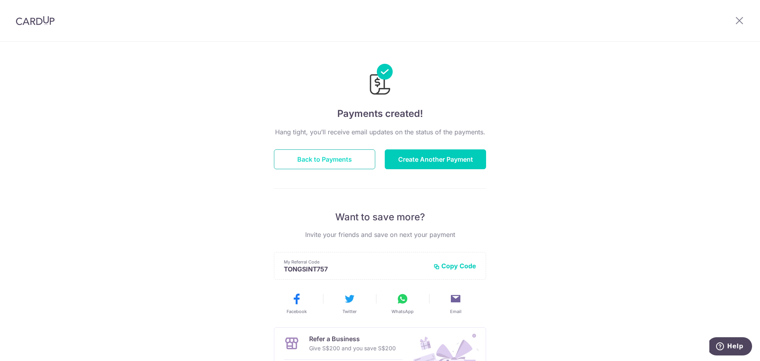
click at [349, 160] on button "Back to Payments" at bounding box center [324, 159] width 101 height 20
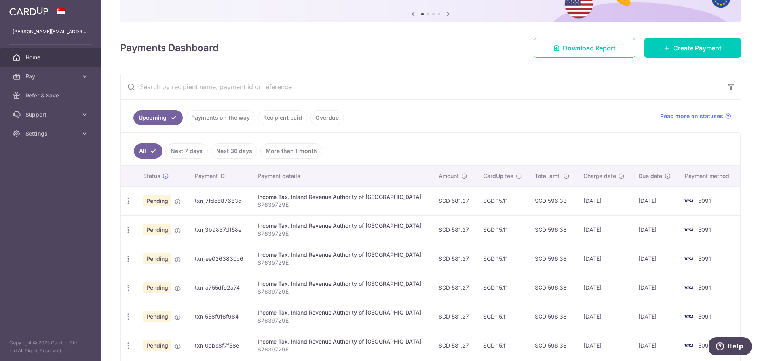
scroll to position [119, 0]
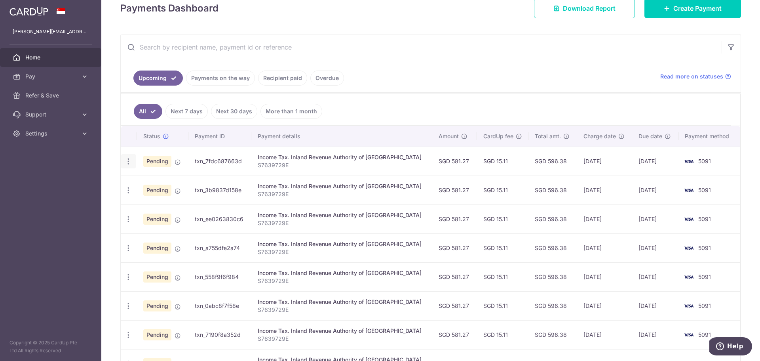
click at [132, 160] on icon "button" at bounding box center [128, 161] width 8 height 8
click at [415, 105] on ul "All Next 7 days Next 30 days More than 1 month" at bounding box center [426, 109] width 610 height 32
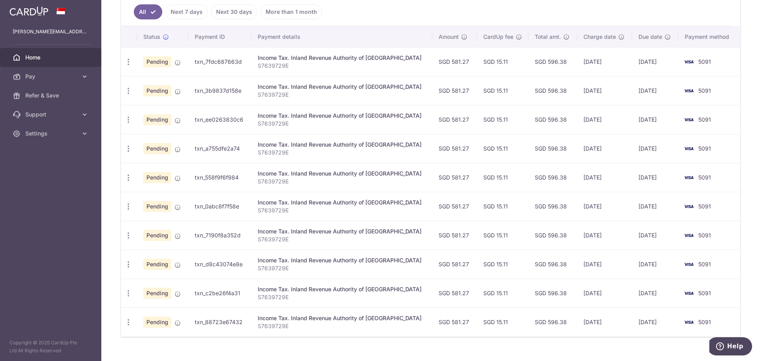
scroll to position [232, 0]
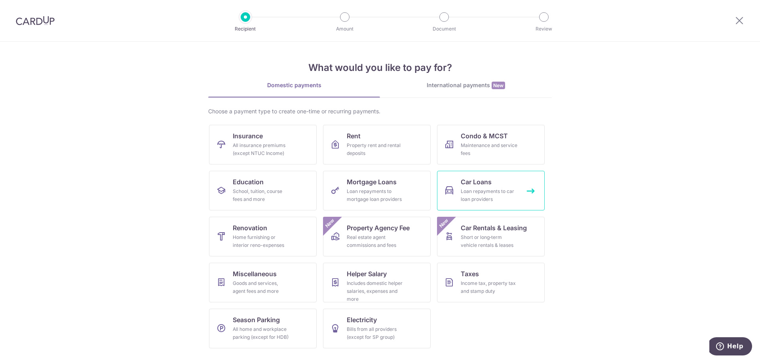
click at [492, 195] on div "Loan repayments to car loan providers" at bounding box center [489, 195] width 57 height 16
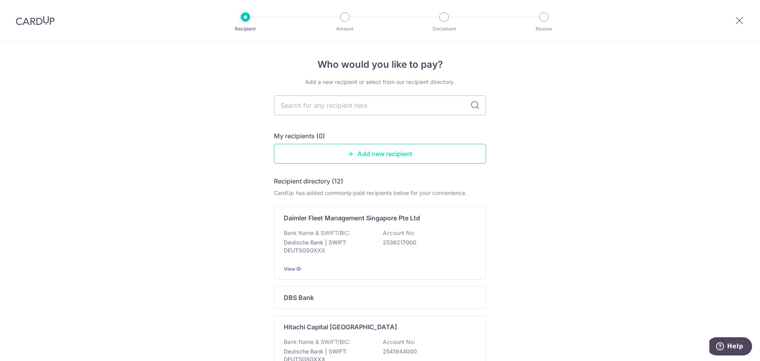
click at [387, 158] on link "Add new recipient" at bounding box center [380, 154] width 212 height 20
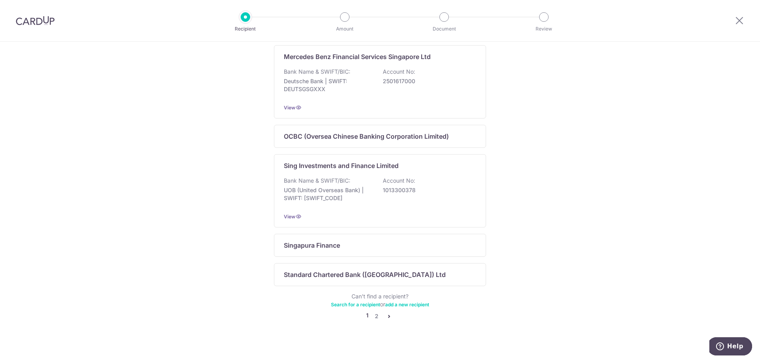
scroll to position [463, 0]
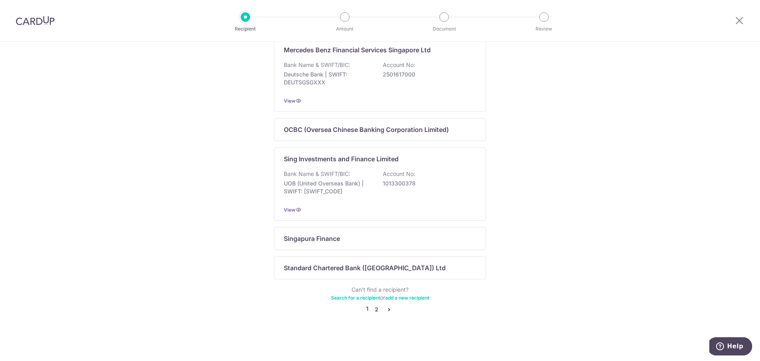
click at [375, 308] on link "2" at bounding box center [377, 309] width 10 height 10
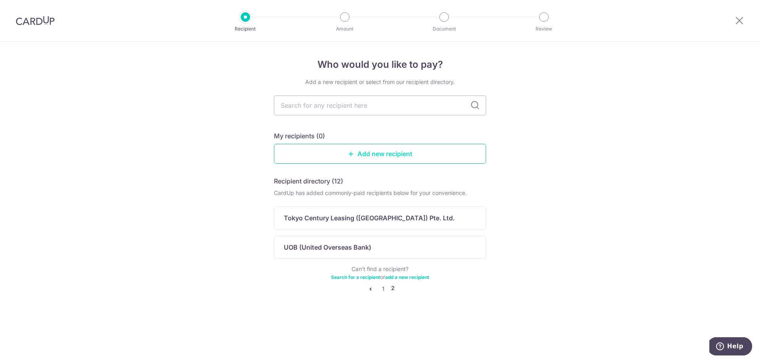
click at [378, 156] on link "Add new recipient" at bounding box center [380, 154] width 212 height 20
click at [397, 149] on link "Add new recipient" at bounding box center [380, 154] width 212 height 20
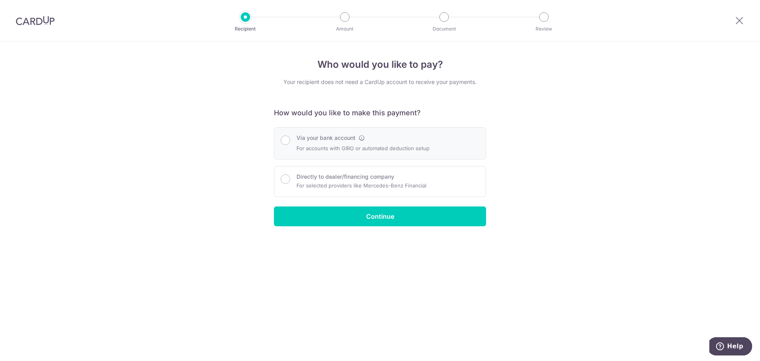
click at [335, 144] on p "For accounts with GIRO or automated deduction setup" at bounding box center [363, 148] width 133 height 10
radio input "true"
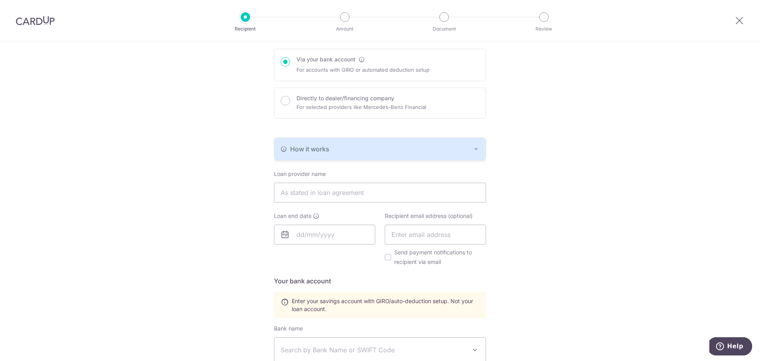
scroll to position [79, 0]
click at [342, 195] on input "text" at bounding box center [380, 192] width 212 height 20
click at [230, 188] on div "Who would you like to pay? Your recipient does not need a CardUp account to rec…" at bounding box center [380, 248] width 760 height 573
click at [326, 192] on input "text" at bounding box center [380, 192] width 212 height 20
click at [242, 229] on div "Who would you like to pay? Your recipient does not need a CardUp account to rec…" at bounding box center [380, 248] width 760 height 573
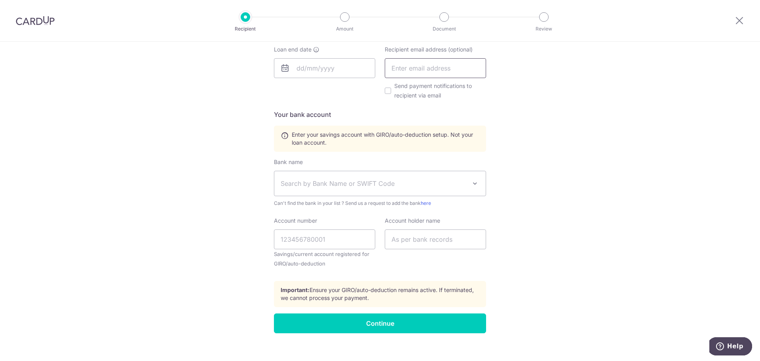
scroll to position [254, 0]
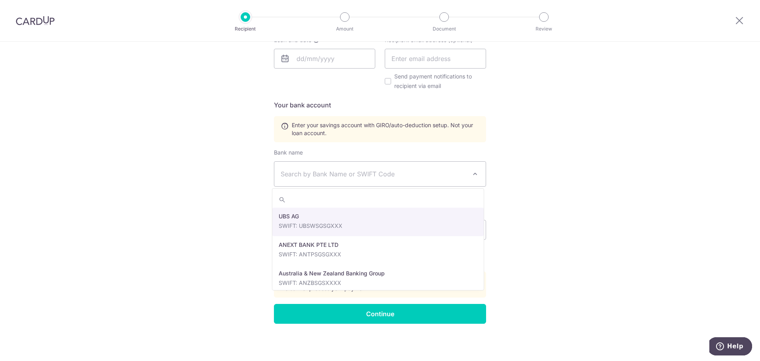
click at [462, 171] on span "Search by Bank Name or SWIFT Code" at bounding box center [374, 174] width 186 height 10
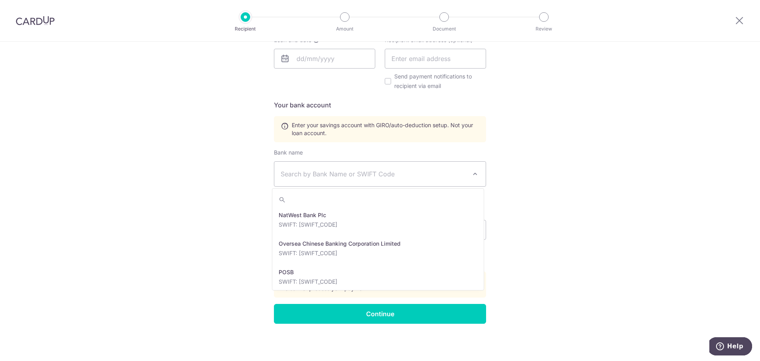
scroll to position [1386, 0]
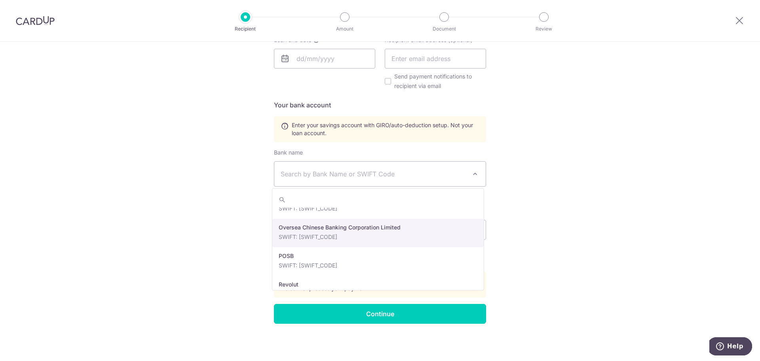
select select "12"
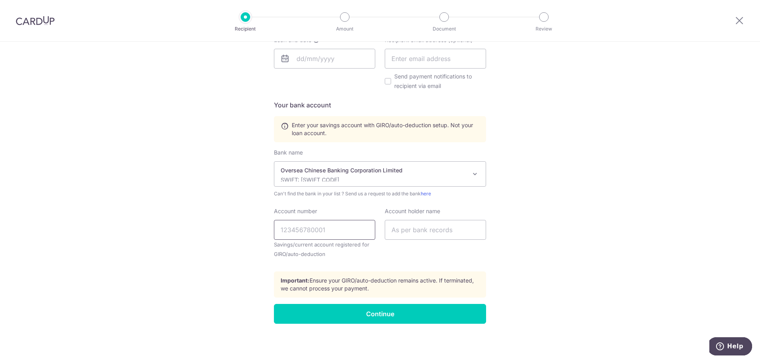
click at [353, 227] on input "Account number" at bounding box center [324, 230] width 101 height 20
type input "5362014218"
click at [402, 230] on input "text" at bounding box center [435, 230] width 101 height 20
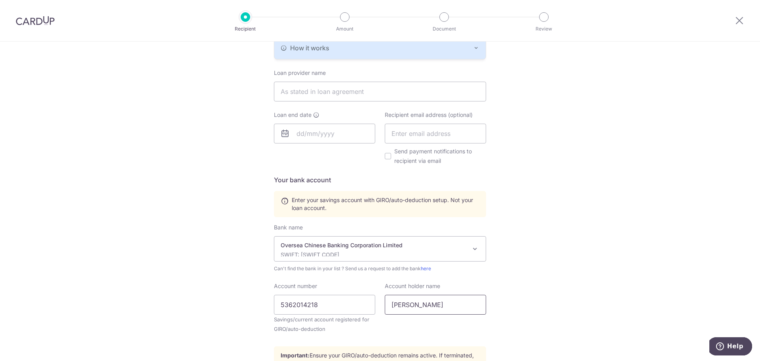
scroll to position [175, 0]
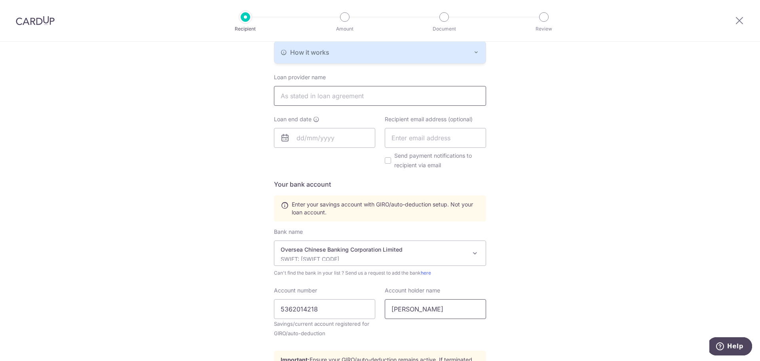
type input "Tan Tong Sin"
click at [310, 98] on input "text" at bounding box center [380, 96] width 212 height 20
type input "Maybank"
click at [304, 139] on input "text" at bounding box center [324, 138] width 101 height 20
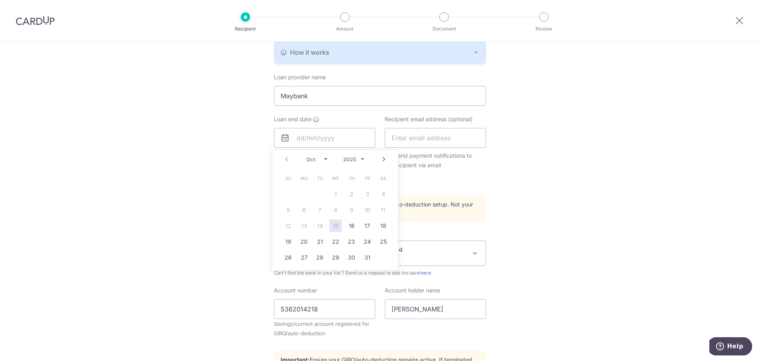
click at [328, 155] on div "Prev Next Oct Nov Dec 2025 2026 2027 2028 2029 2030 2031 2032 2033 2034 2035" at bounding box center [335, 159] width 126 height 19
click at [326, 159] on select "Oct Nov Dec" at bounding box center [316, 159] width 21 height 6
click at [367, 161] on div "Prev Next Oct Nov Dec 2025 2026 2027 2028 2029 2030 2031 2032 2033 2034 2035" at bounding box center [335, 159] width 126 height 19
click at [356, 159] on select "2025 2026 2027 2028 2029 2030 2031 2032 2033 2034 2035" at bounding box center [353, 159] width 21 height 6
click at [315, 160] on select "Jan Feb Mar Apr May Jun Jul Aug Sep Oct Nov Dec" at bounding box center [316, 159] width 21 height 6
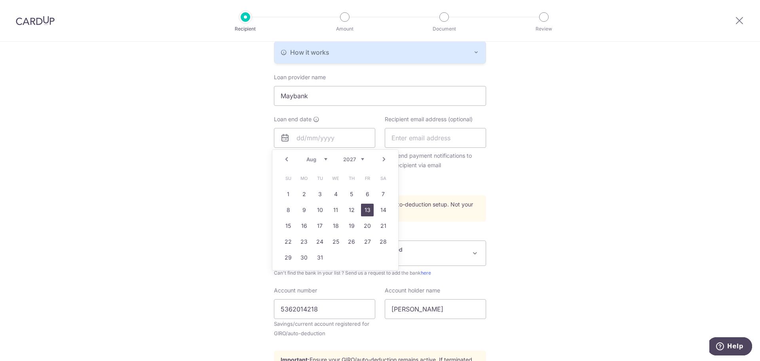
click at [365, 211] on link "13" at bounding box center [367, 209] width 13 height 13
type input "[DATE]"
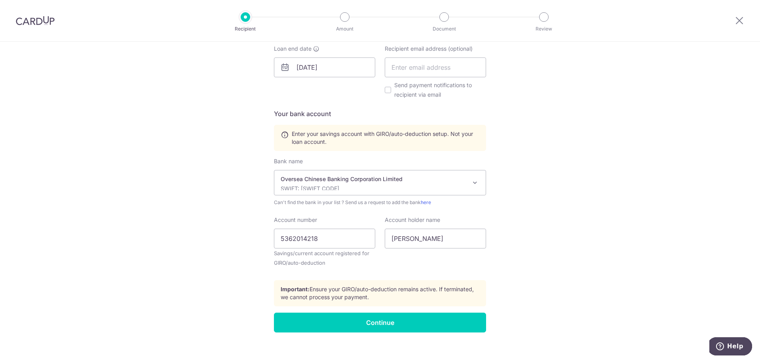
scroll to position [254, 0]
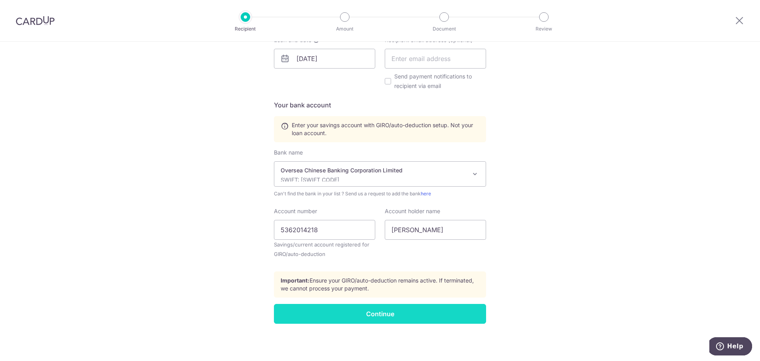
click at [445, 311] on input "Continue" at bounding box center [380, 314] width 212 height 20
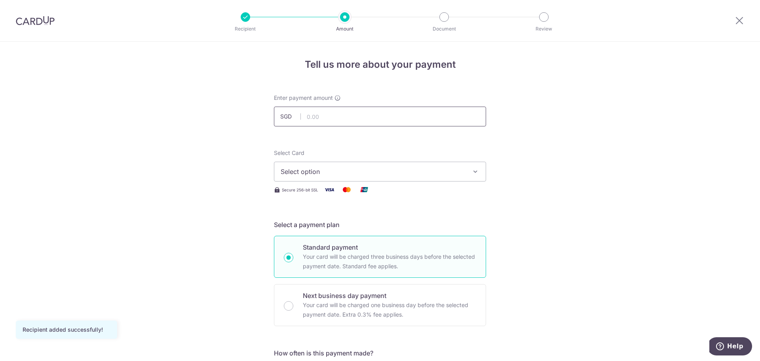
click at [306, 115] on input "text" at bounding box center [380, 116] width 212 height 20
type input "6,113.00"
click at [339, 167] on span "Select option" at bounding box center [373, 172] width 184 height 10
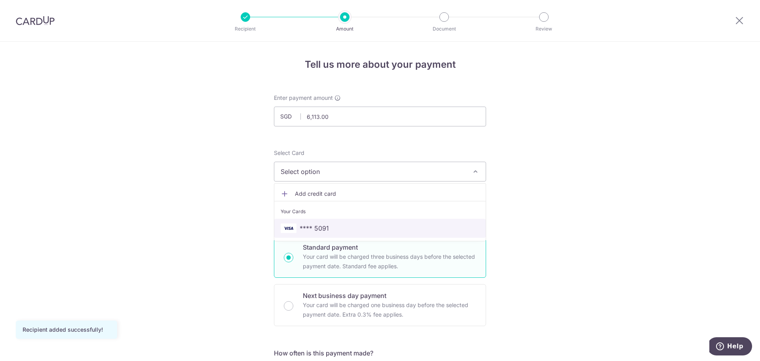
click at [327, 223] on span "**** 5091" at bounding box center [380, 228] width 199 height 10
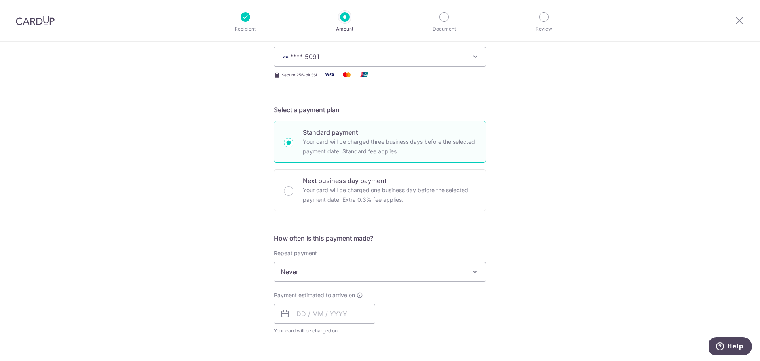
scroll to position [158, 0]
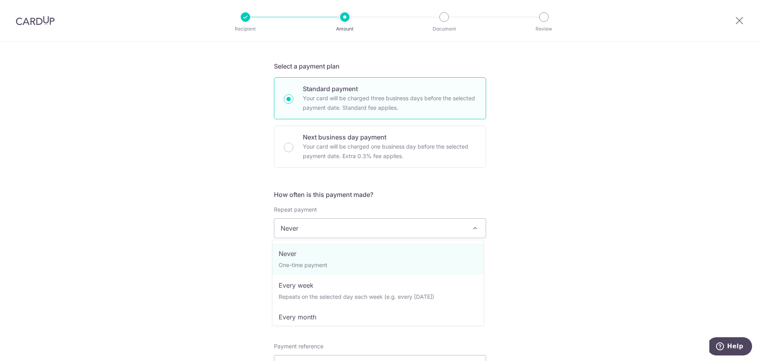
click at [423, 232] on span "Never" at bounding box center [379, 228] width 211 height 19
select select "3"
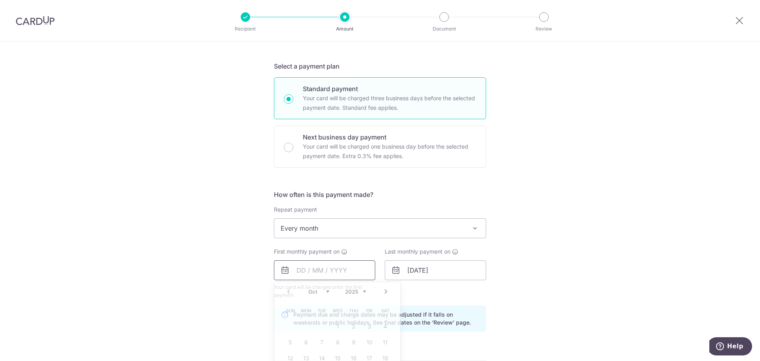
click at [324, 266] on input "text" at bounding box center [324, 270] width 101 height 20
click at [325, 292] on select "Oct Nov Dec" at bounding box center [318, 291] width 21 height 6
